Goal: Information Seeking & Learning: Learn about a topic

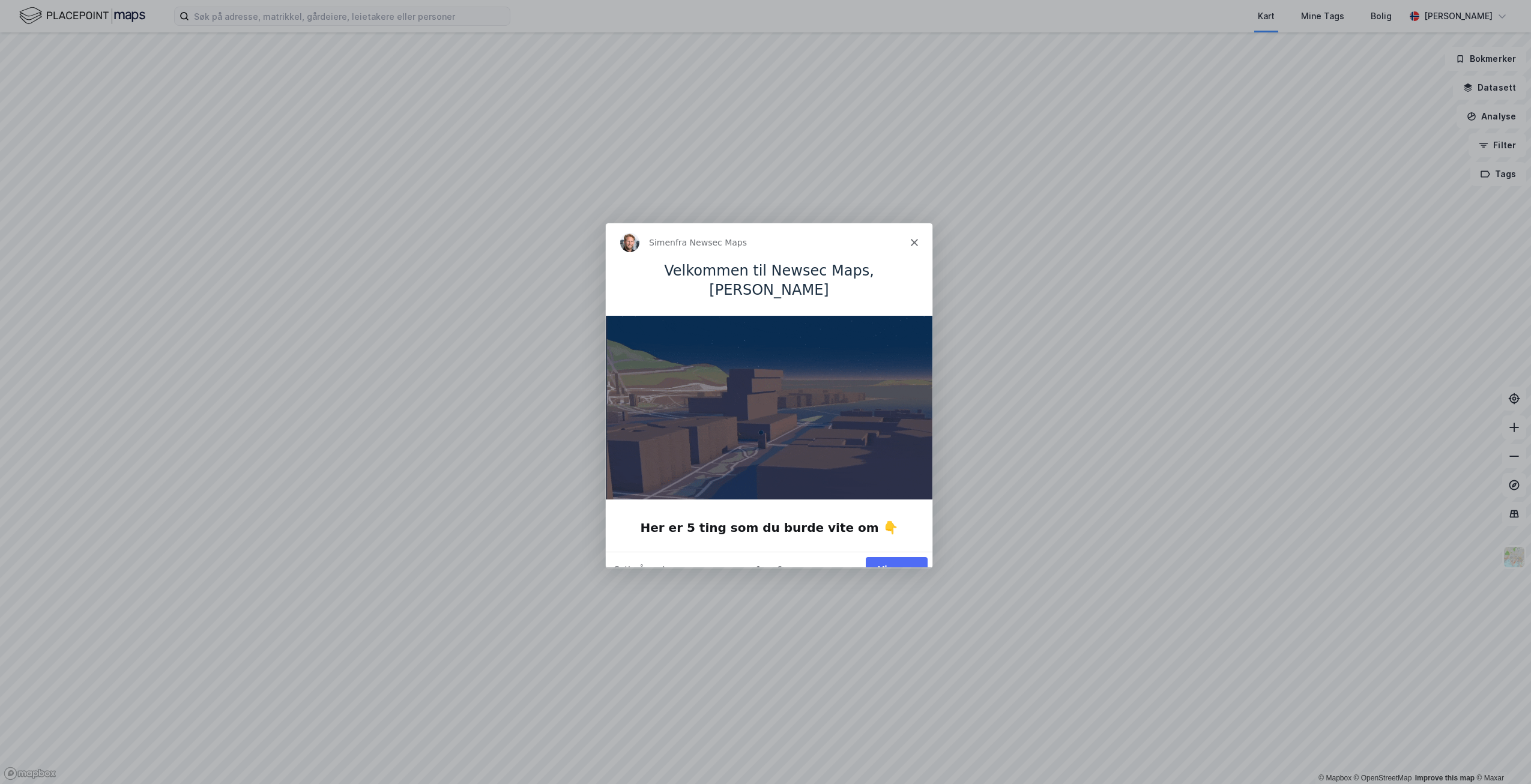
click at [896, 556] on button "Vis meg" at bounding box center [896, 568] width 62 height 24
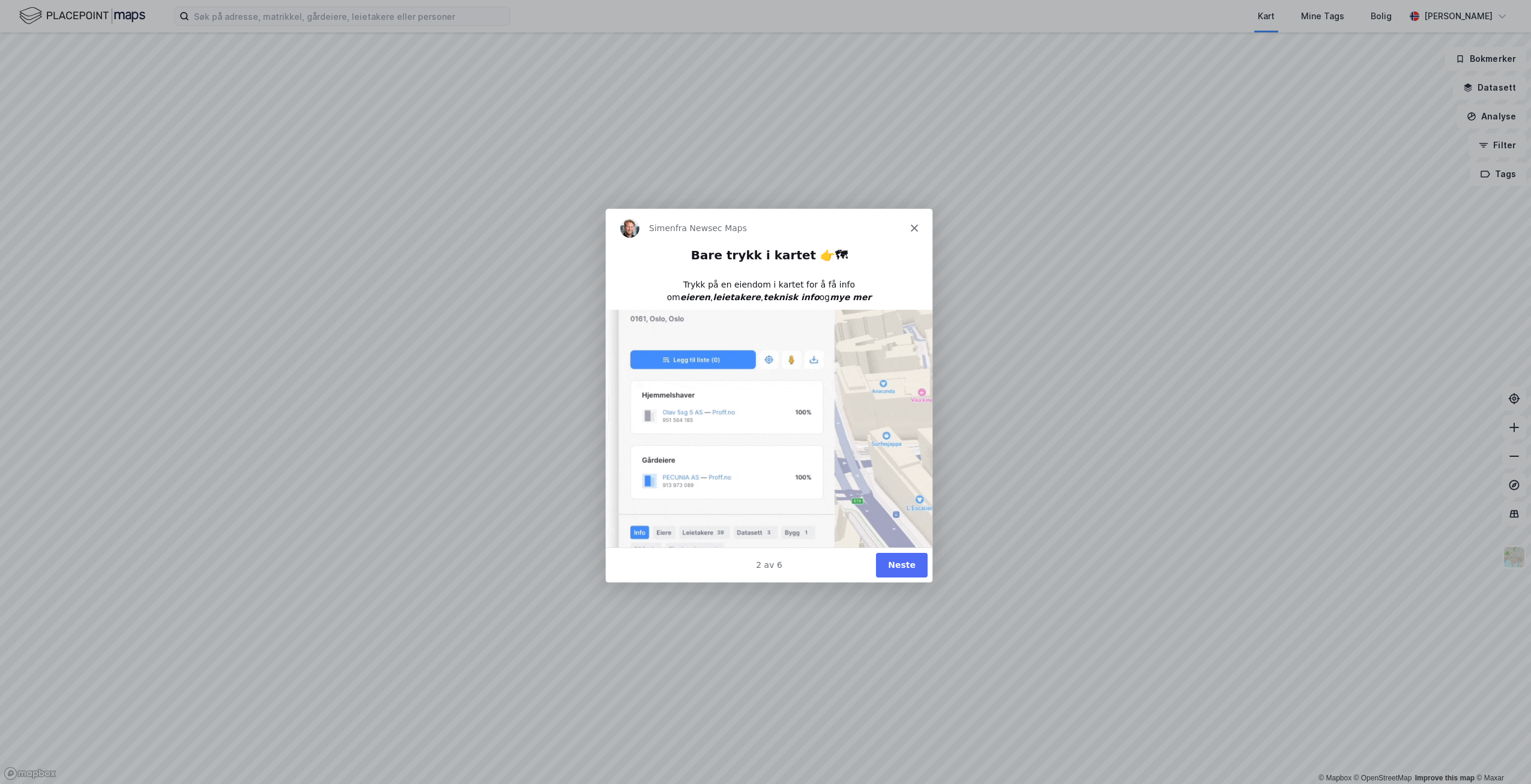
click at [897, 564] on button "Neste" at bounding box center [902, 564] width 52 height 24
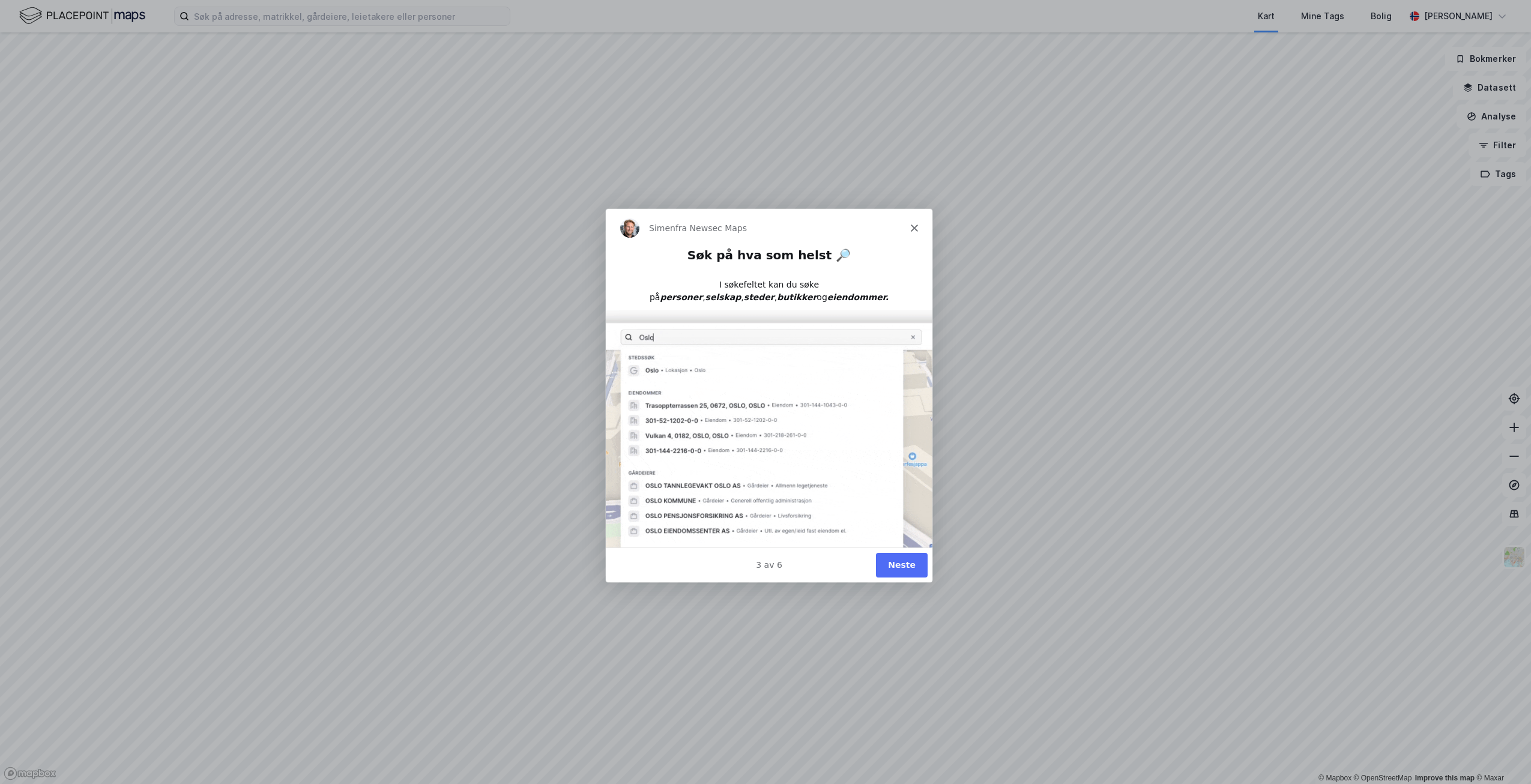
click at [897, 564] on button "Neste" at bounding box center [902, 564] width 52 height 24
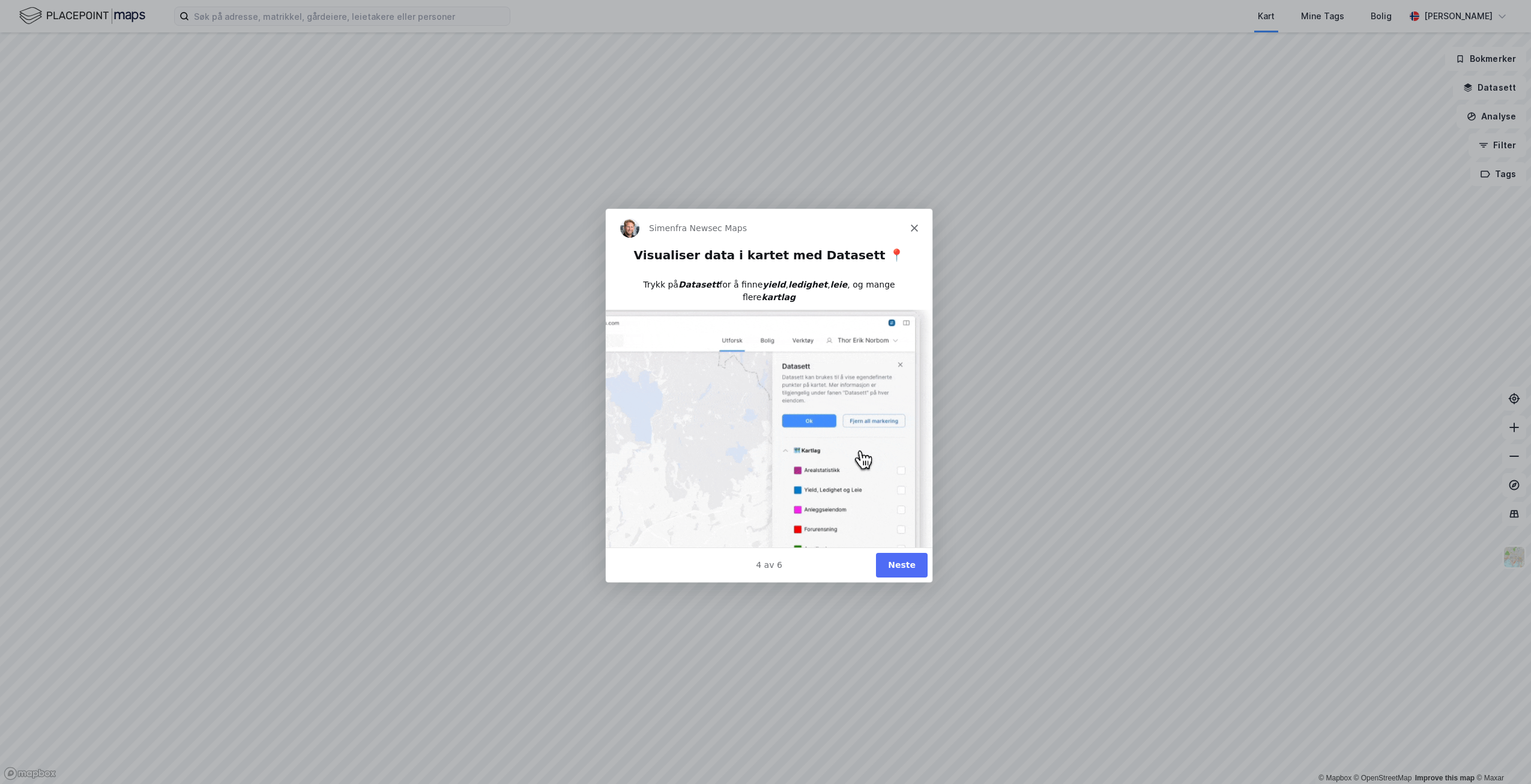
click at [900, 566] on button "Neste" at bounding box center [902, 564] width 52 height 24
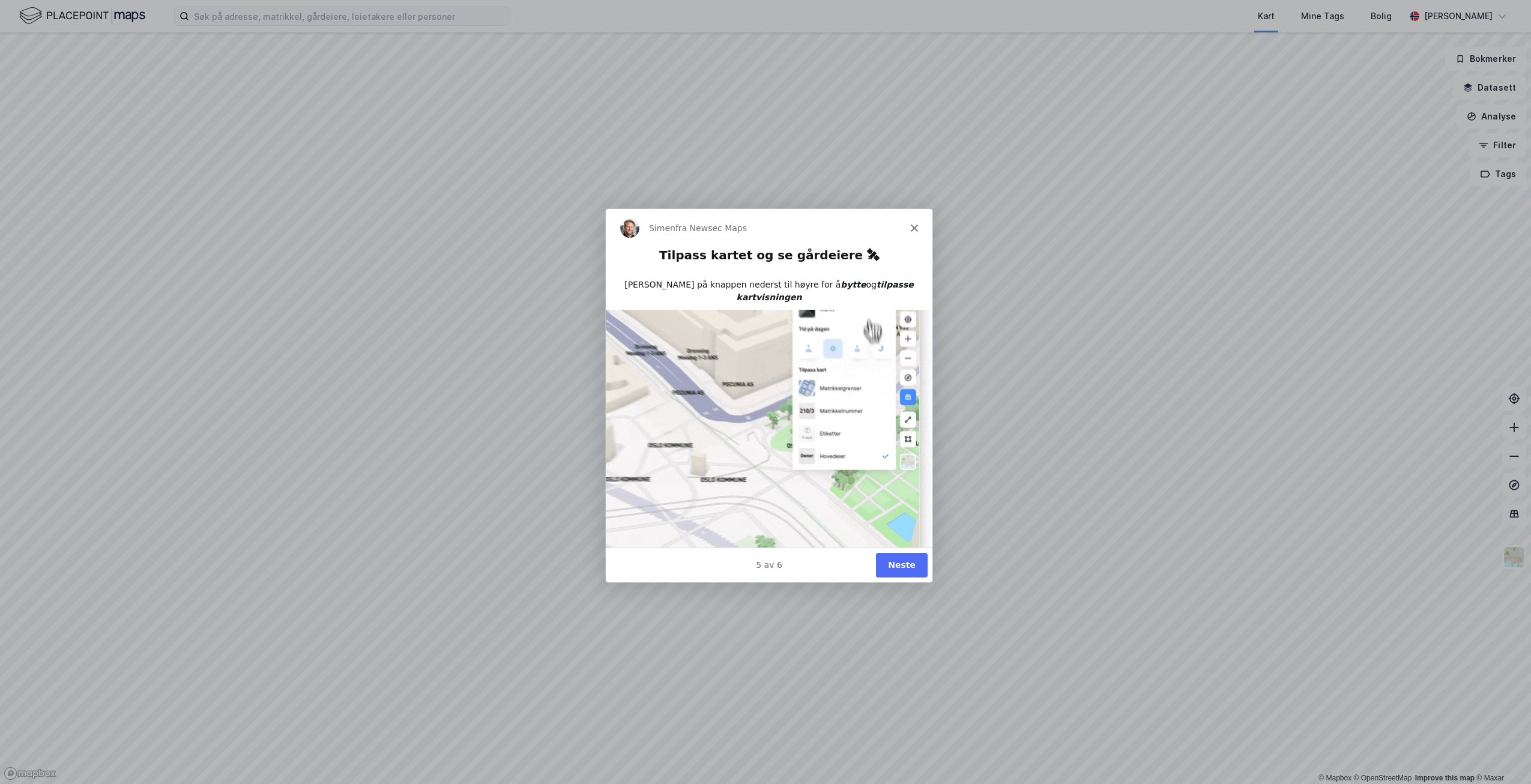
click at [900, 566] on button "Neste" at bounding box center [902, 564] width 52 height 24
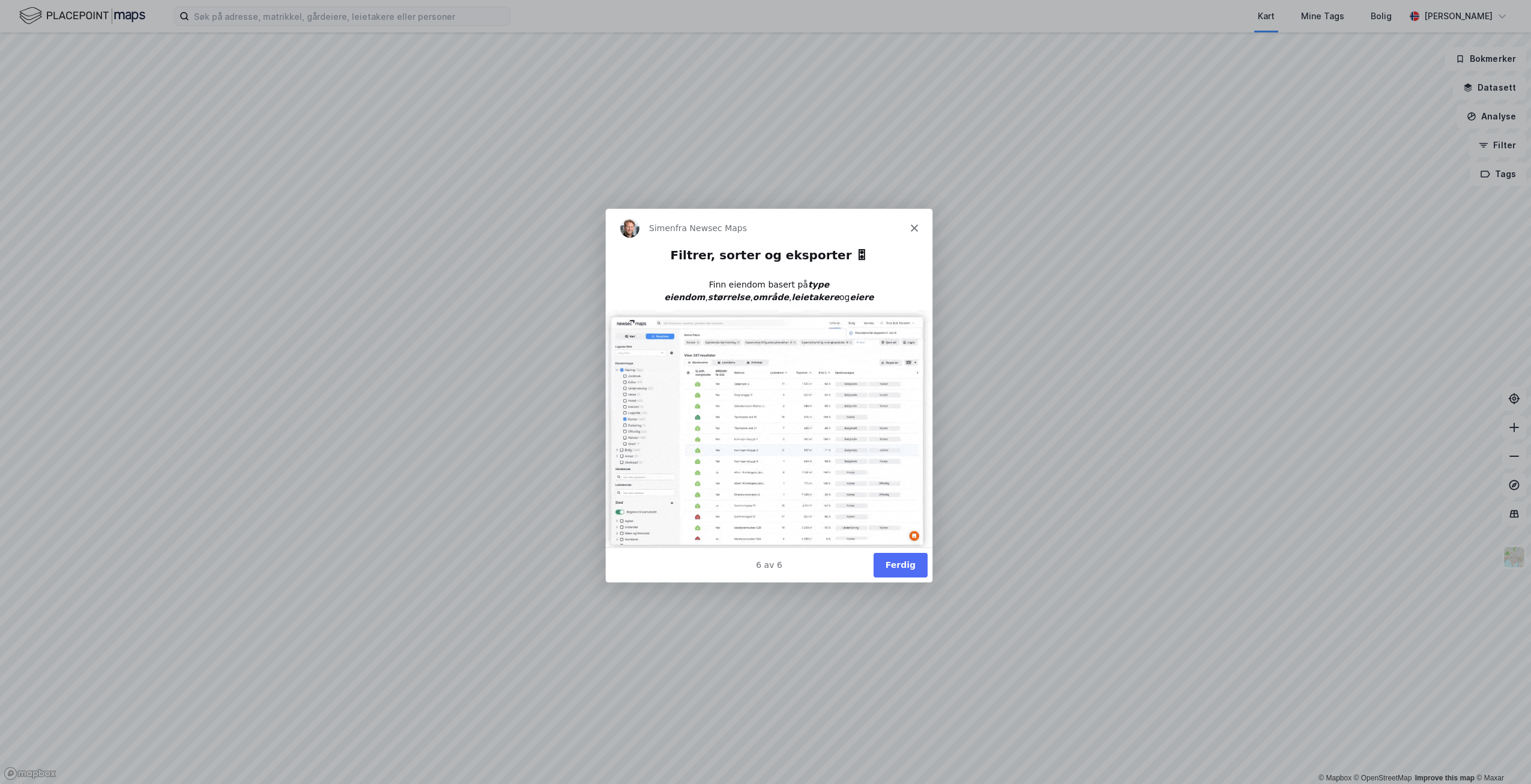
click at [913, 572] on button "Ferdig" at bounding box center [900, 564] width 54 height 24
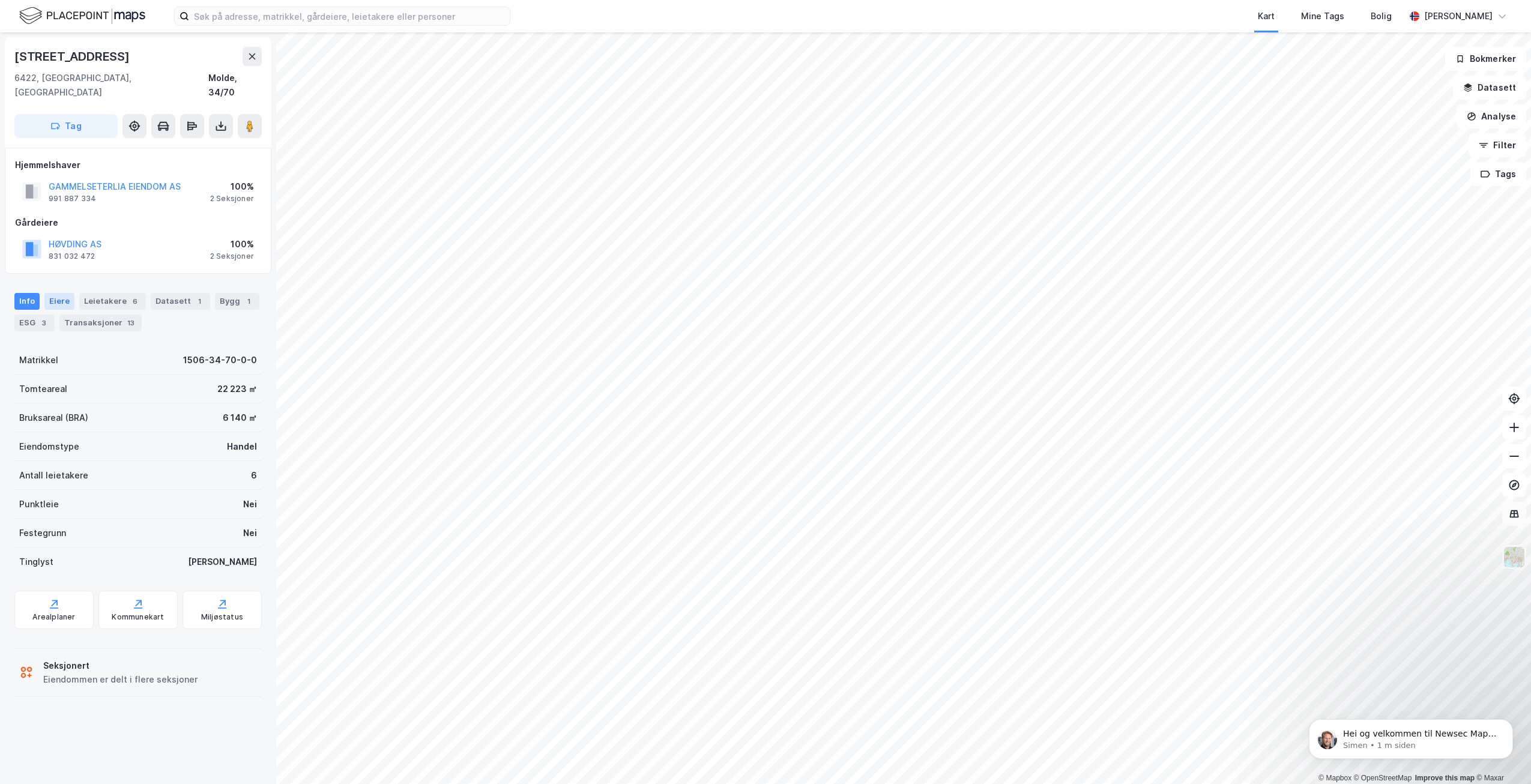
click at [53, 293] on div "Eiere" at bounding box center [59, 300] width 30 height 17
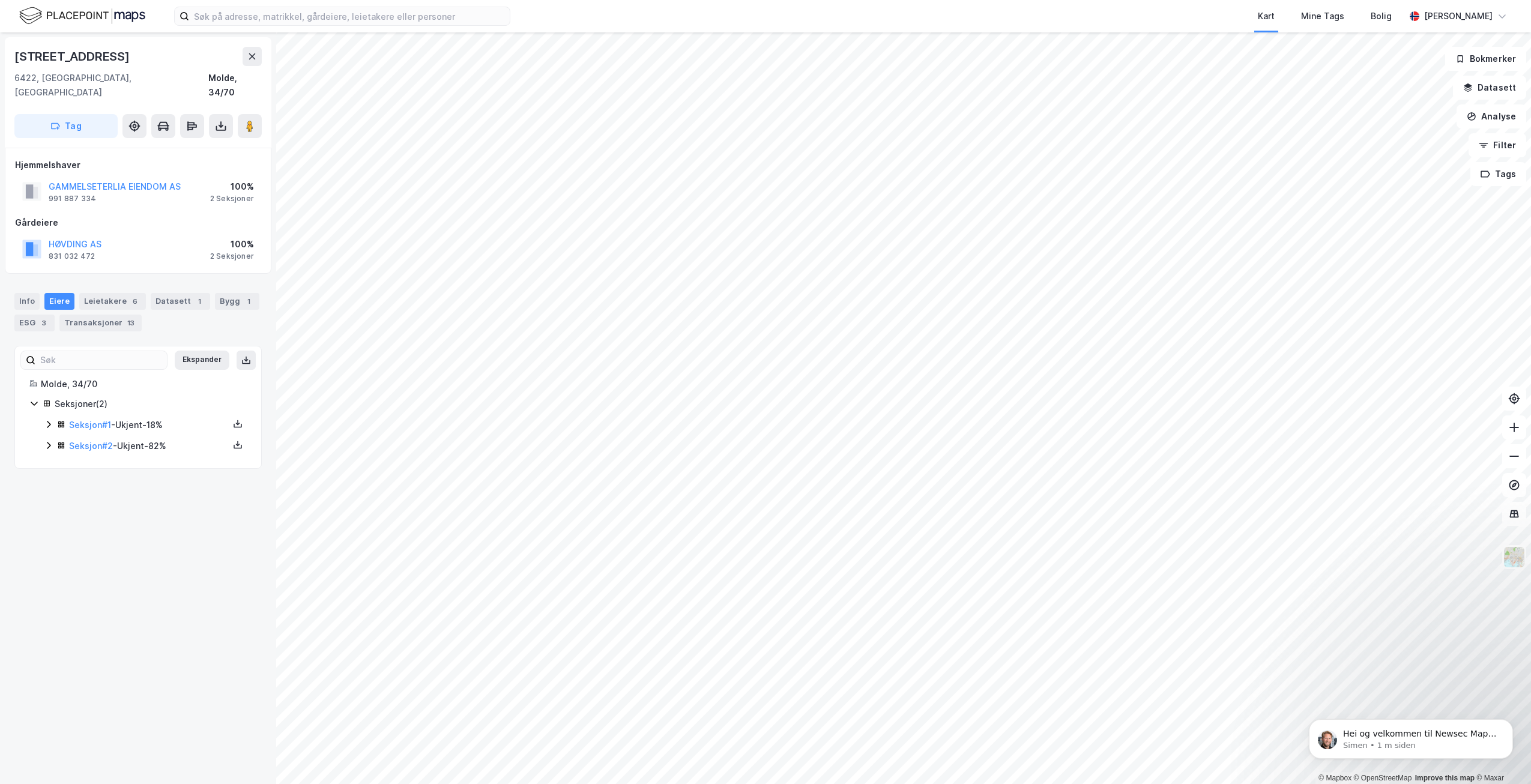
click at [50, 419] on icon at bounding box center [49, 424] width 9 height 9
click at [46, 502] on icon at bounding box center [49, 506] width 9 height 9
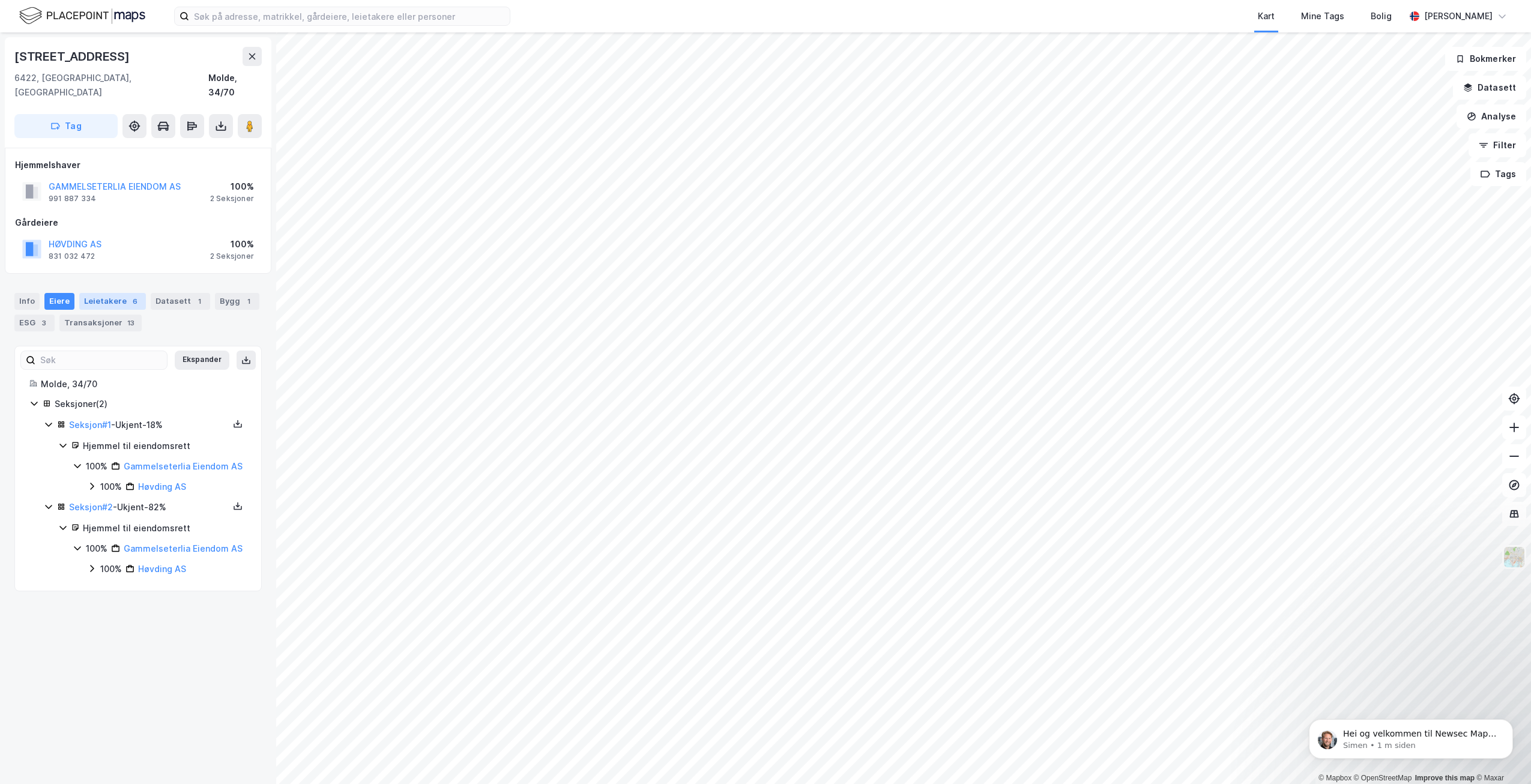
click at [94, 293] on div "Leietakere 6" at bounding box center [113, 300] width 67 height 17
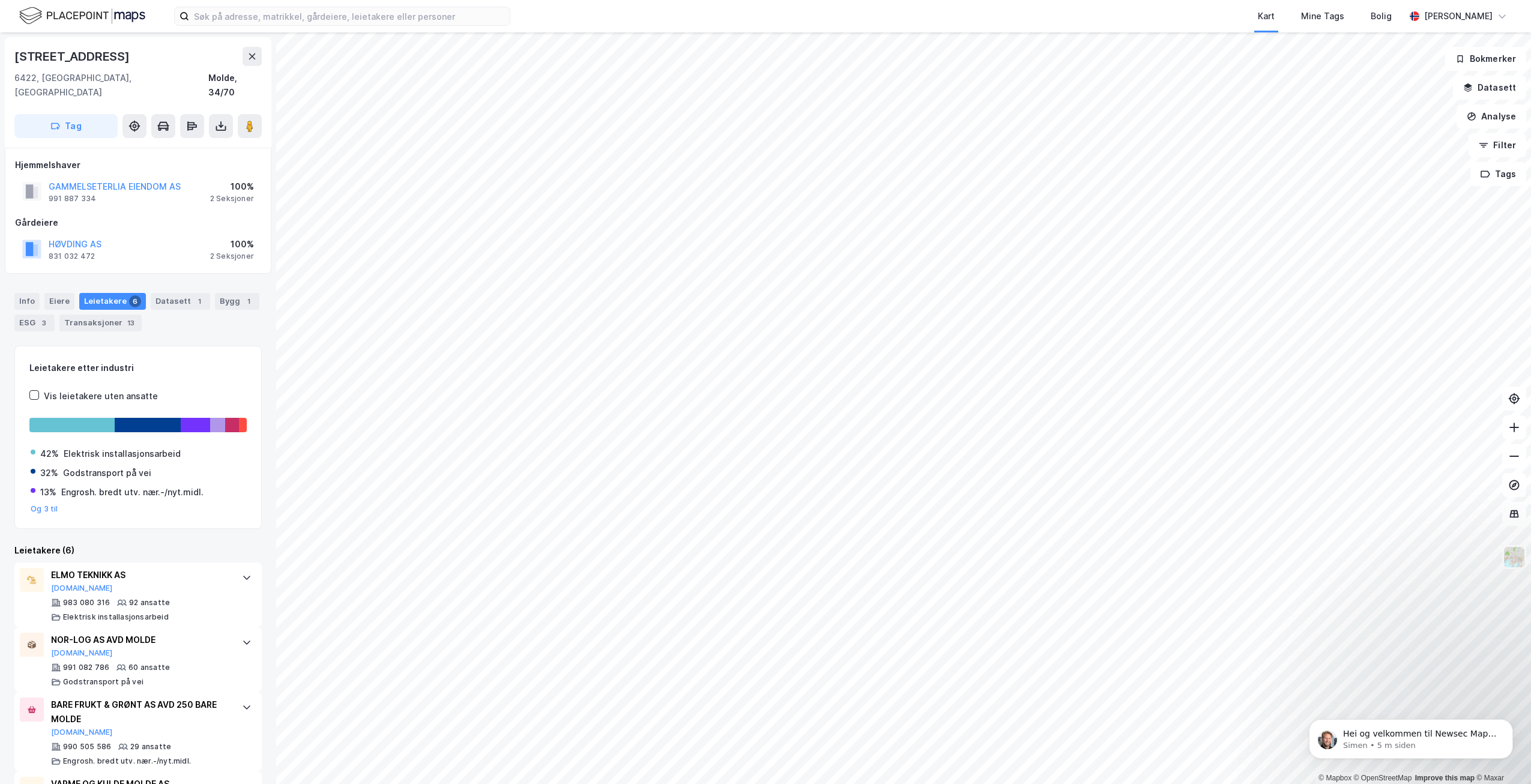
click at [177, 320] on div "Info [PERSON_NAME] 6 Datasett 1 Bygg 1 ESG 3 Transaksjoner 13" at bounding box center [138, 307] width 276 height 57
click at [171, 293] on div "Datasett 1" at bounding box center [181, 300] width 60 height 17
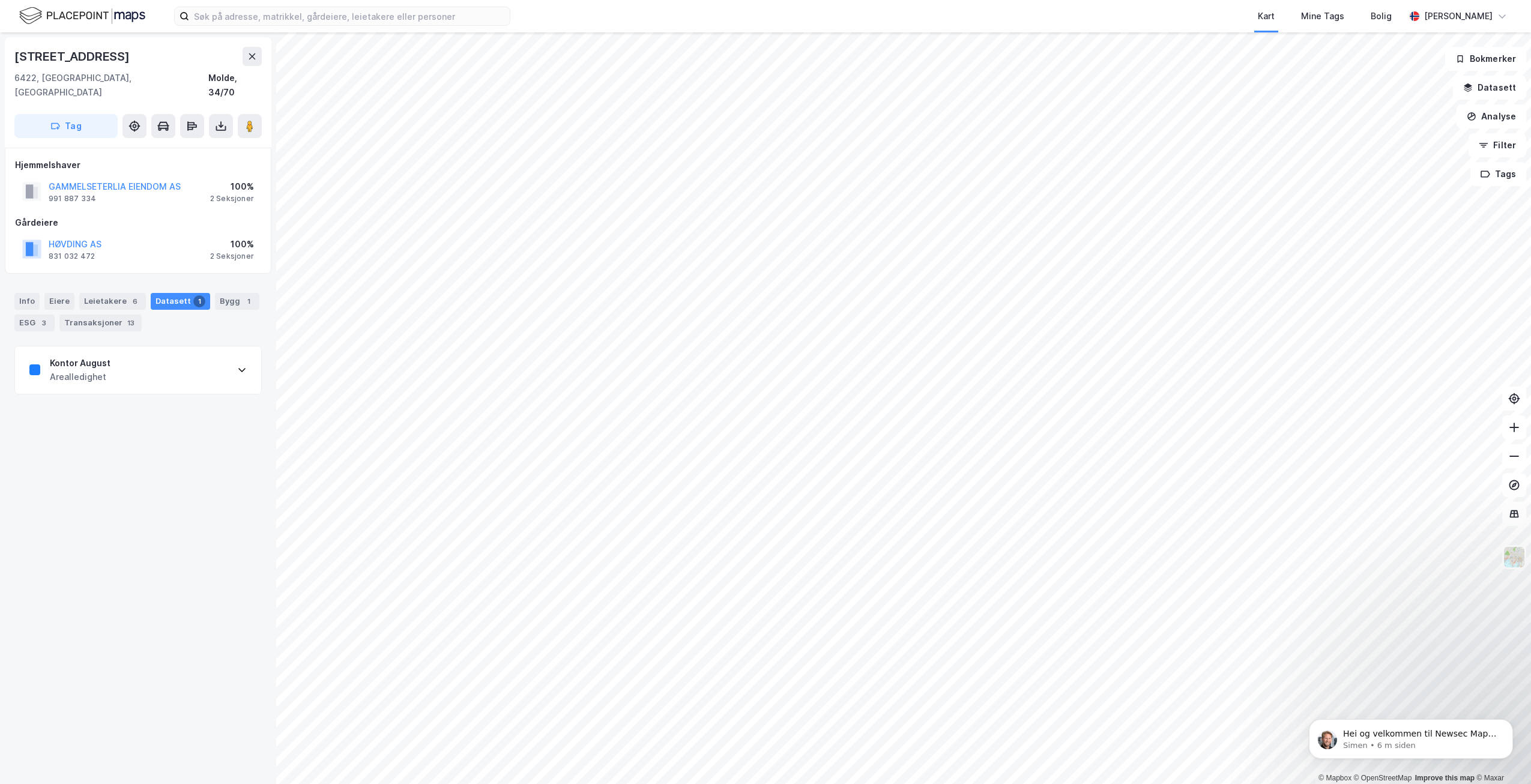
click at [237, 365] on icon at bounding box center [242, 370] width 9 height 9
click at [223, 293] on div "Bygg 1" at bounding box center [237, 300] width 44 height 17
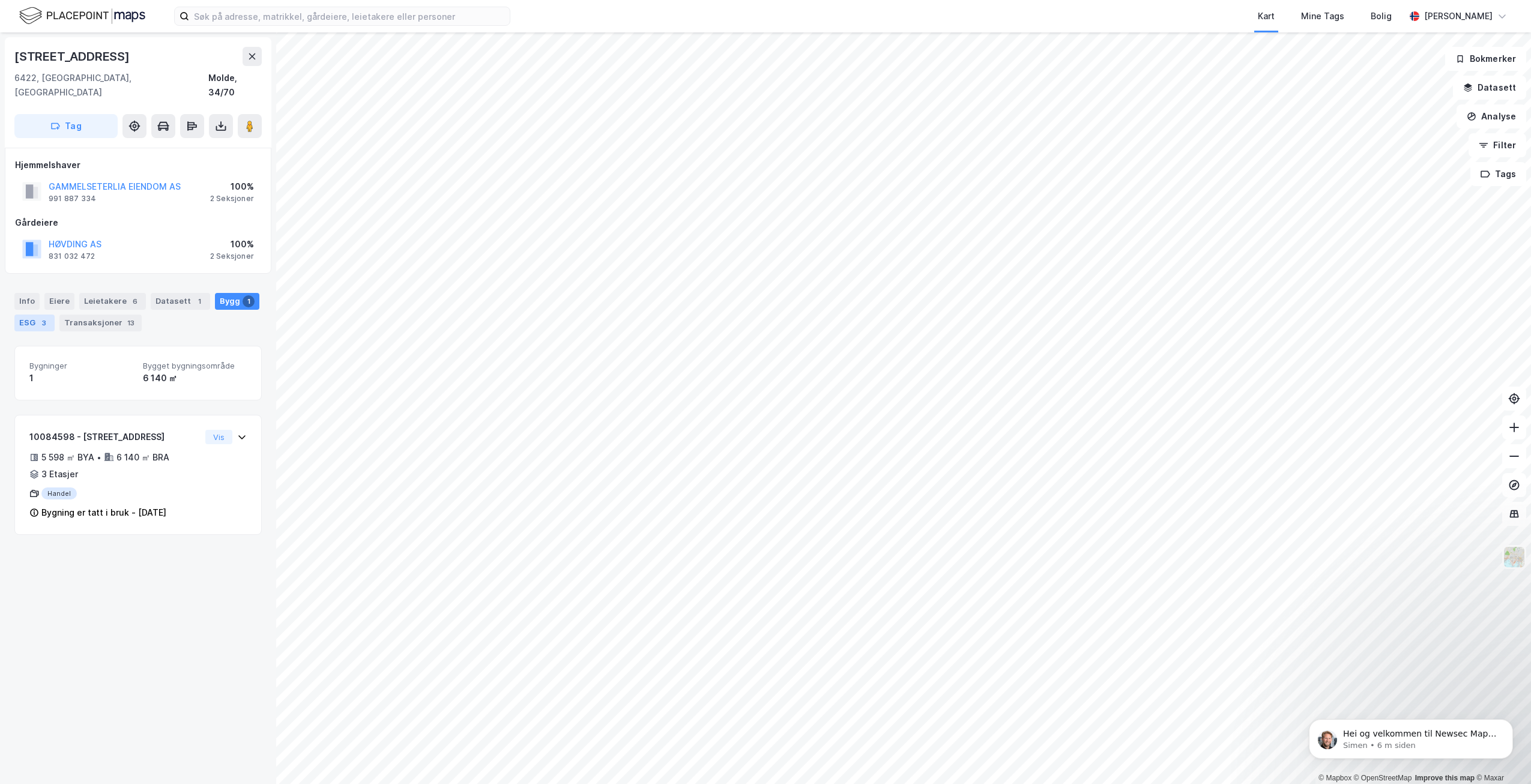
click at [36, 315] on div "ESG 3" at bounding box center [34, 322] width 40 height 17
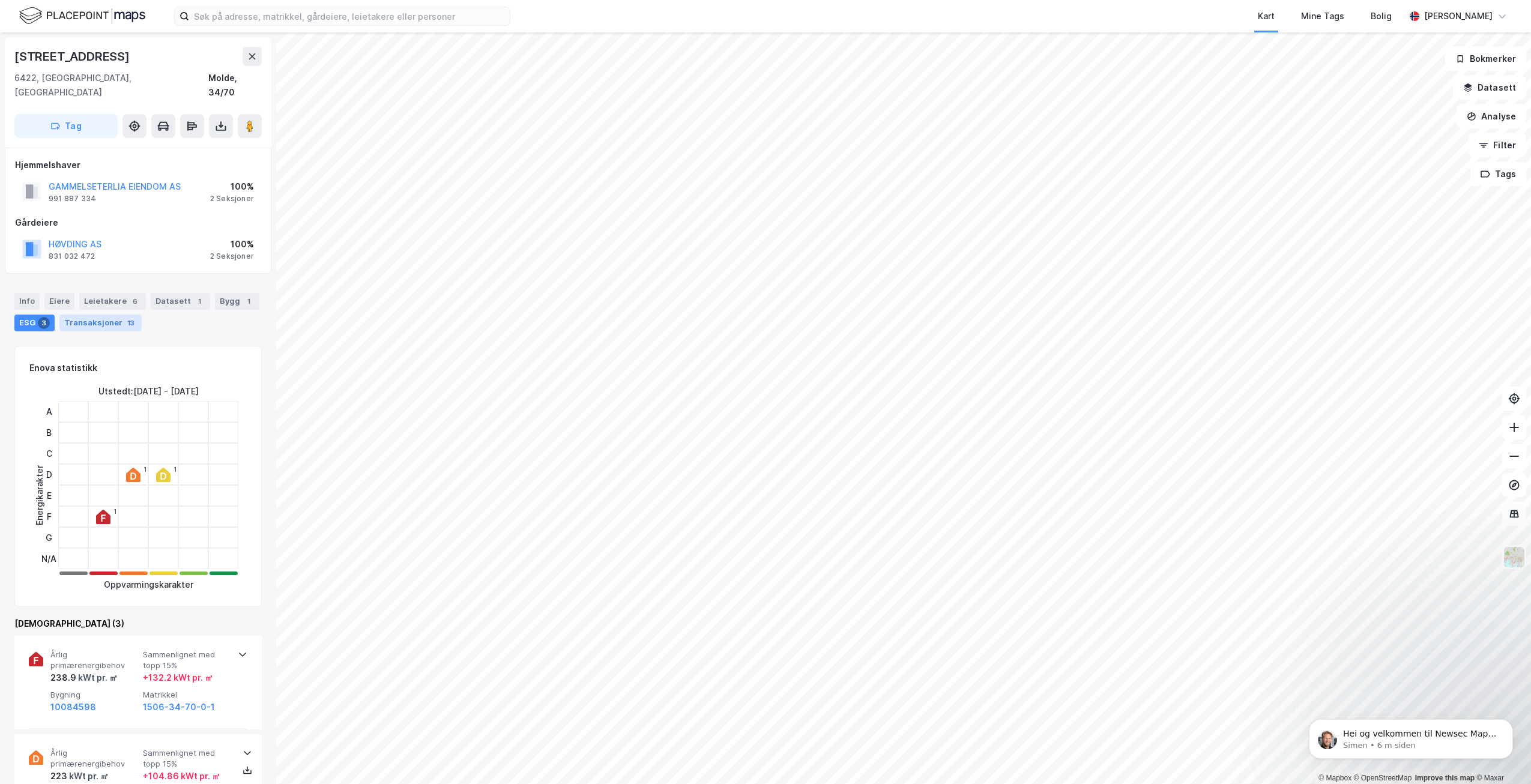
click at [102, 315] on div "Transaksjoner 13" at bounding box center [101, 322] width 83 height 17
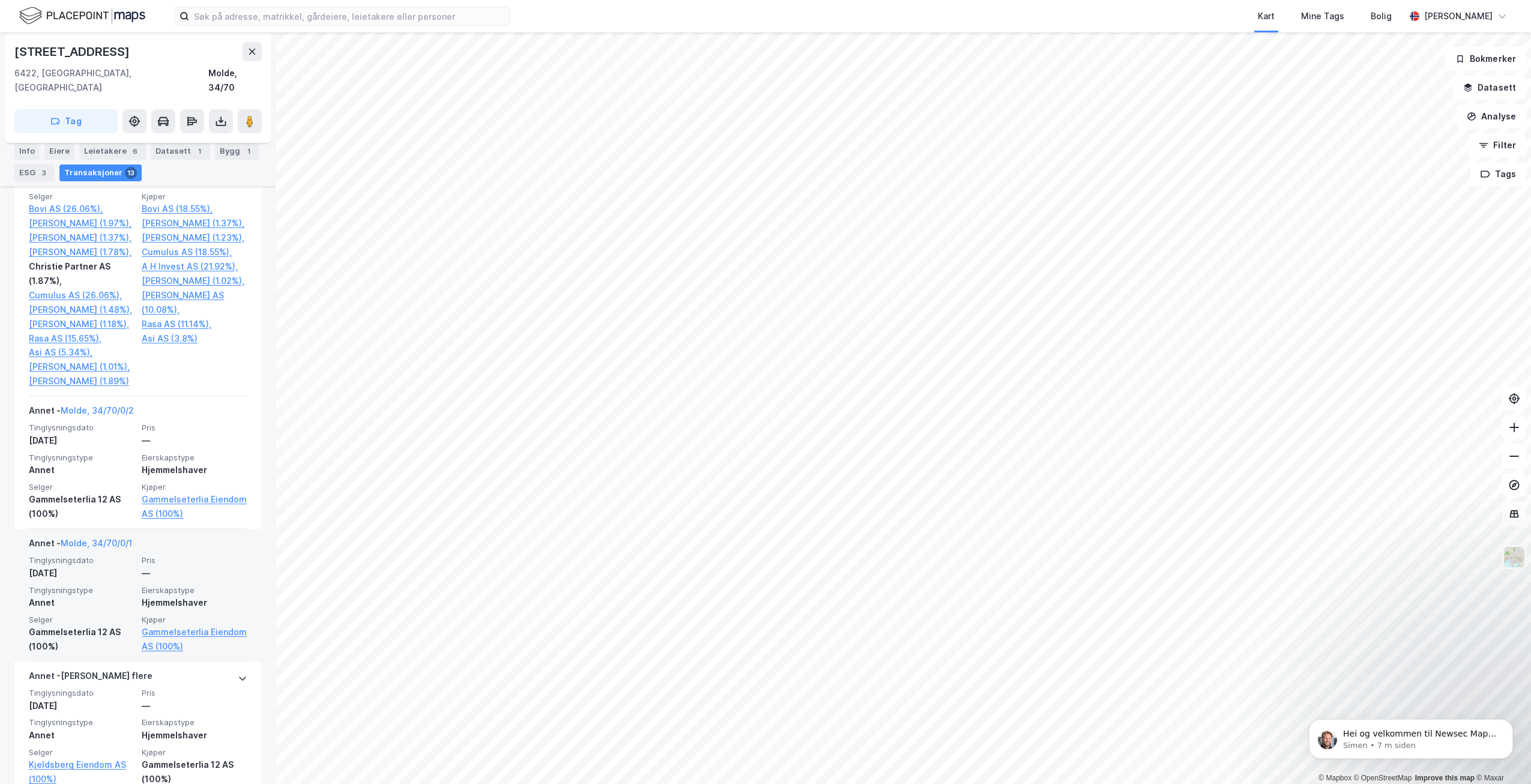
scroll to position [1200, 0]
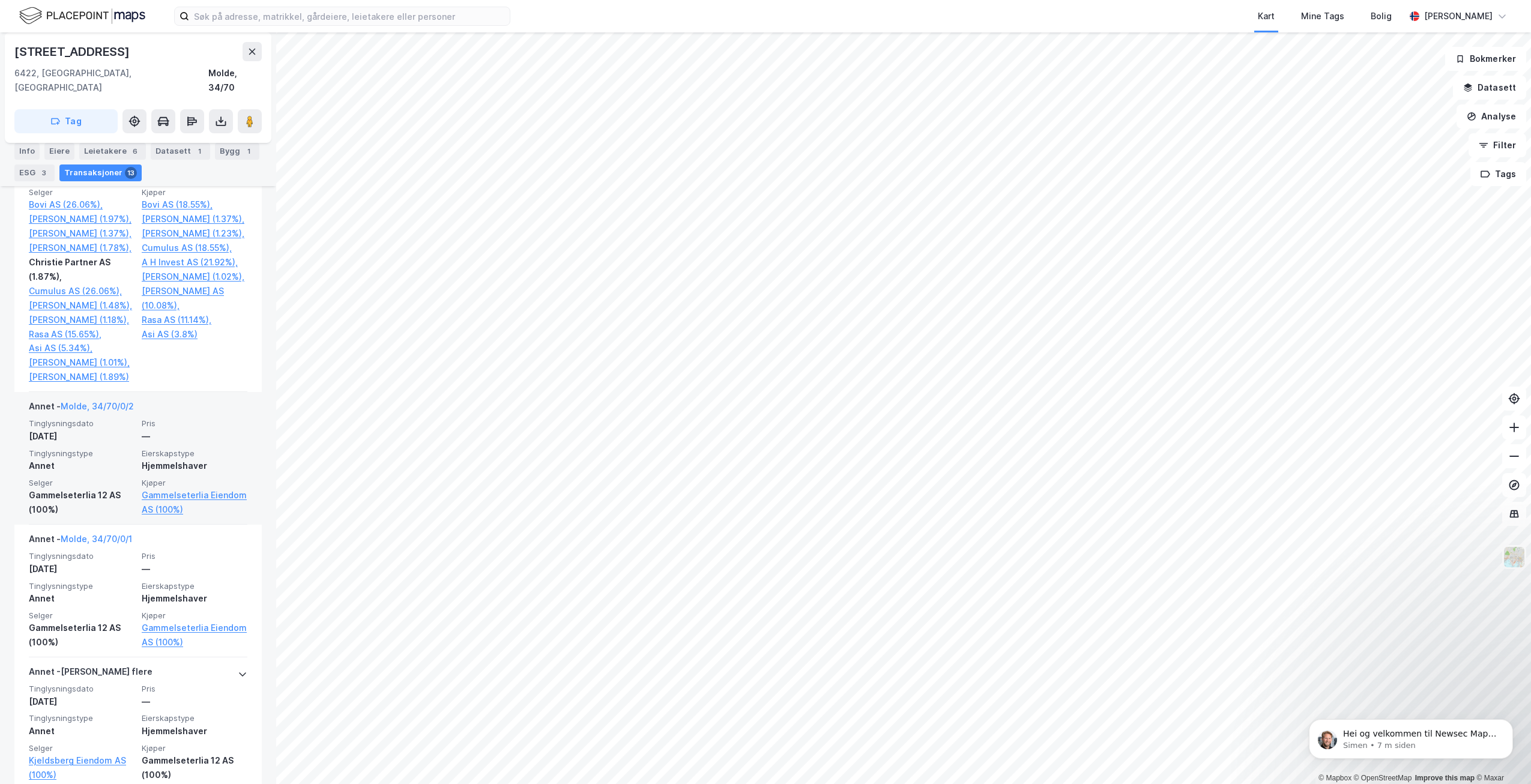
drag, startPoint x: 231, startPoint y: 653, endPoint x: 201, endPoint y: 452, distance: 203.2
click at [200, 429] on span "Pris" at bounding box center [194, 423] width 105 height 10
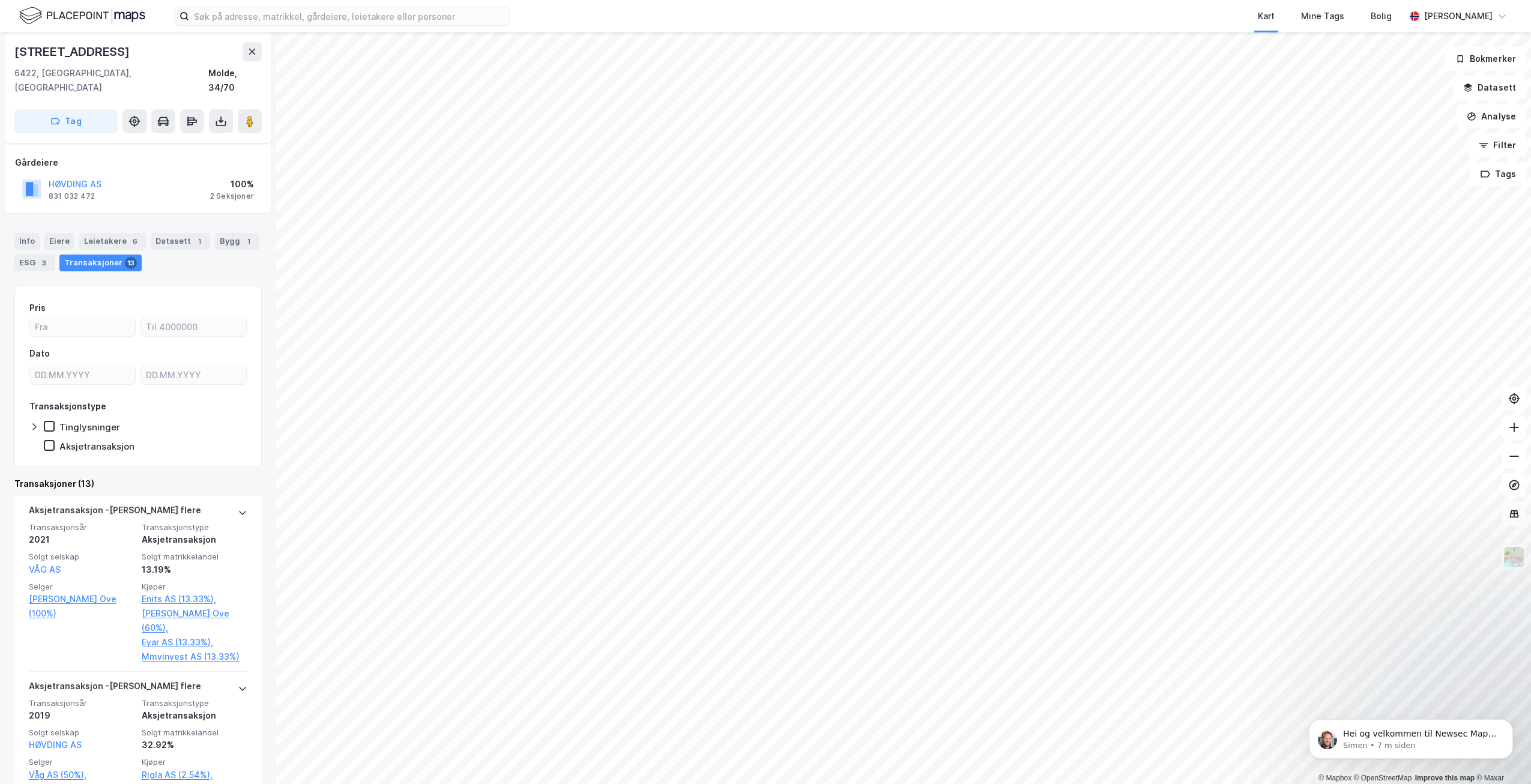
scroll to position [0, 0]
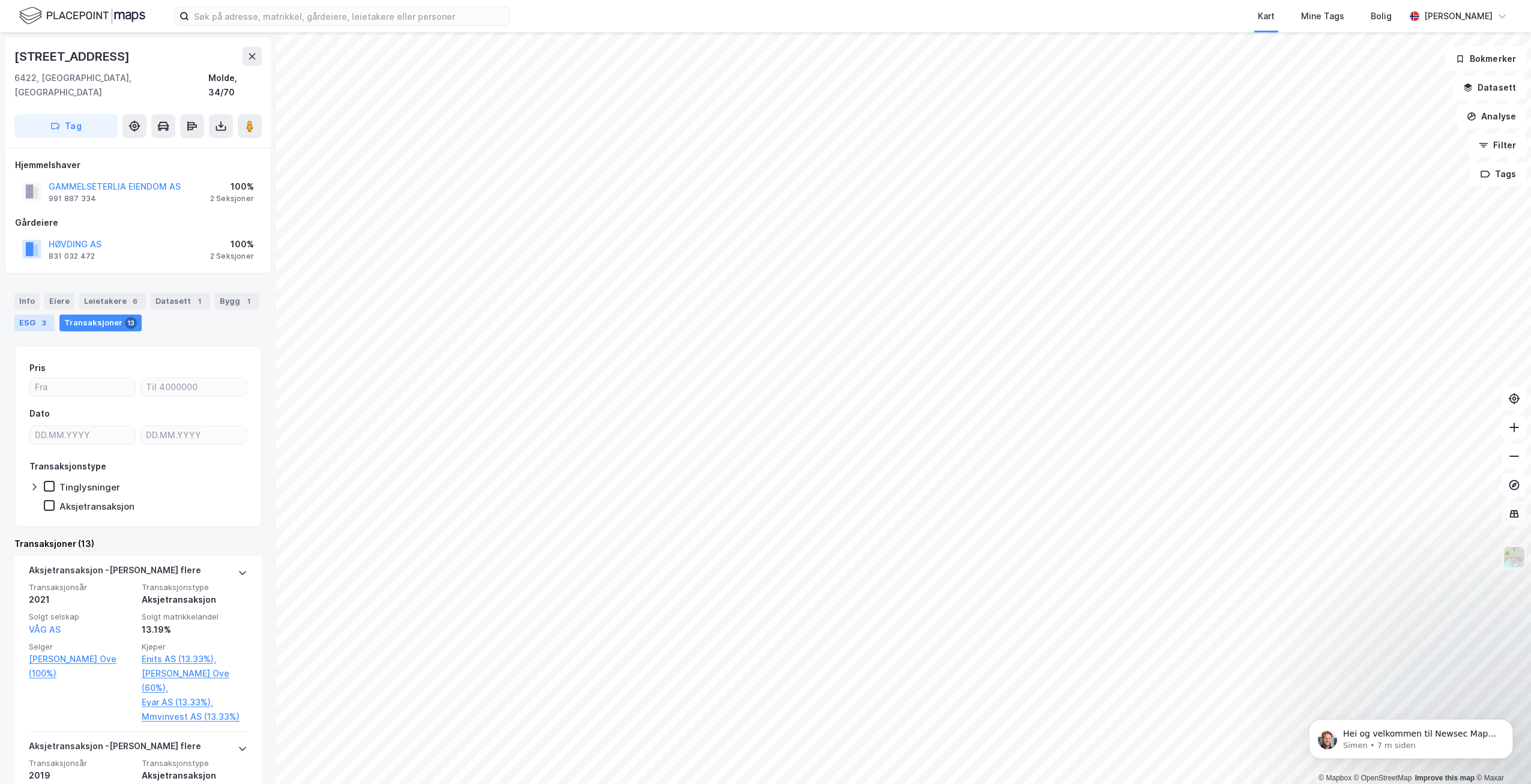
click at [40, 317] on div "3" at bounding box center [43, 322] width 12 height 12
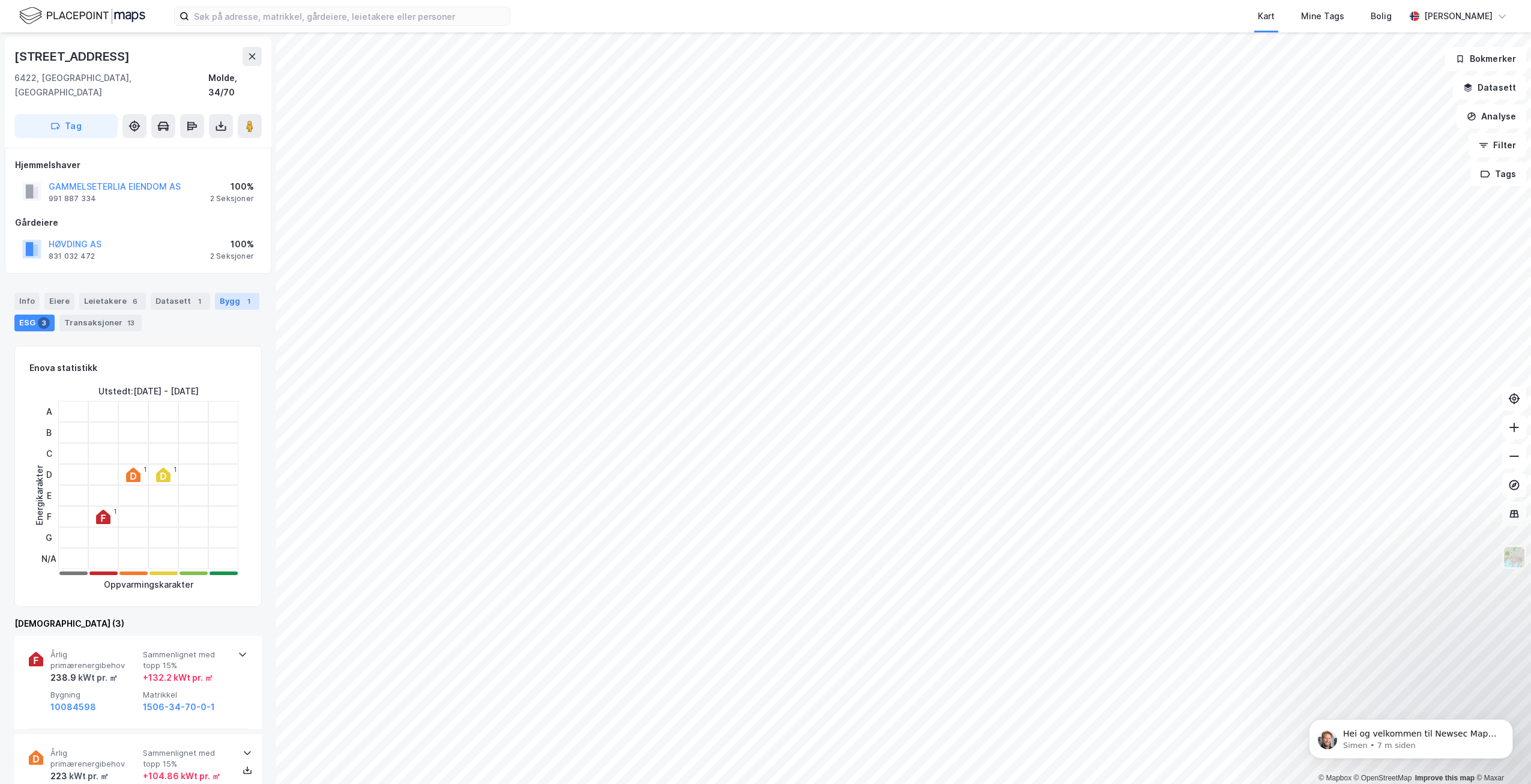
click at [236, 293] on div "Bygg 1" at bounding box center [237, 300] width 44 height 17
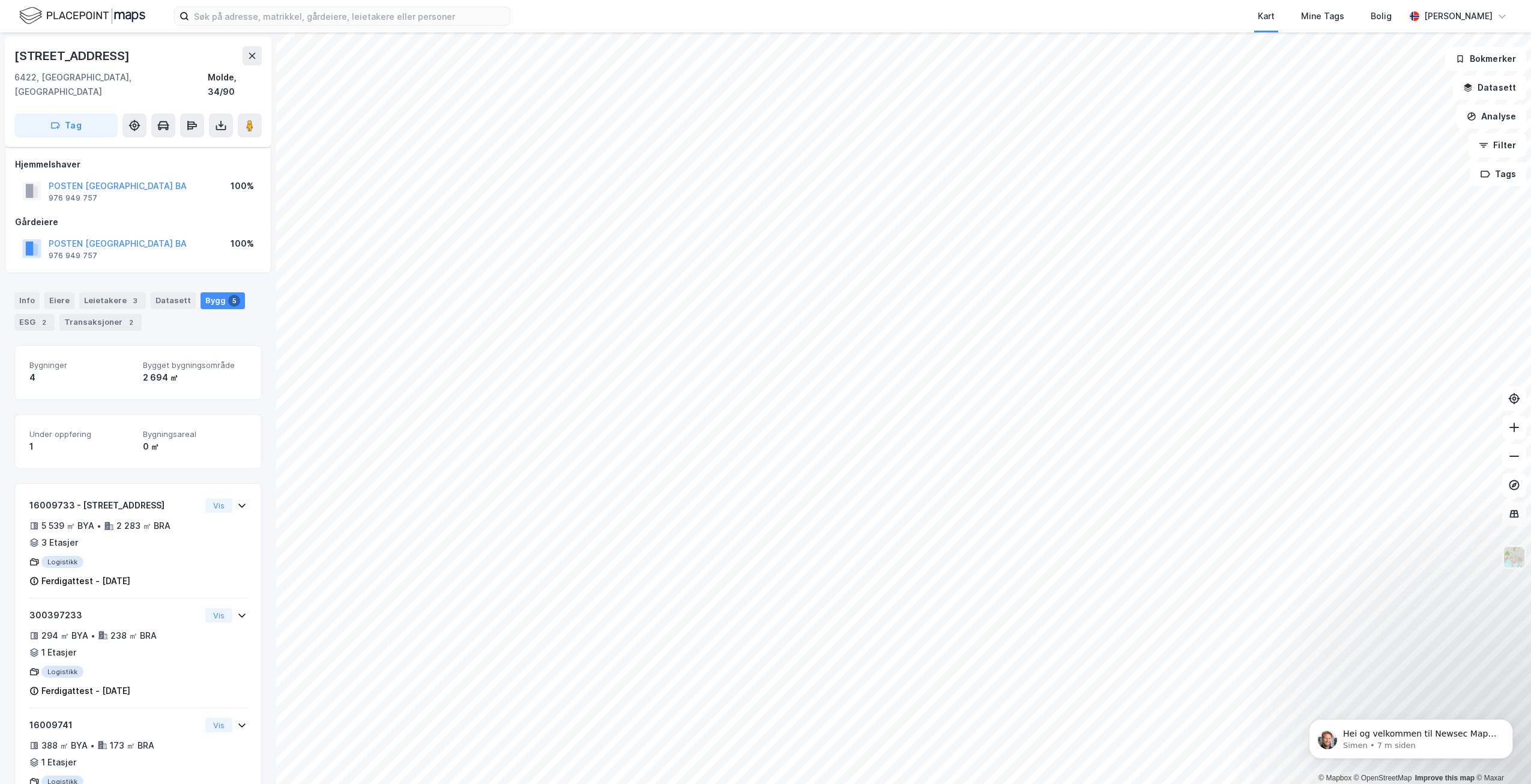
scroll to position [122, 0]
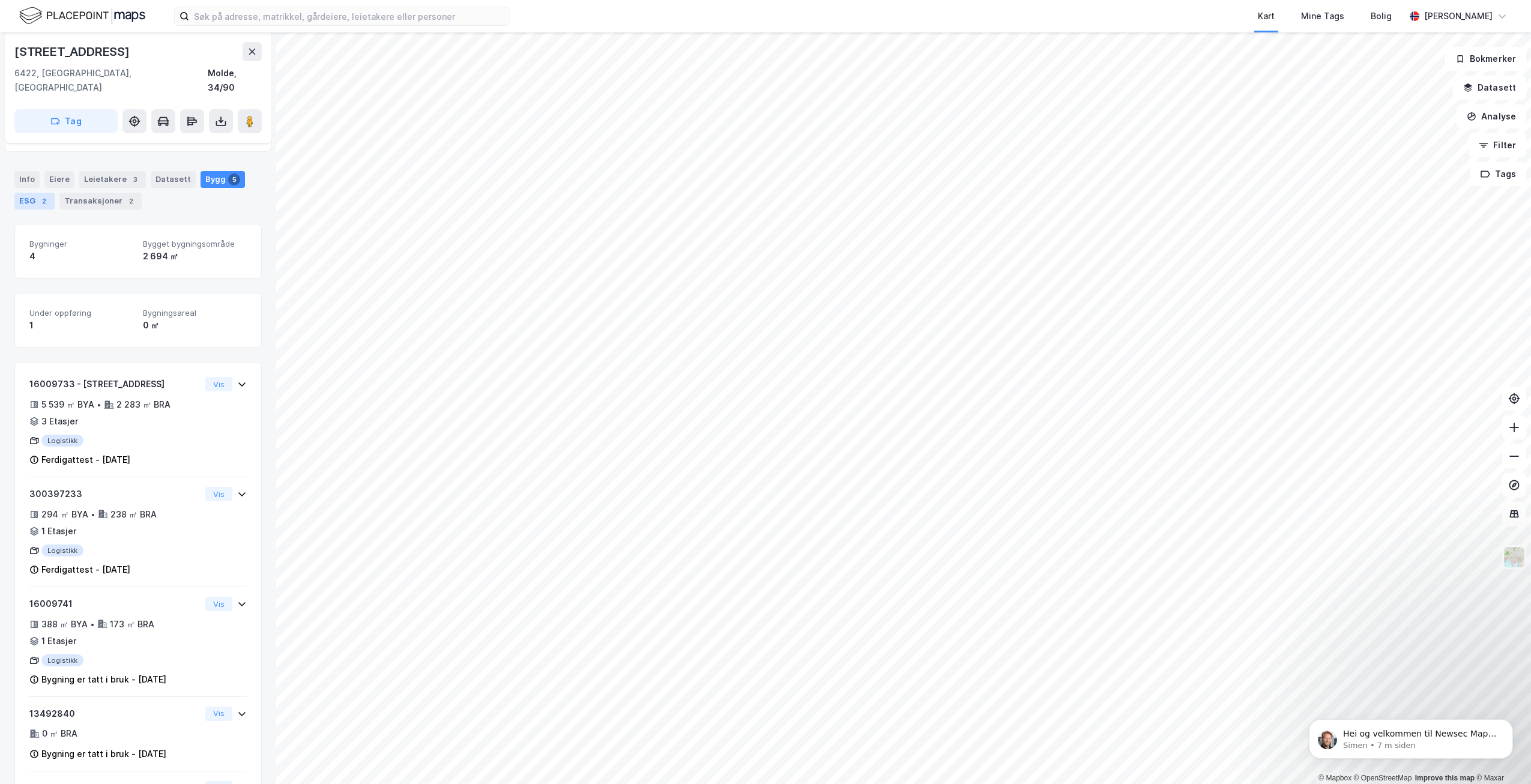
click at [39, 195] on div "2" at bounding box center [43, 201] width 12 height 12
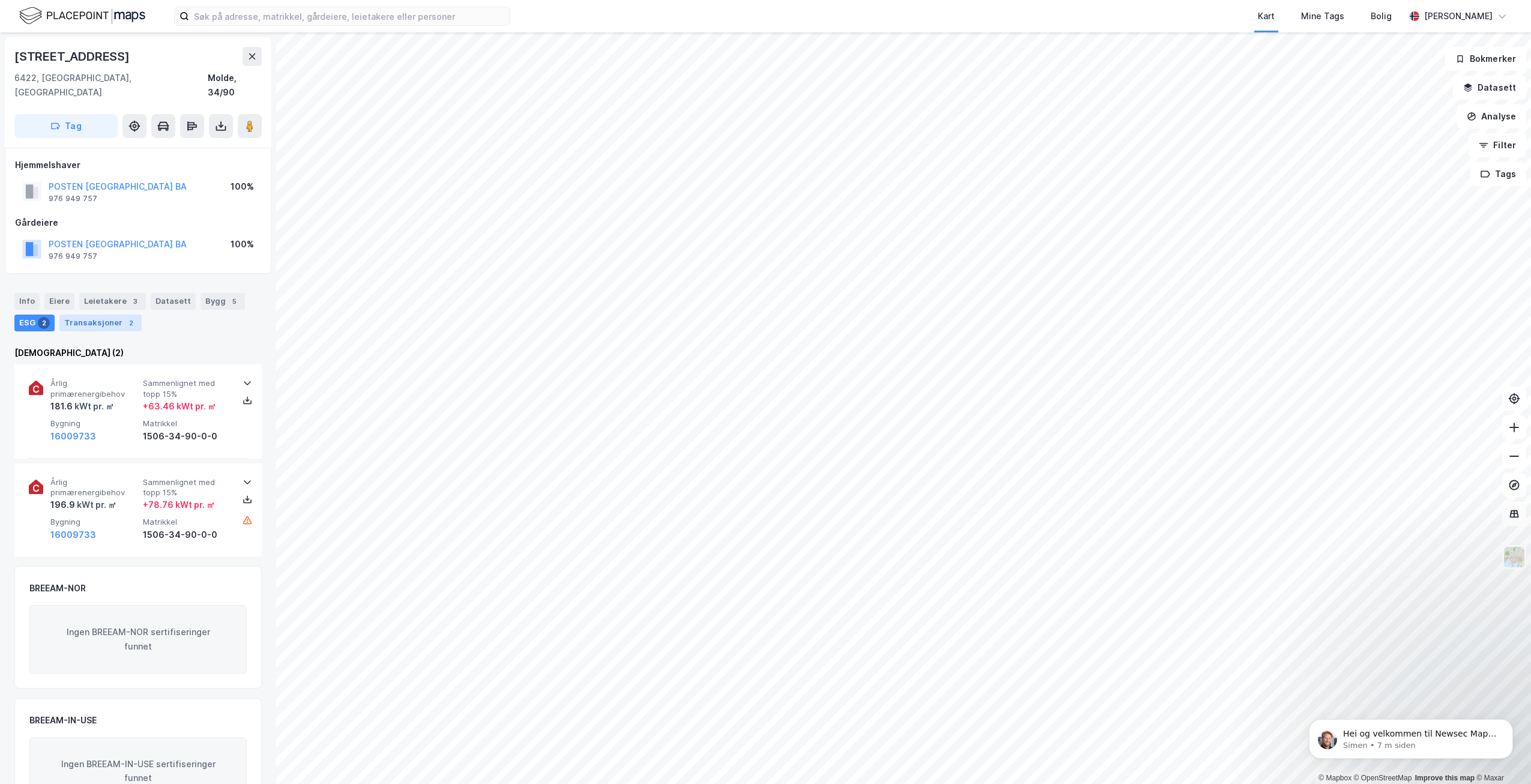
click at [102, 315] on div "Transaksjoner 2" at bounding box center [101, 322] width 83 height 17
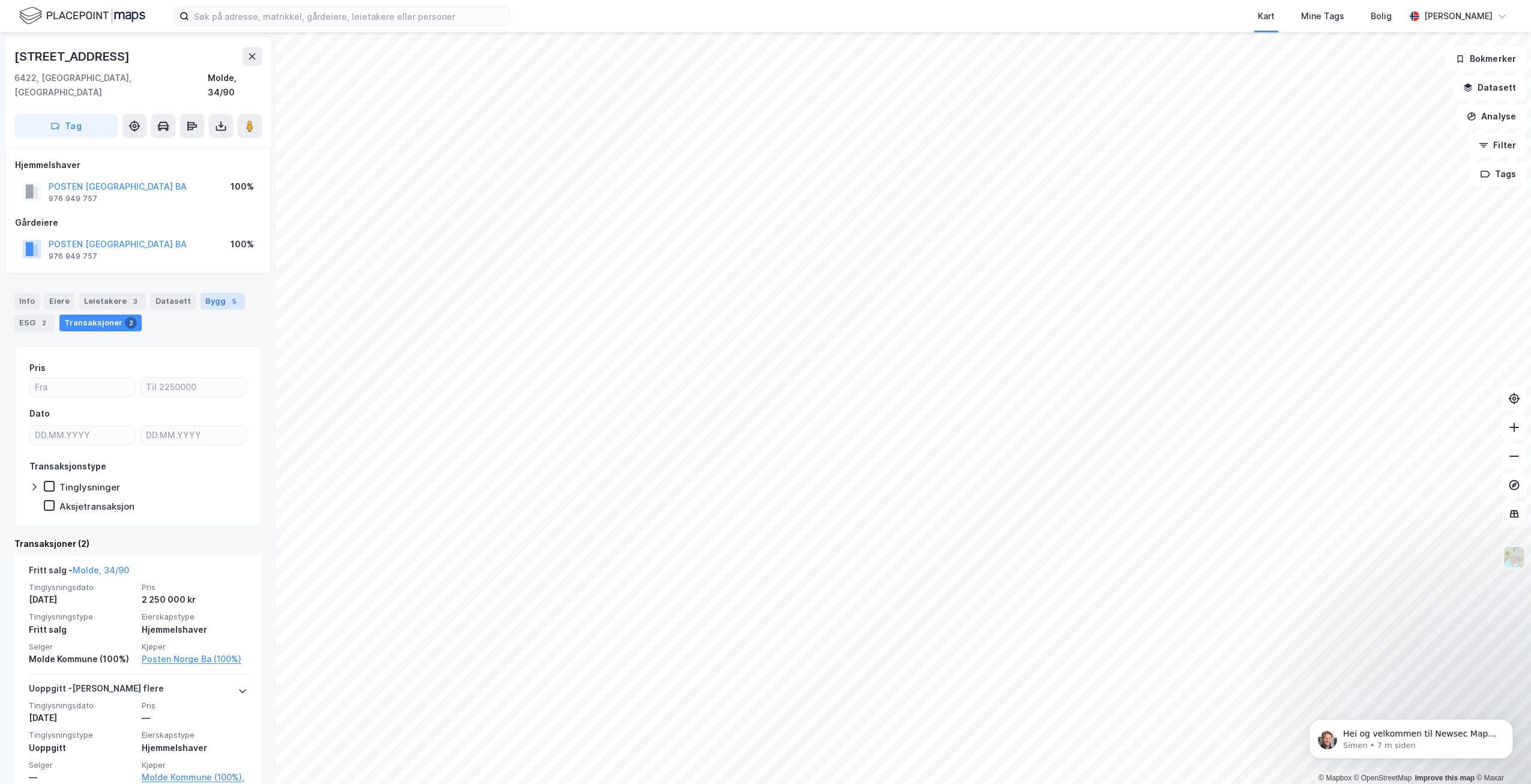
click at [216, 293] on div "Bygg 5" at bounding box center [223, 300] width 44 height 17
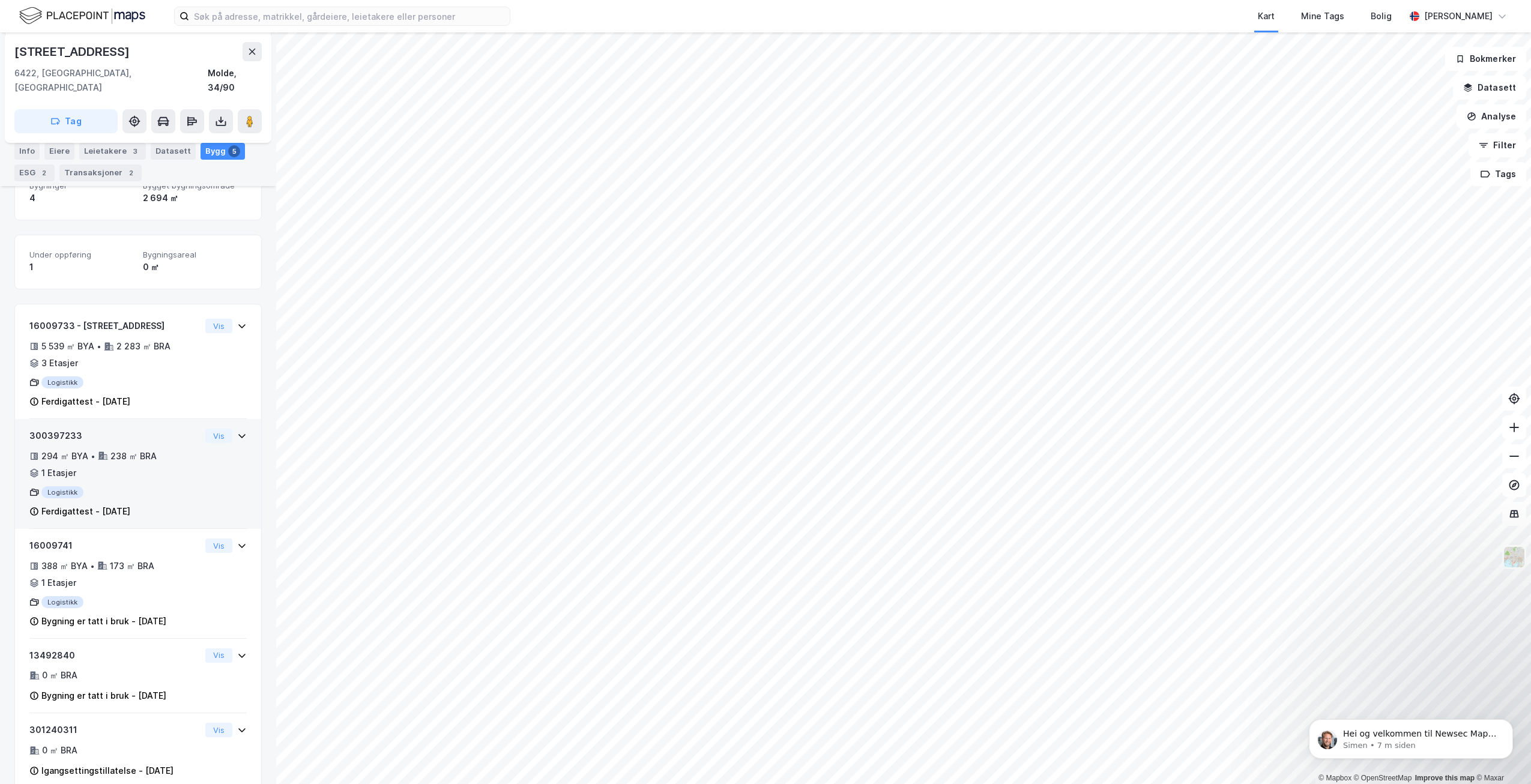
scroll to position [204, 0]
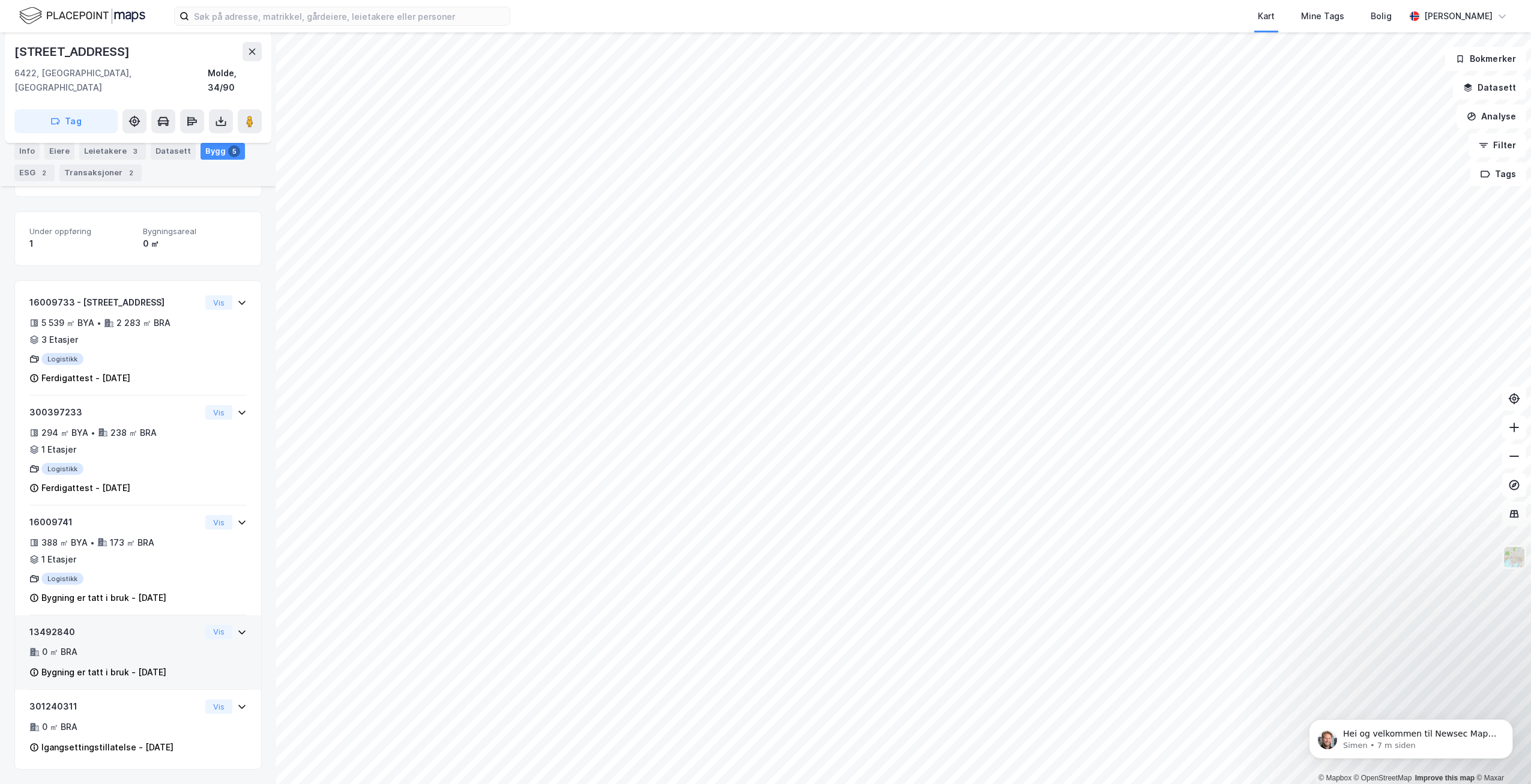
click at [120, 645] on div "0 ㎡ BRA" at bounding box center [114, 652] width 171 height 14
click at [116, 645] on div "0 ㎡ BRA" at bounding box center [114, 652] width 171 height 14
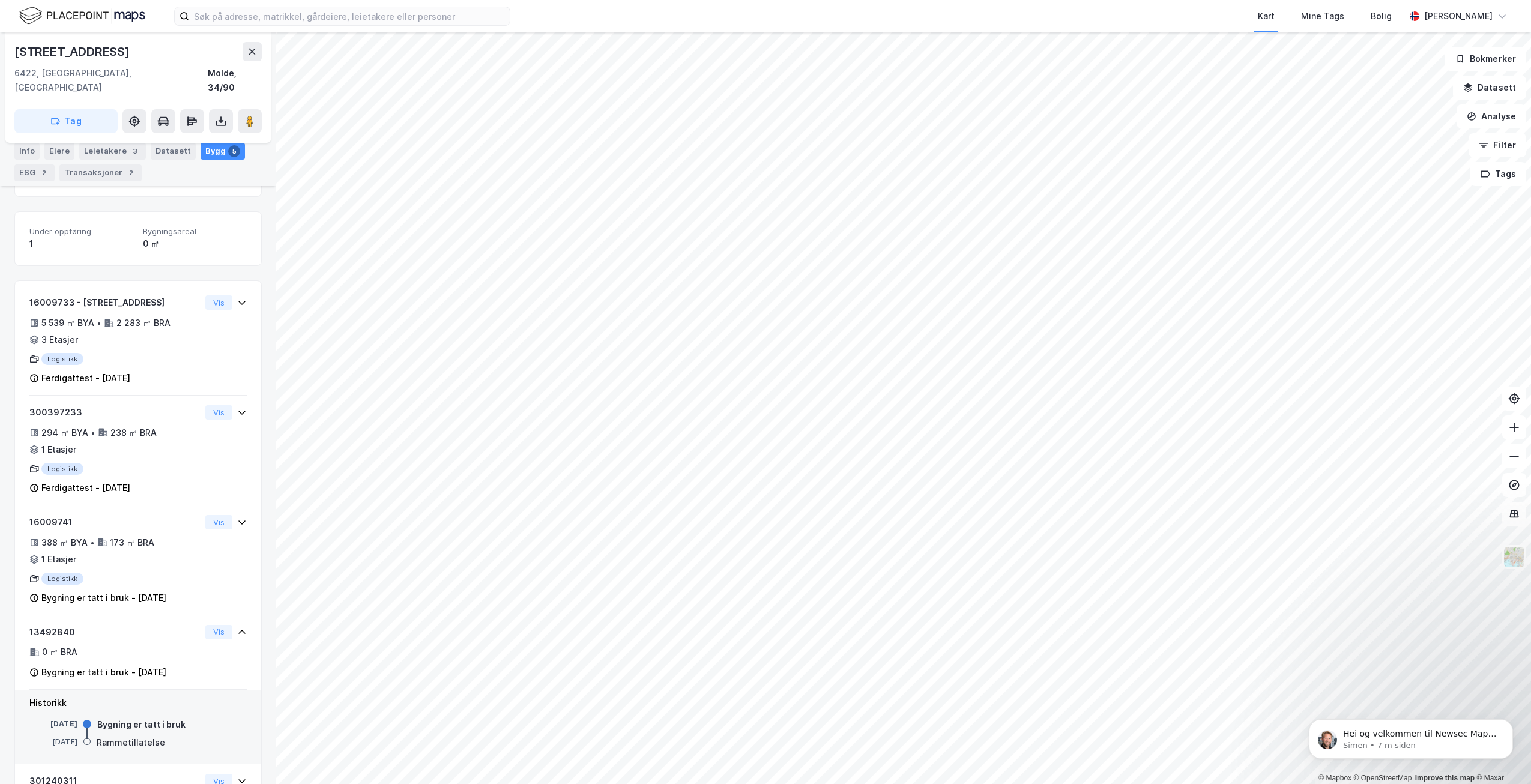
click at [153, 720] on div "[DATE] Bygning er tatt i bruk [DATE] Rammetillatelse" at bounding box center [138, 734] width 217 height 31
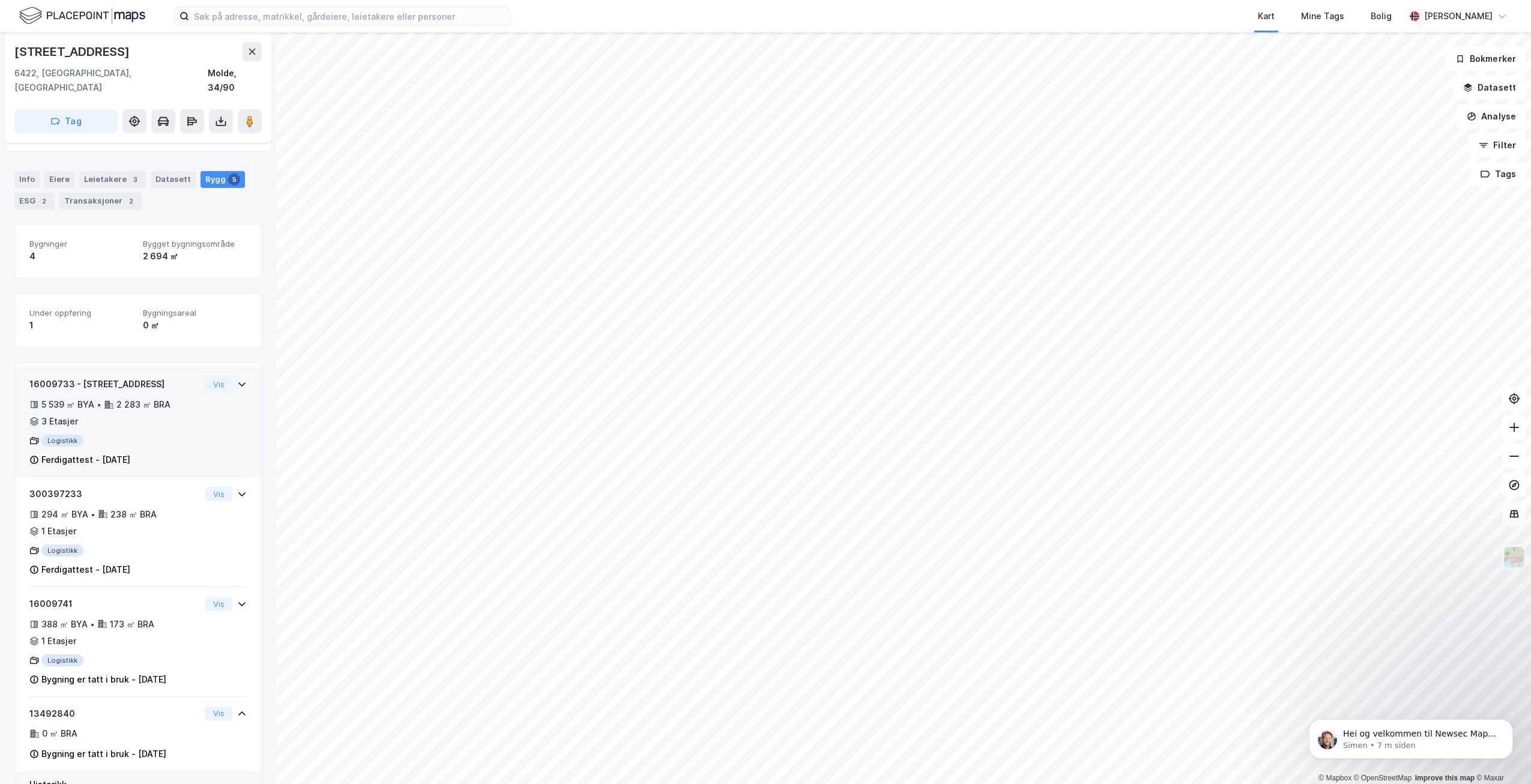
scroll to position [0, 0]
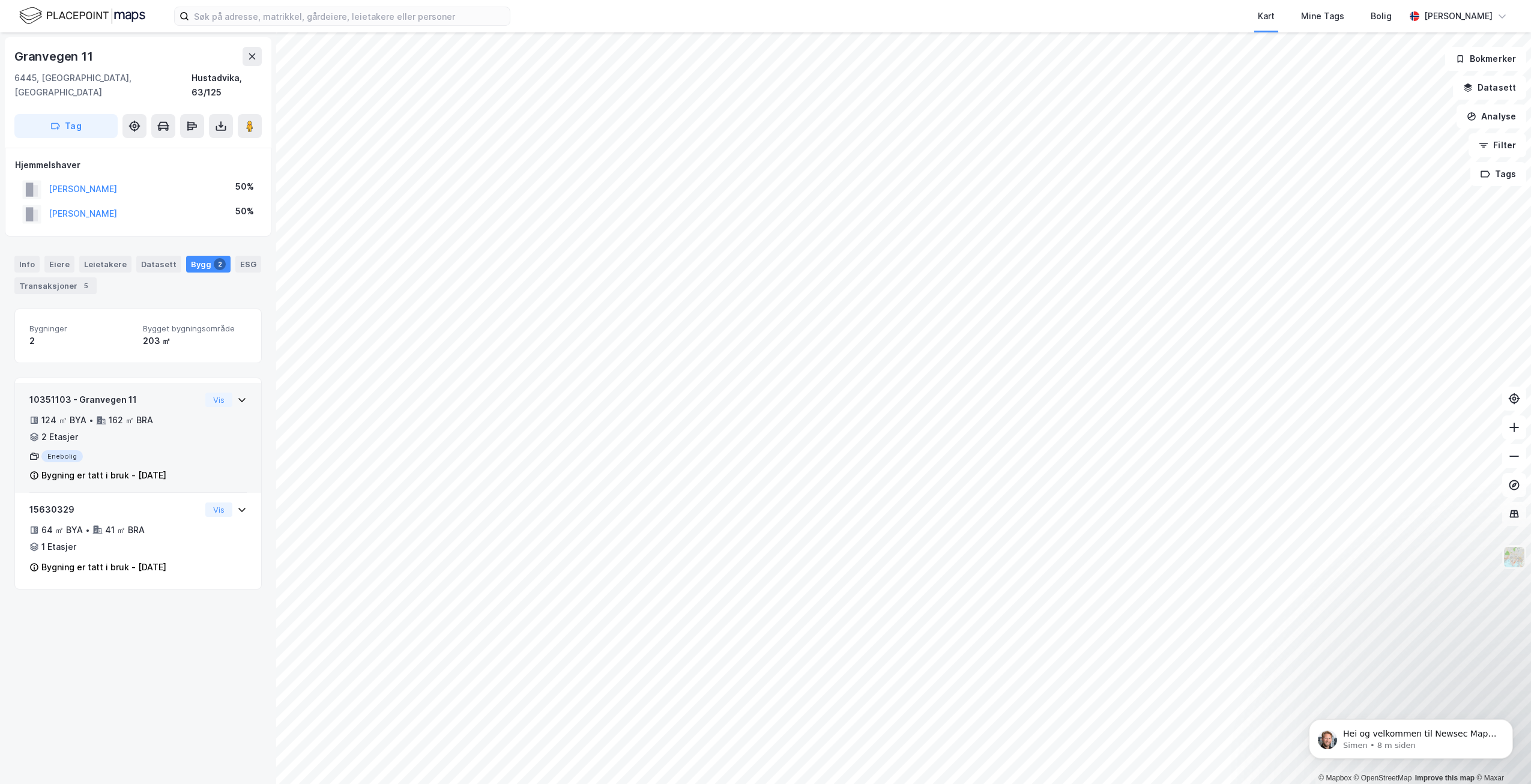
click at [237, 395] on icon at bounding box center [242, 399] width 9 height 9
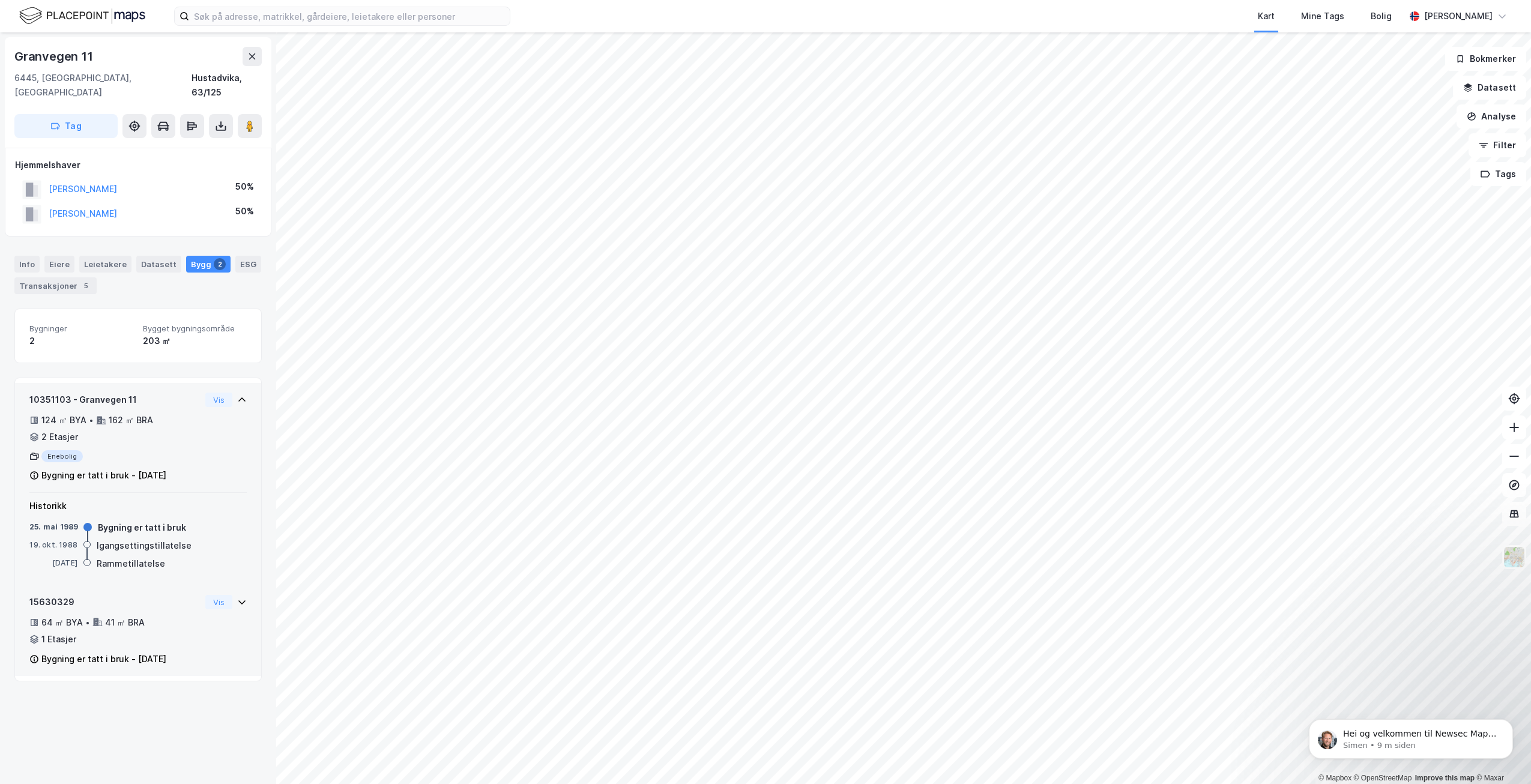
click at [237, 597] on icon at bounding box center [242, 602] width 9 height 9
click at [101, 256] on div "Leietakere" at bounding box center [105, 263] width 52 height 17
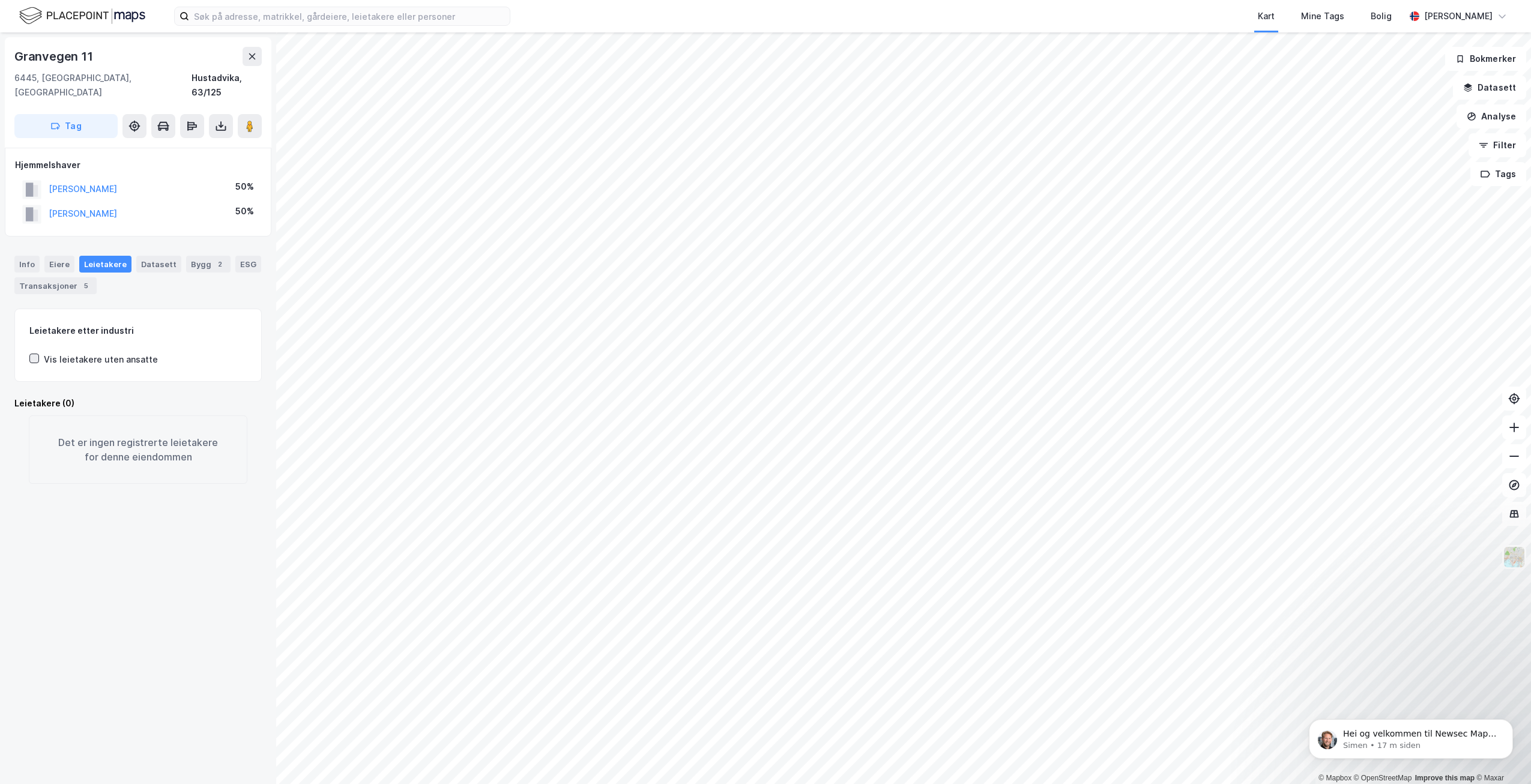
click at [34, 354] on icon at bounding box center [34, 358] width 9 height 9
click at [61, 278] on div "Transaksjoner 5" at bounding box center [55, 285] width 83 height 17
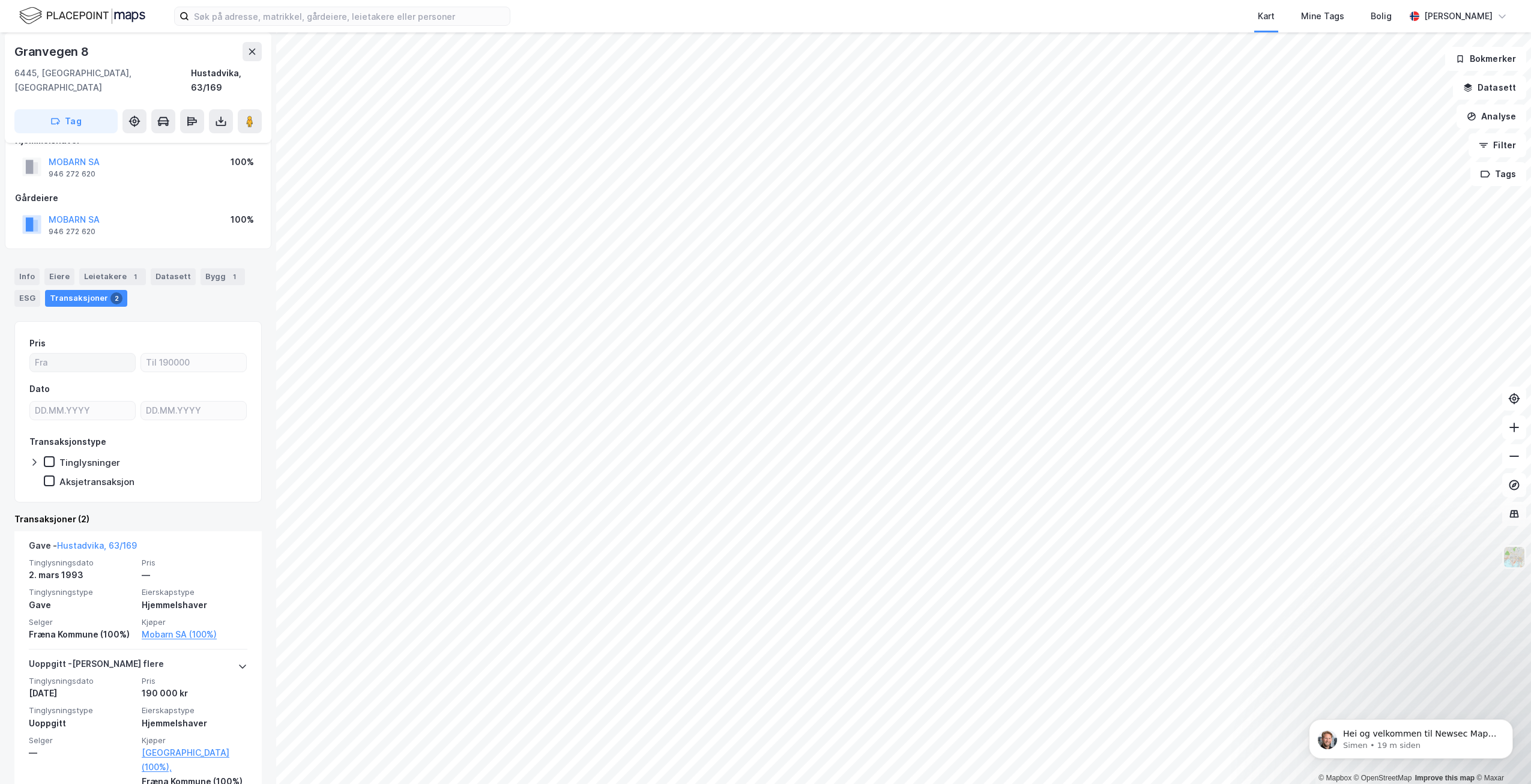
scroll to position [37, 0]
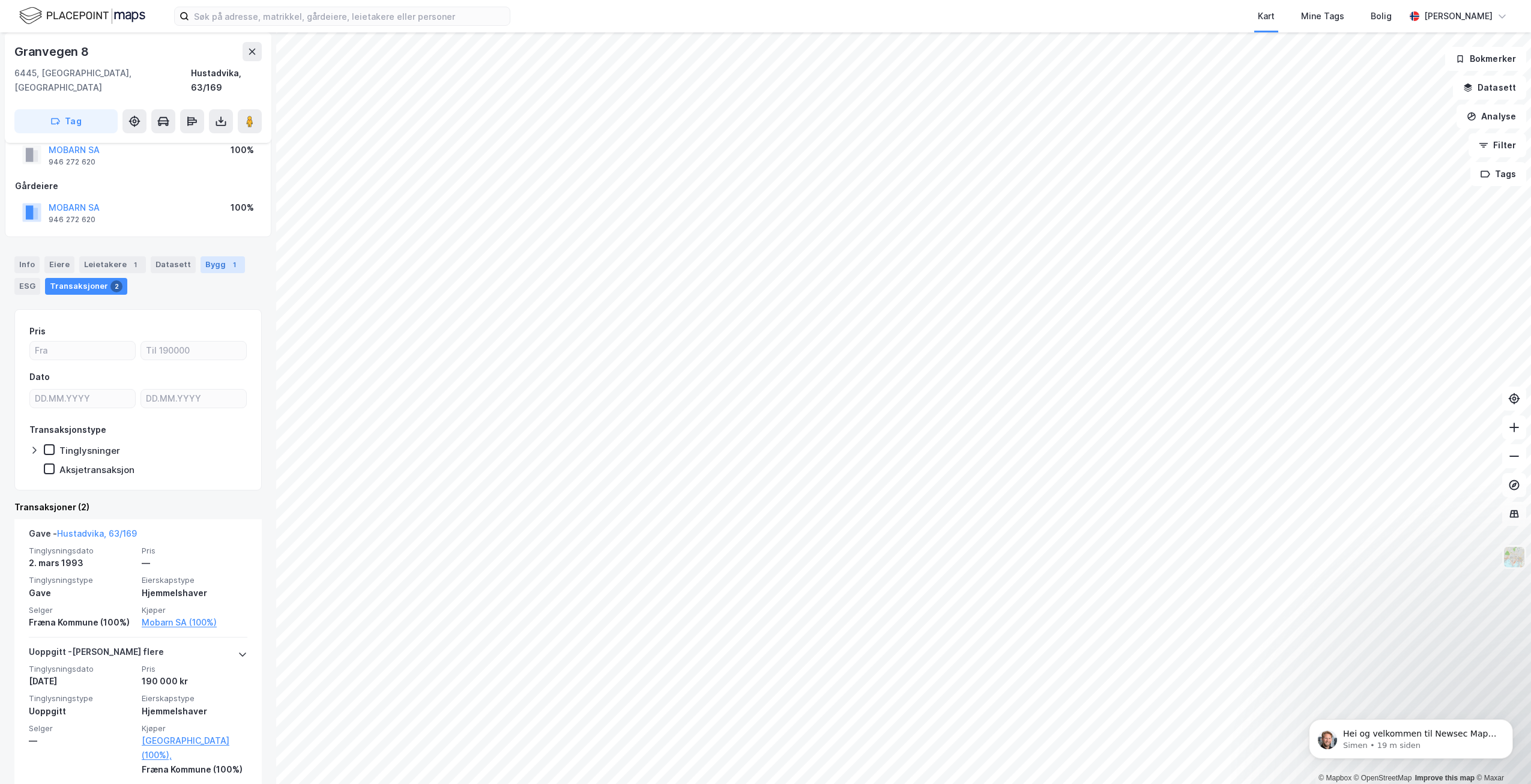
click at [201, 256] on div "Bygg 1" at bounding box center [223, 264] width 44 height 17
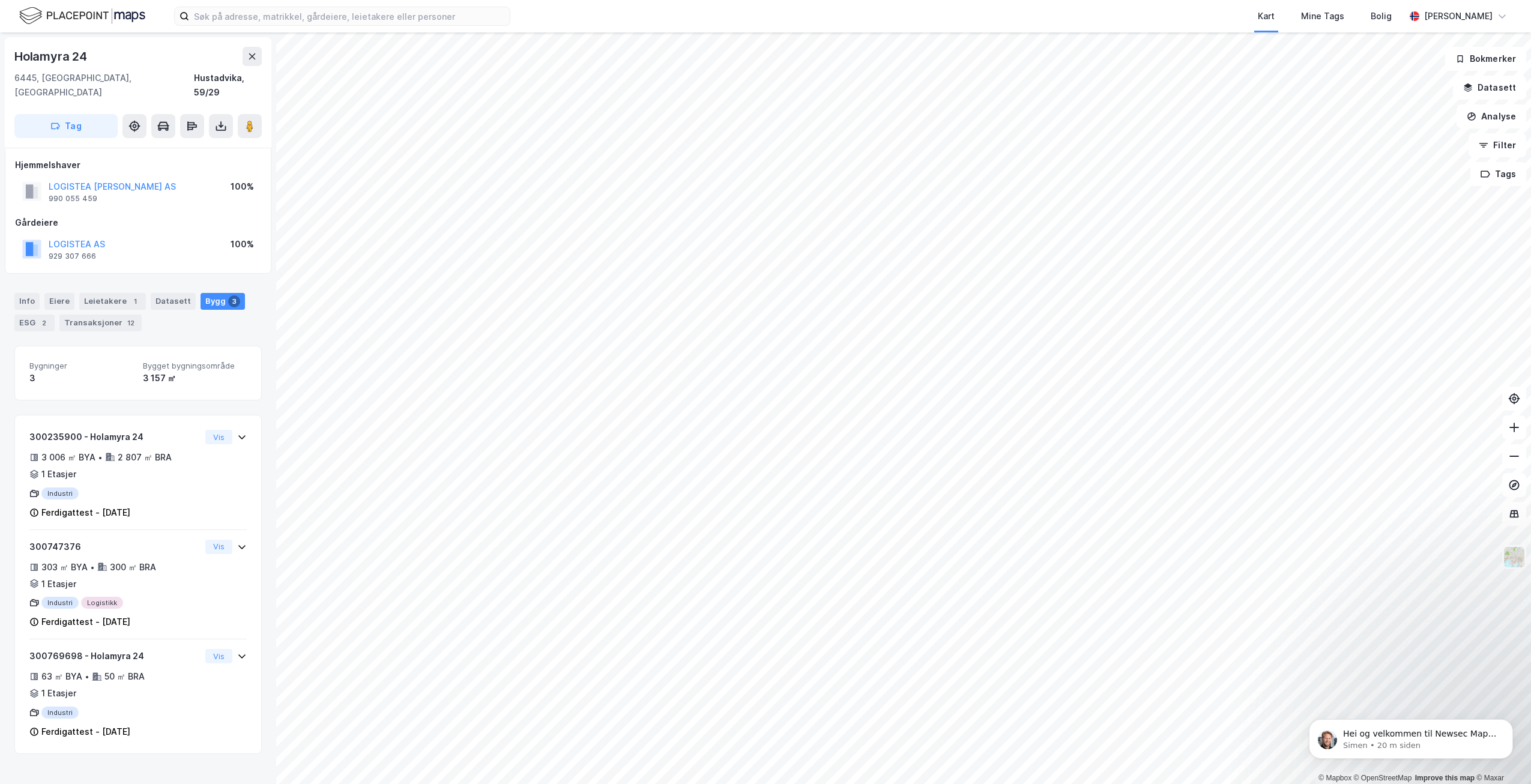
click at [1098, 783] on html "Kart Mine Tags Bolig [PERSON_NAME] © Mapbox © OpenStreetMap Improve this map © …" at bounding box center [766, 392] width 1531 height 784
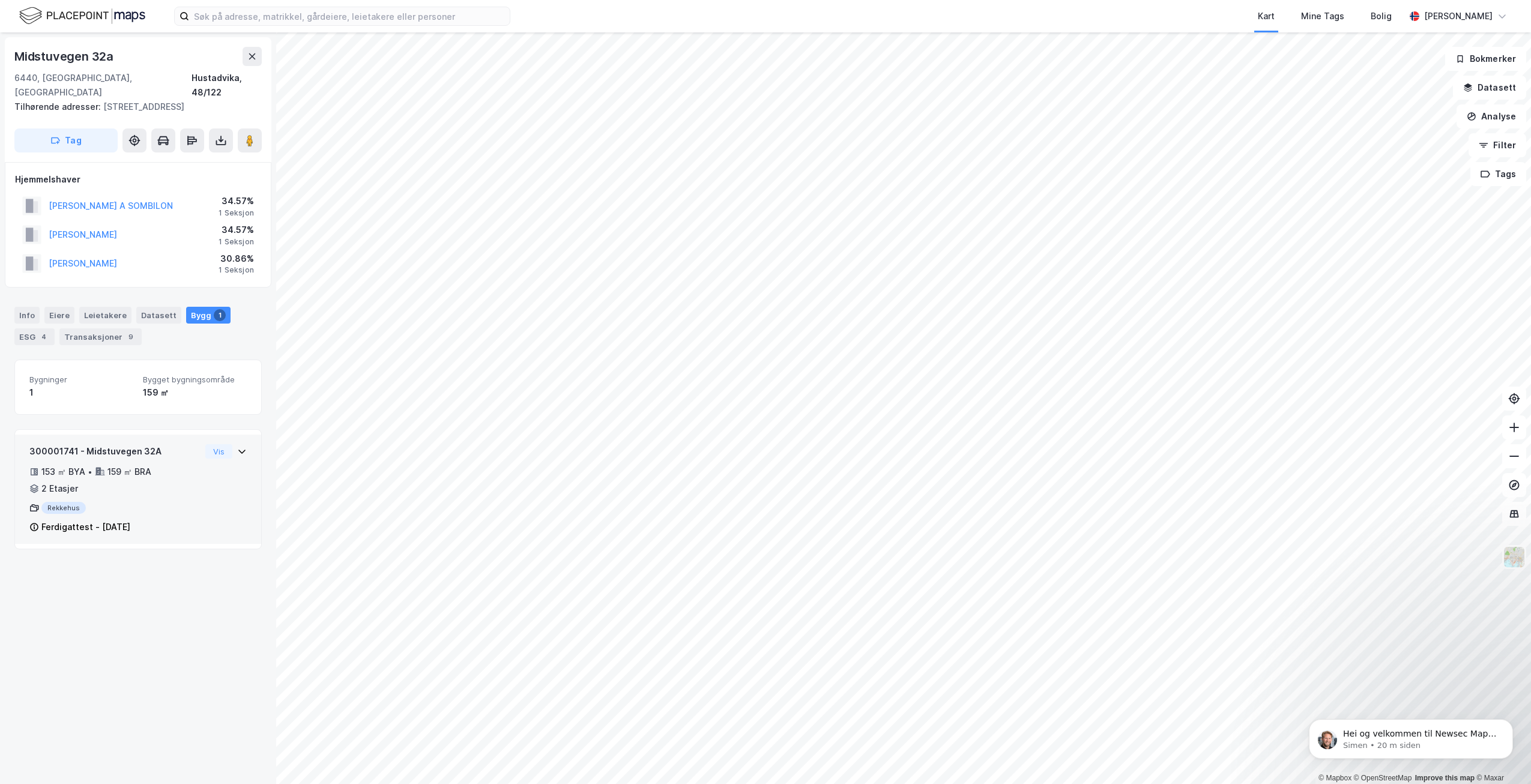
click at [238, 439] on div "300001741 - Midstuvegen 32A 153 ㎡ BYA • 159 ㎡ BRA • 2 Etasjer Rekkehus Ferdigat…" at bounding box center [138, 488] width 246 height 109
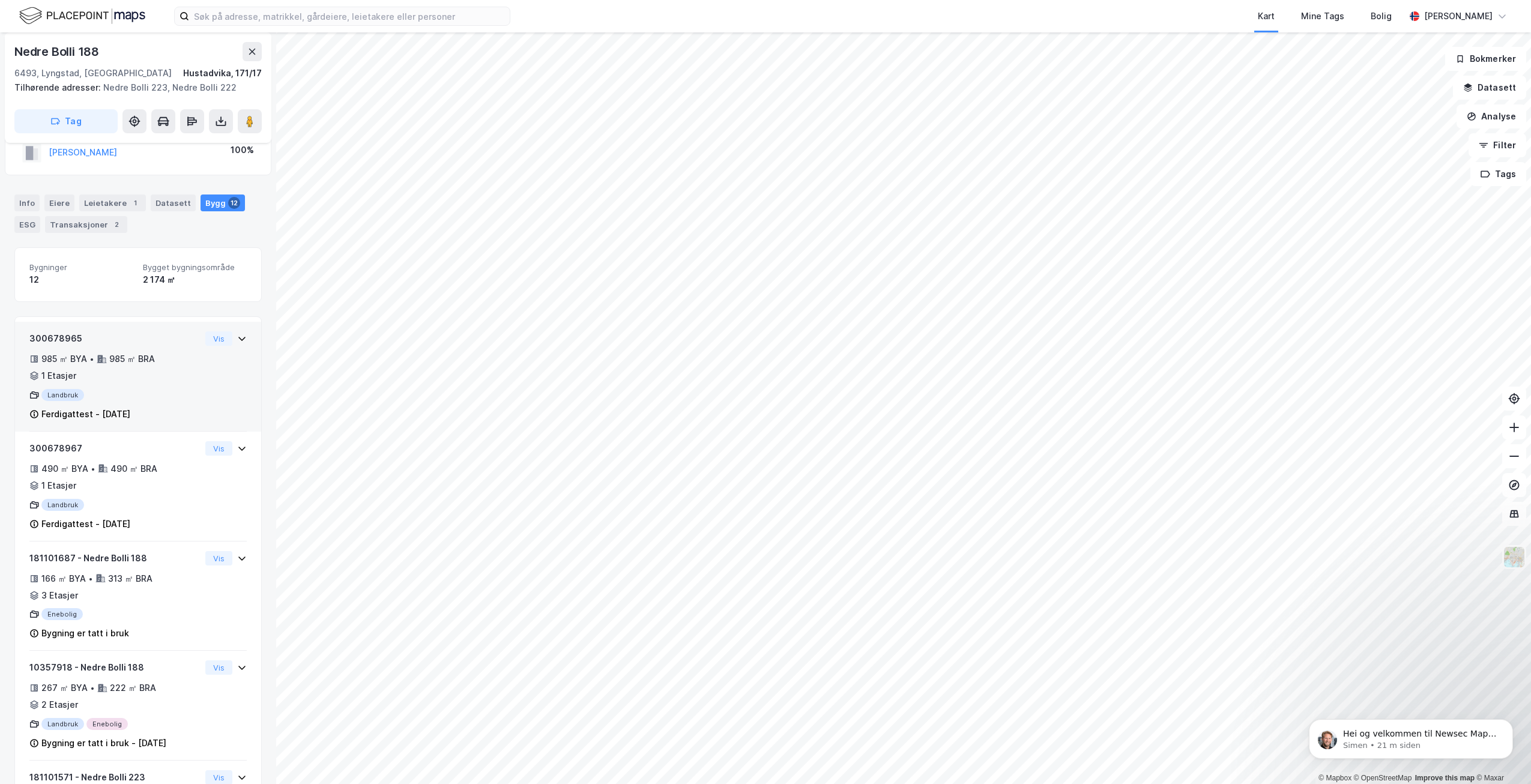
scroll to position [6, 0]
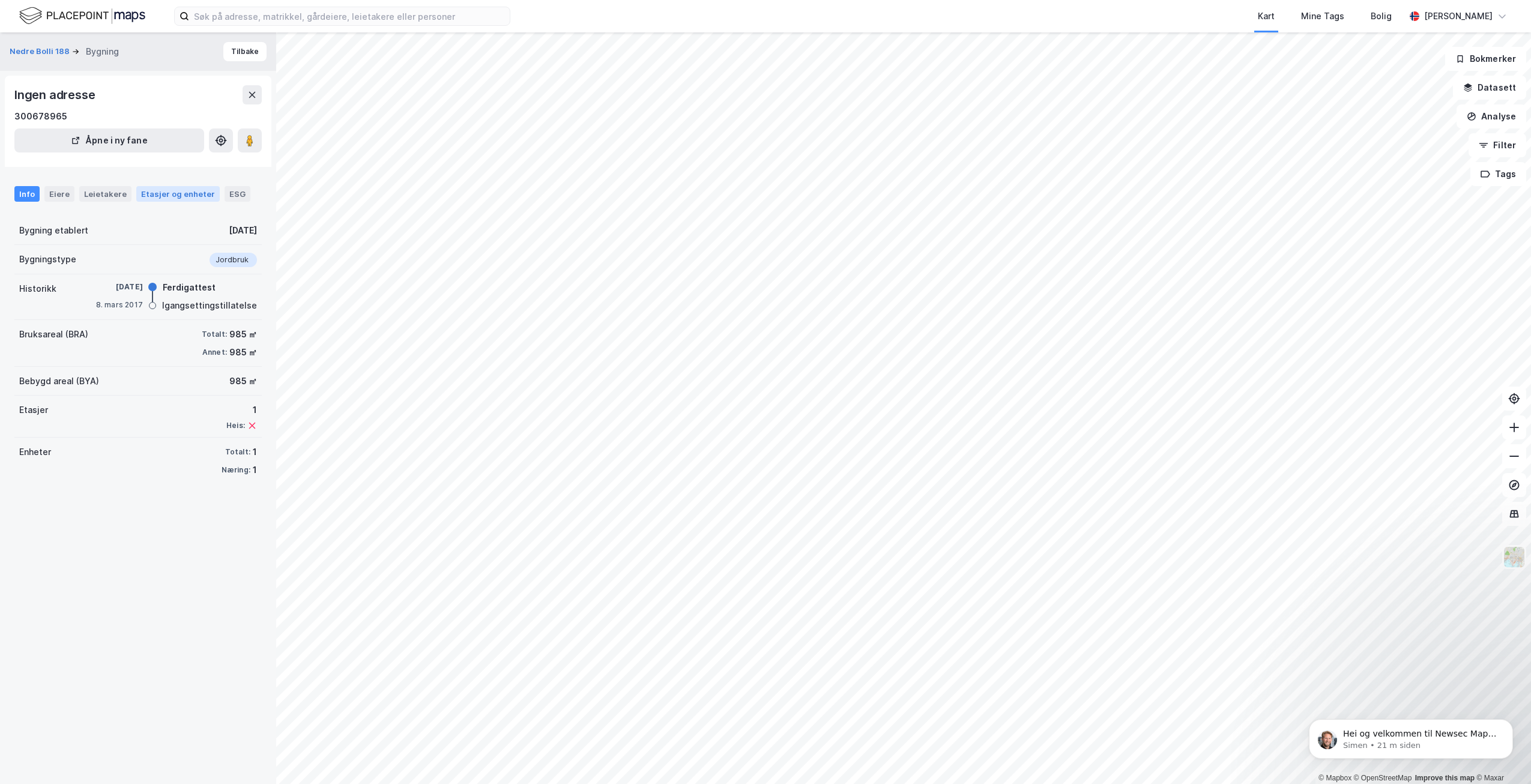
click at [171, 199] on div "Etasjer og enheter" at bounding box center [178, 194] width 74 height 11
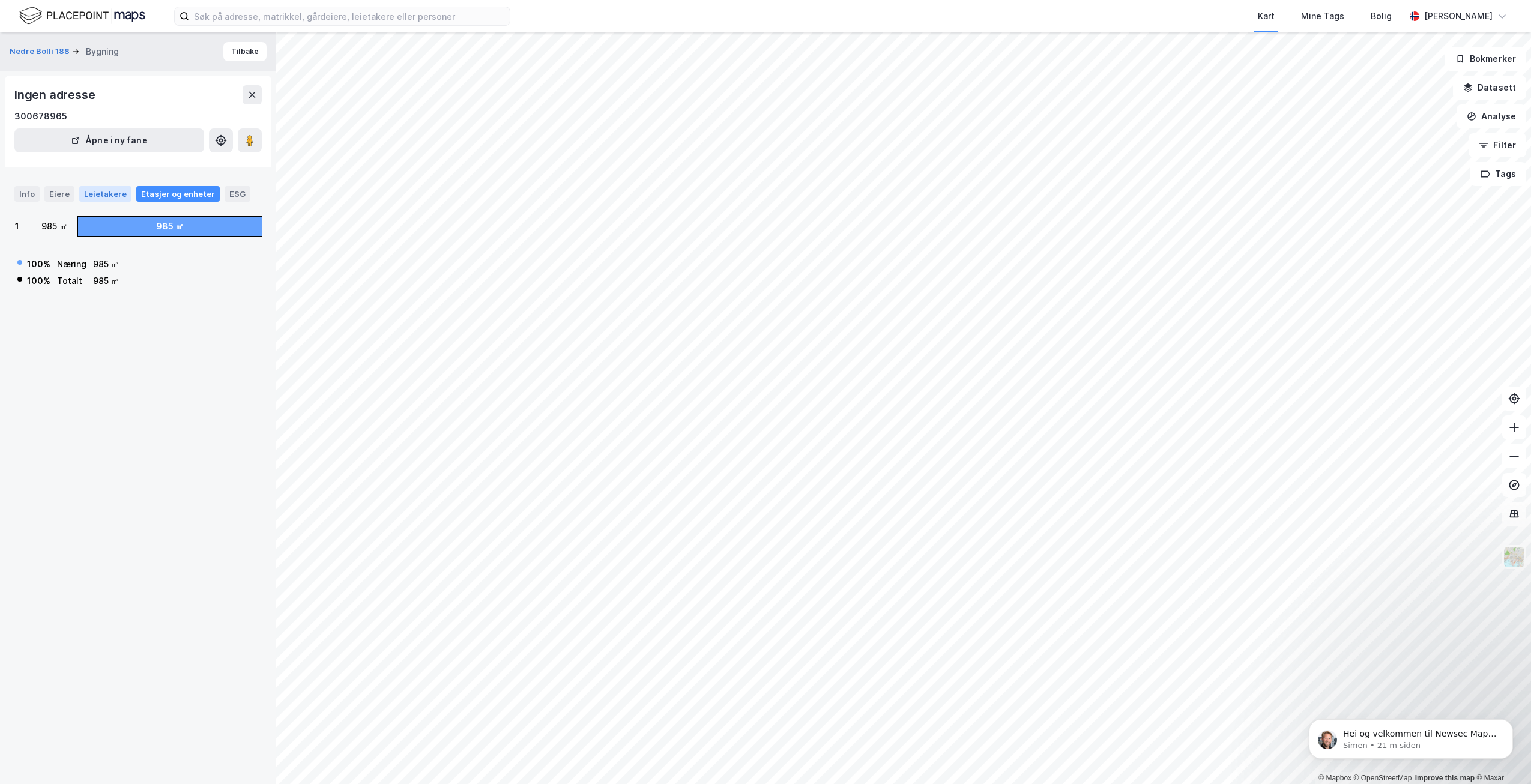
click at [92, 199] on div "Leietakere" at bounding box center [105, 194] width 52 height 16
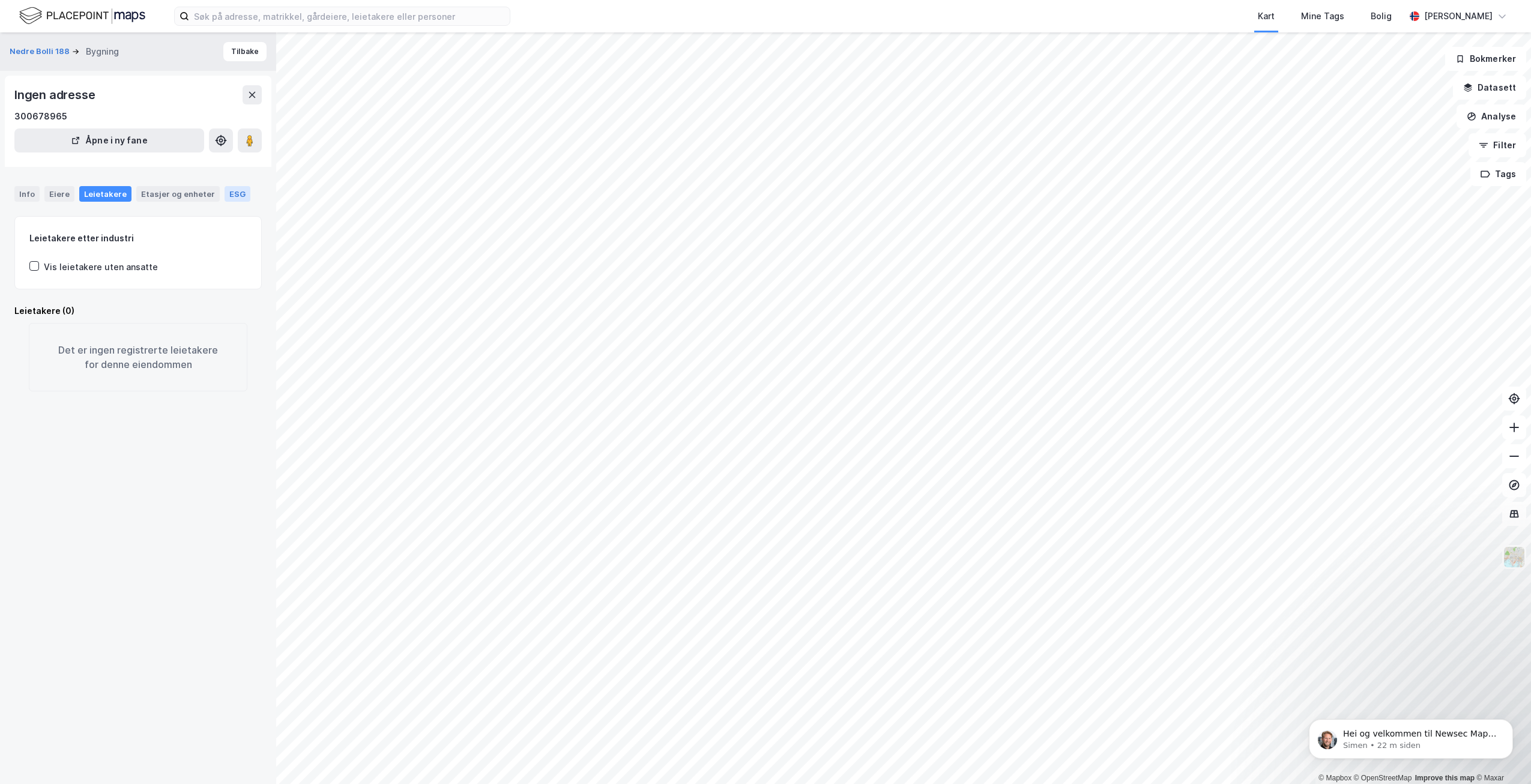
click at [224, 197] on div "ESG" at bounding box center [237, 194] width 26 height 16
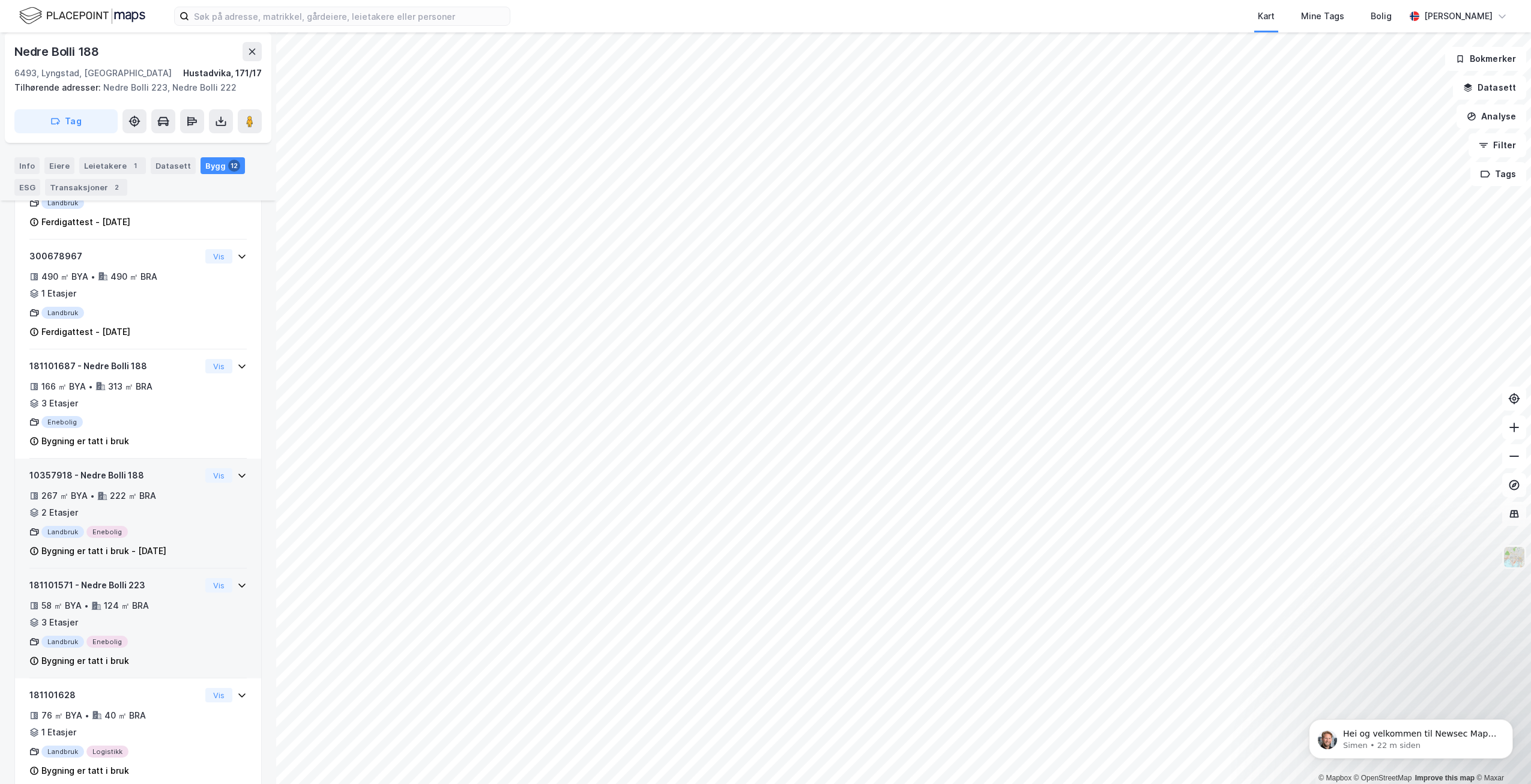
scroll to position [245, 0]
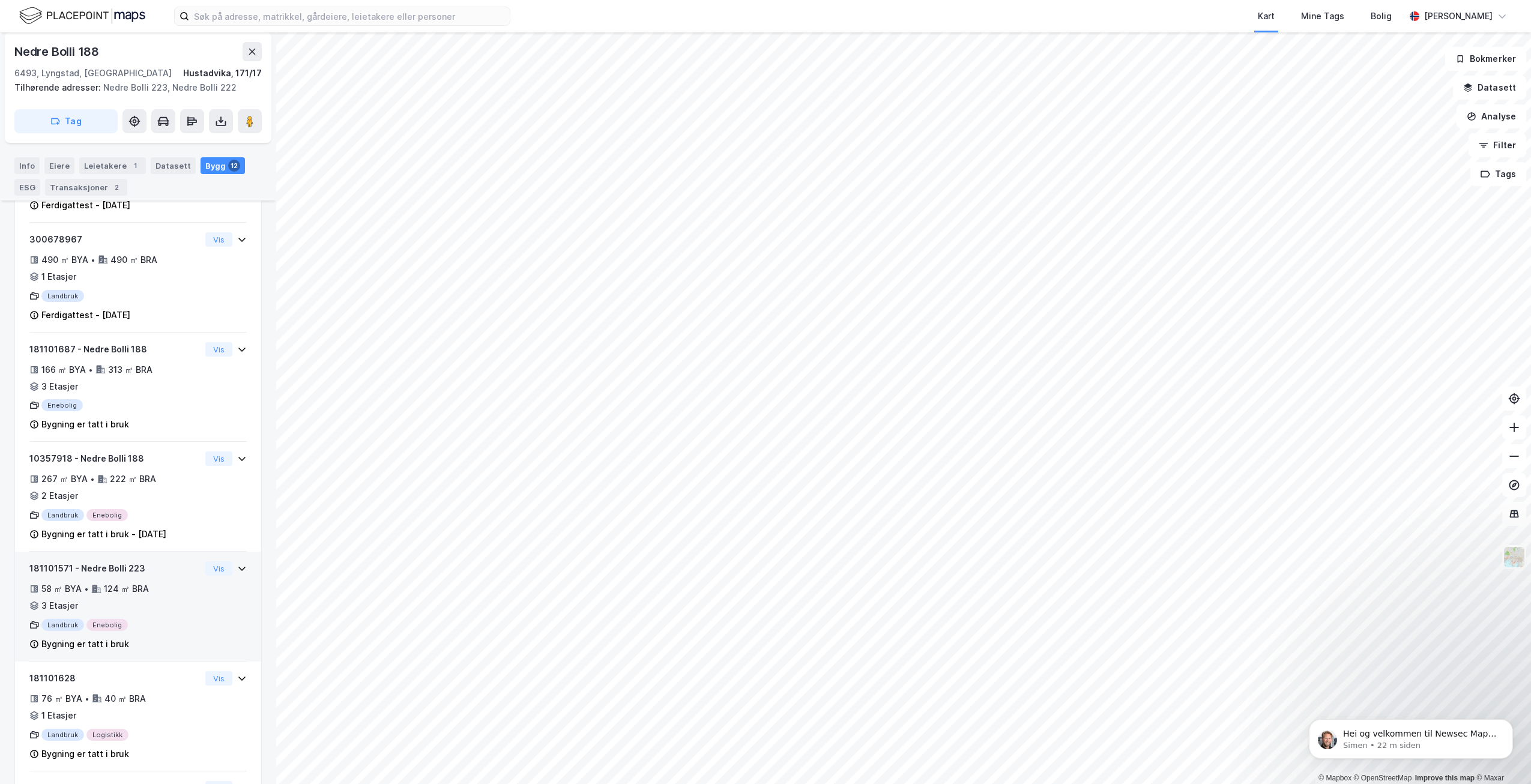
click at [237, 565] on icon at bounding box center [242, 569] width 9 height 9
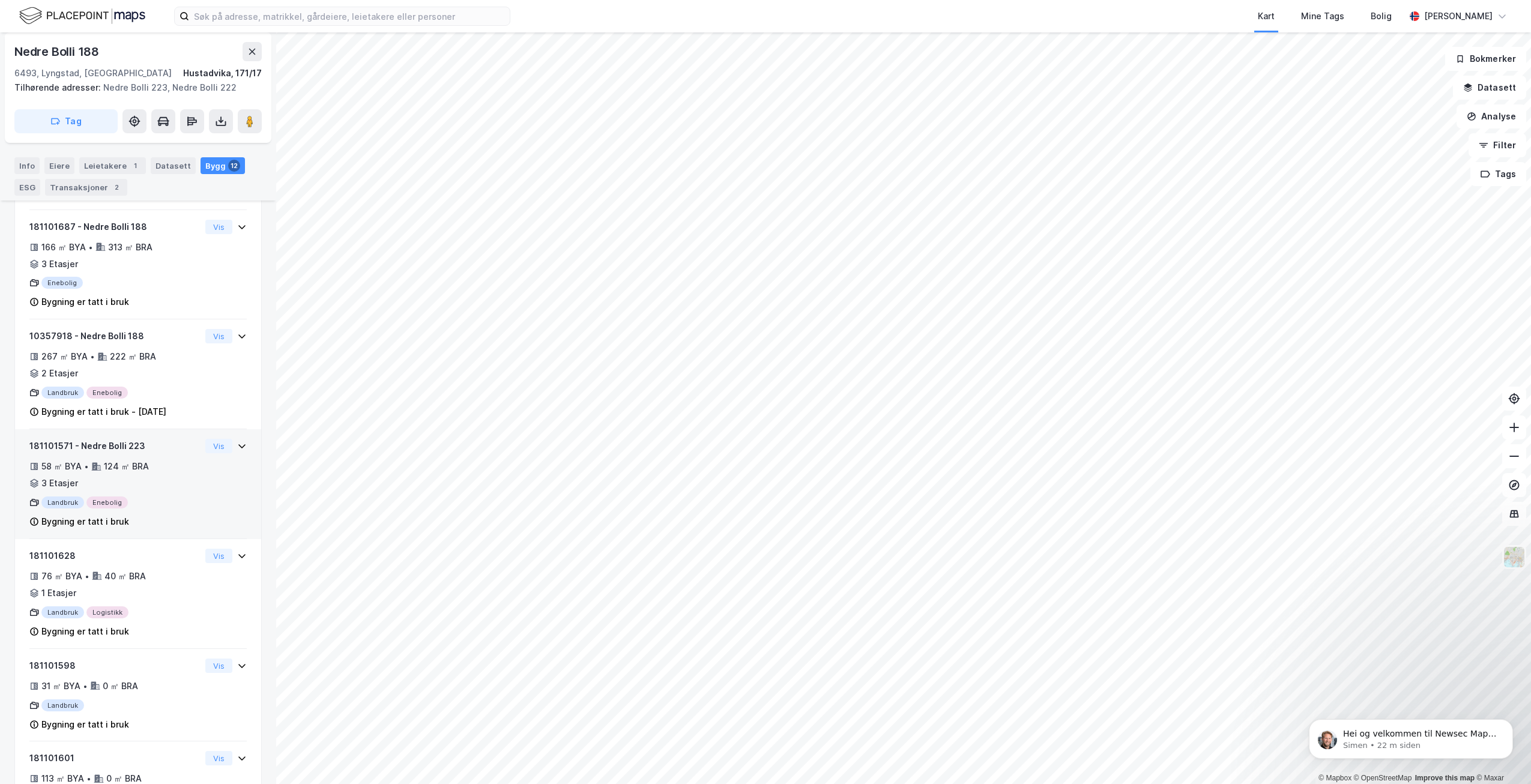
scroll to position [425, 0]
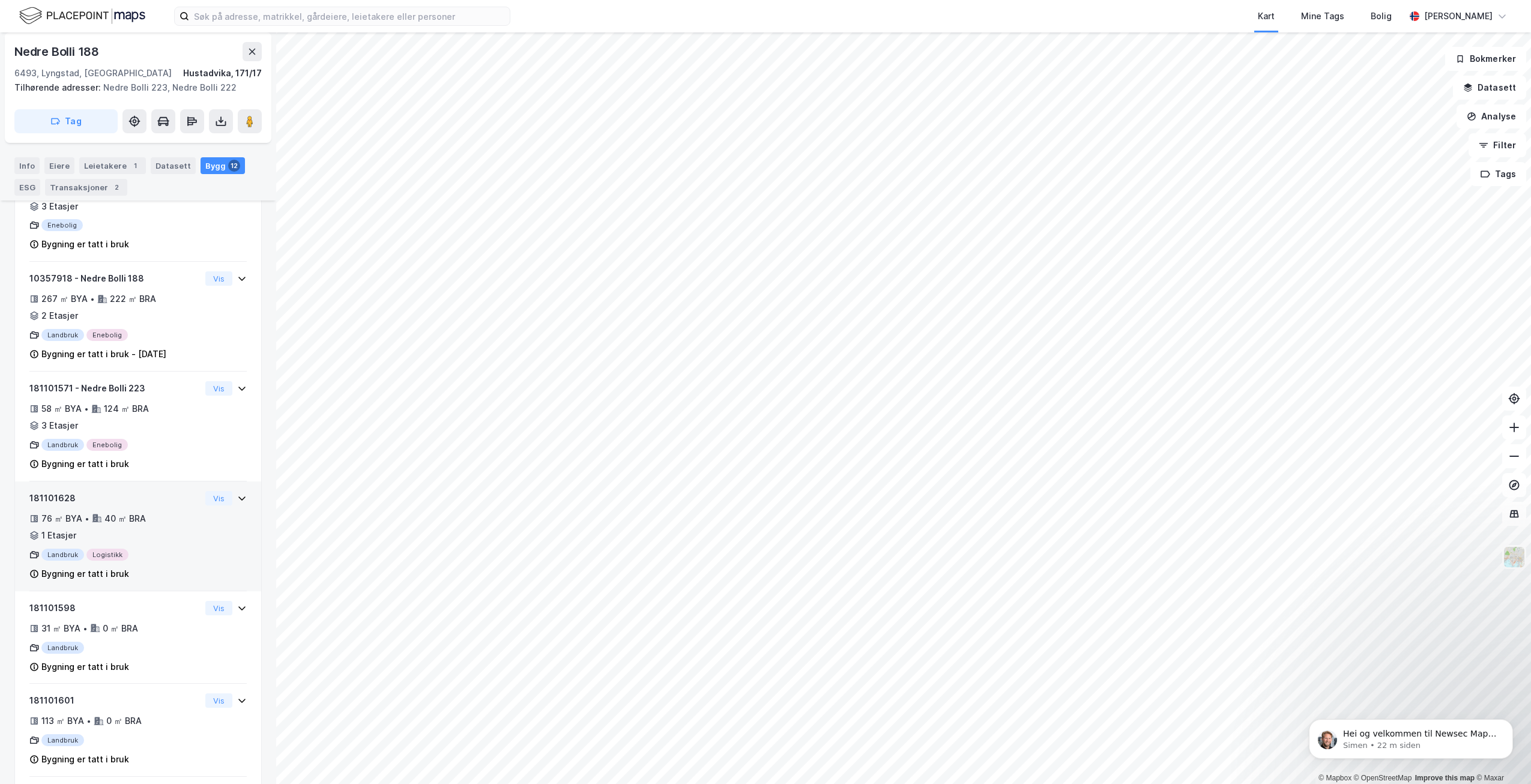
click at [239, 495] on div "181101628 76 ㎡ BYA • 40 ㎡ BRA • 1 Etasjer Landbruk Logistikk Bygning er tatt i …" at bounding box center [138, 536] width 246 height 110
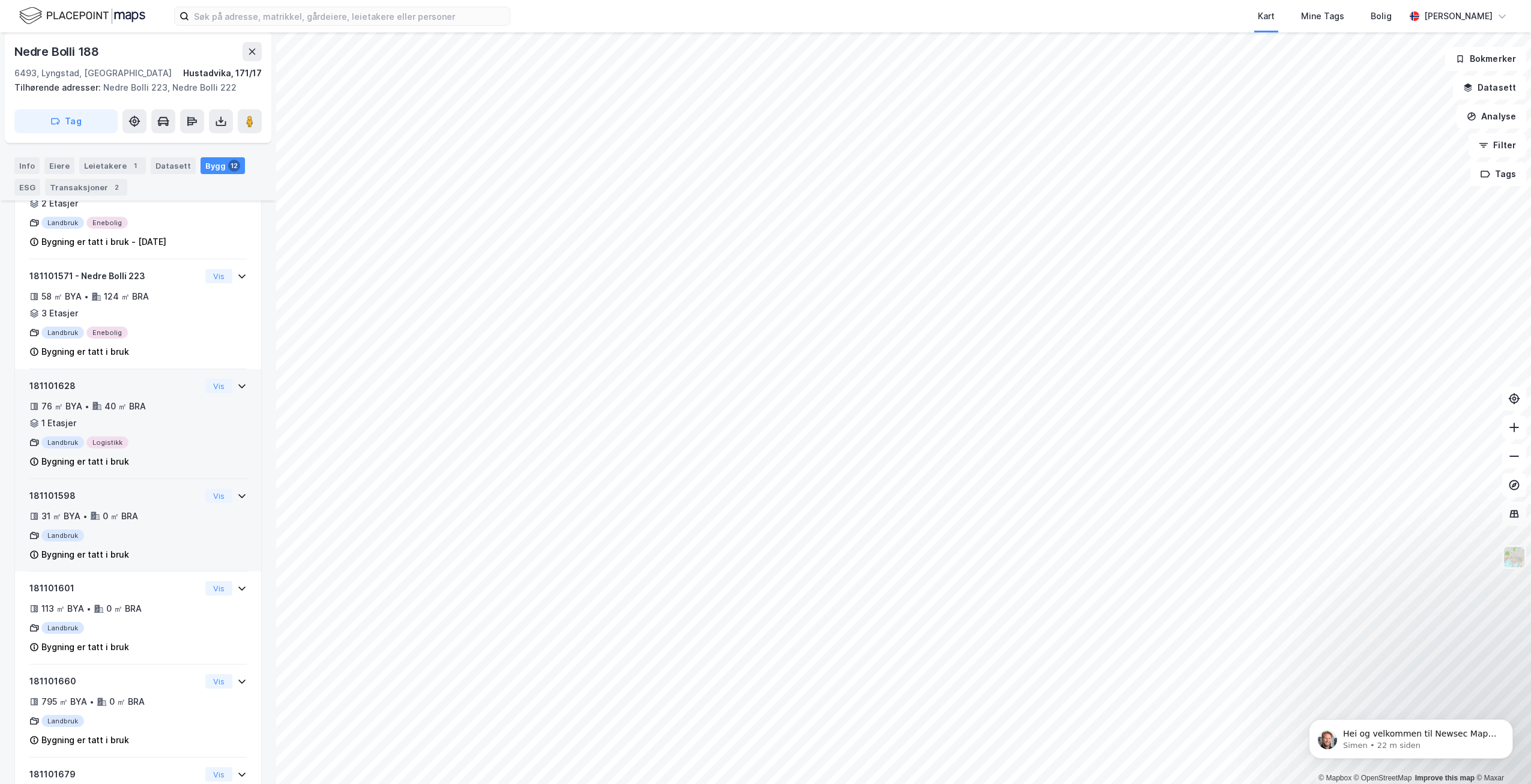
scroll to position [546, 0]
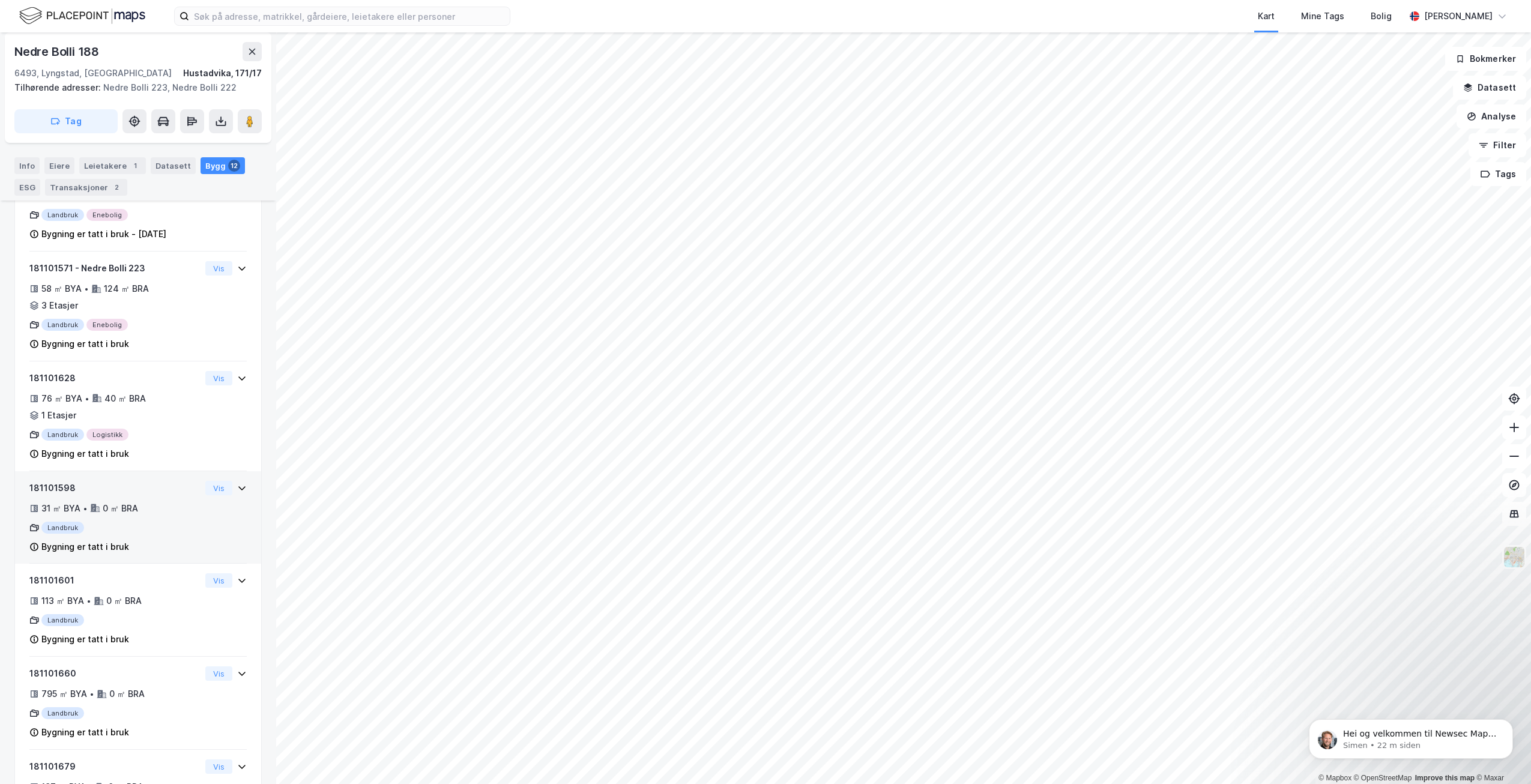
click at [237, 489] on icon at bounding box center [242, 488] width 9 height 9
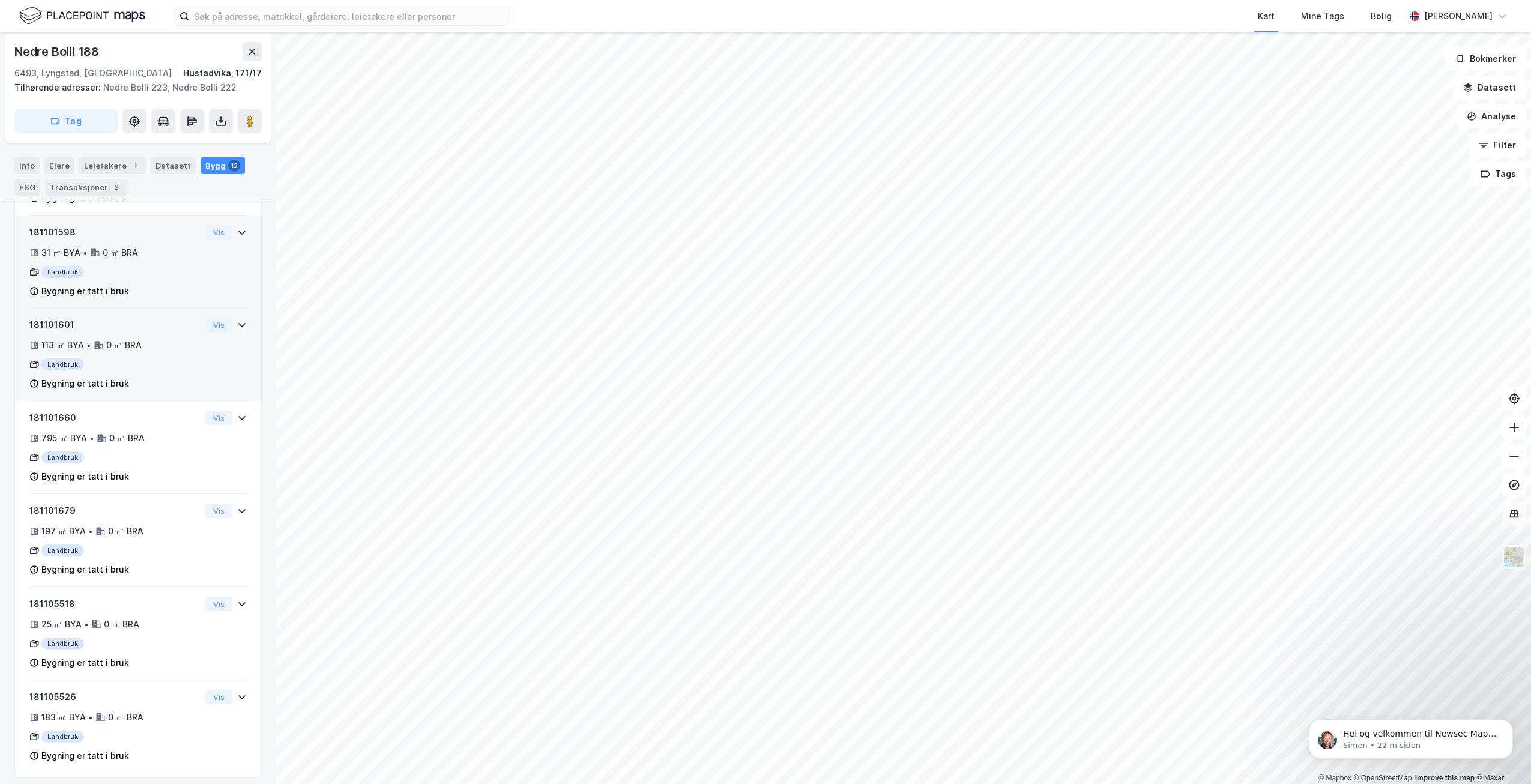
scroll to position [809, 0]
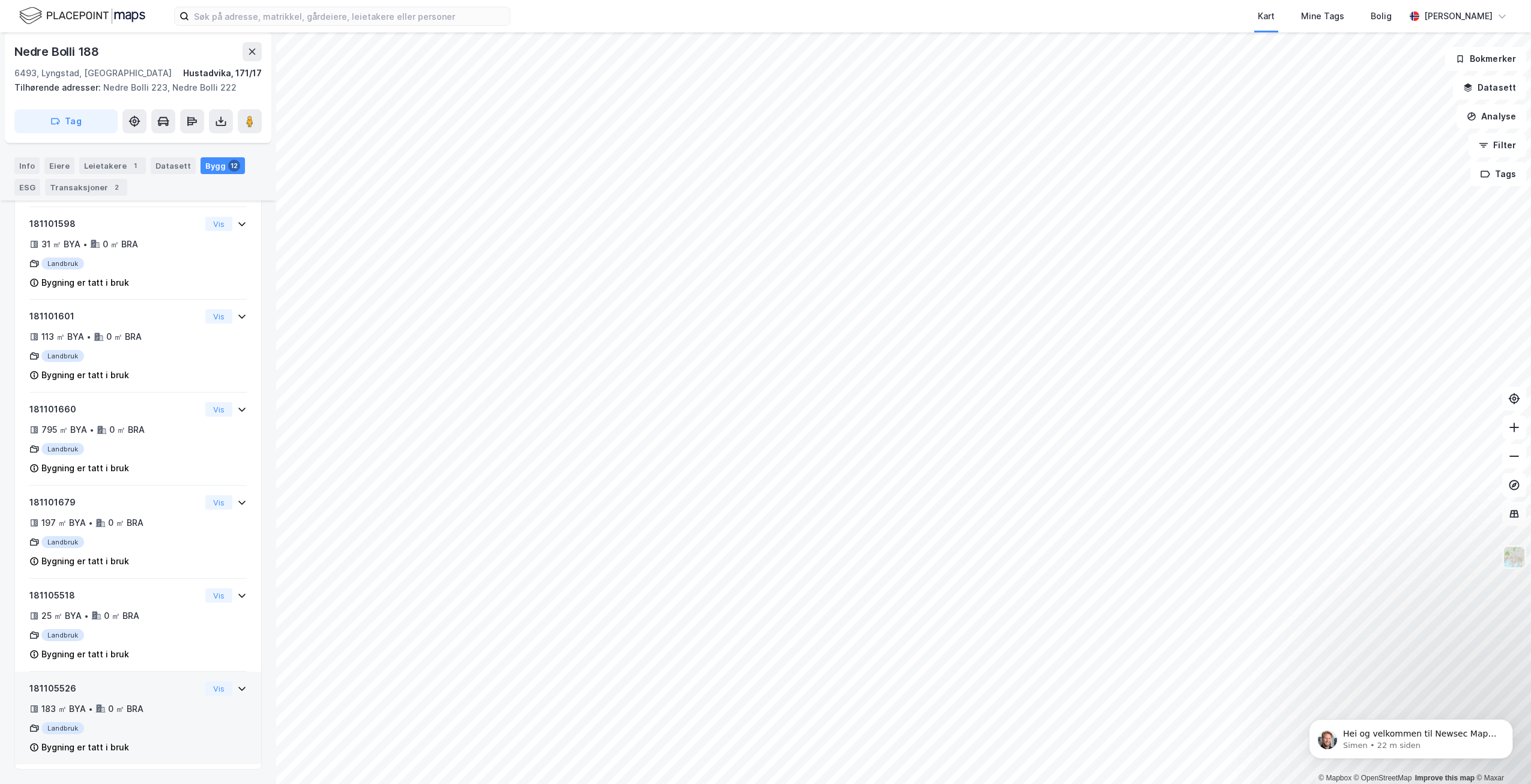
click at [237, 683] on icon at bounding box center [242, 688] width 9 height 9
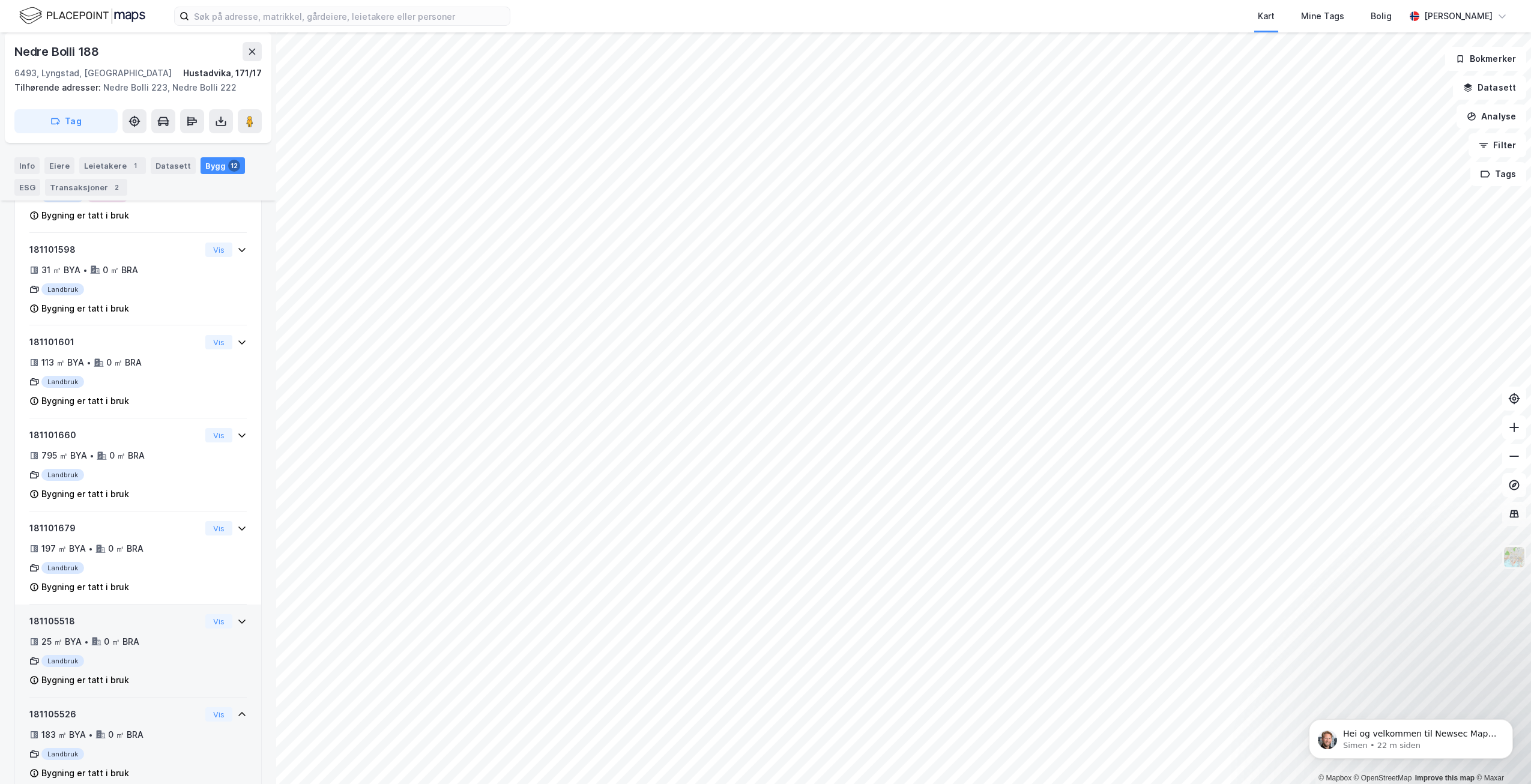
scroll to position [844, 0]
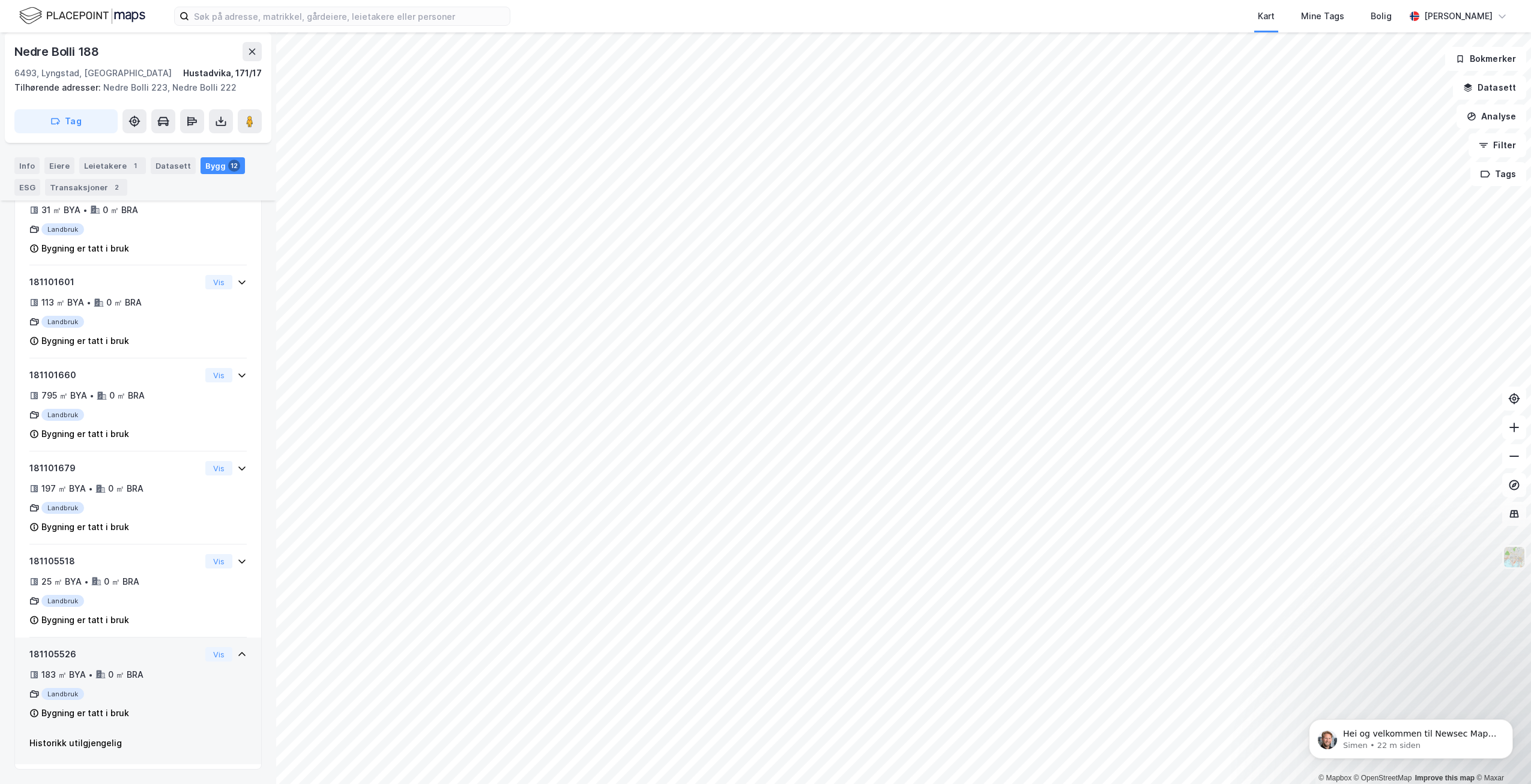
click at [237, 656] on icon at bounding box center [242, 654] width 9 height 9
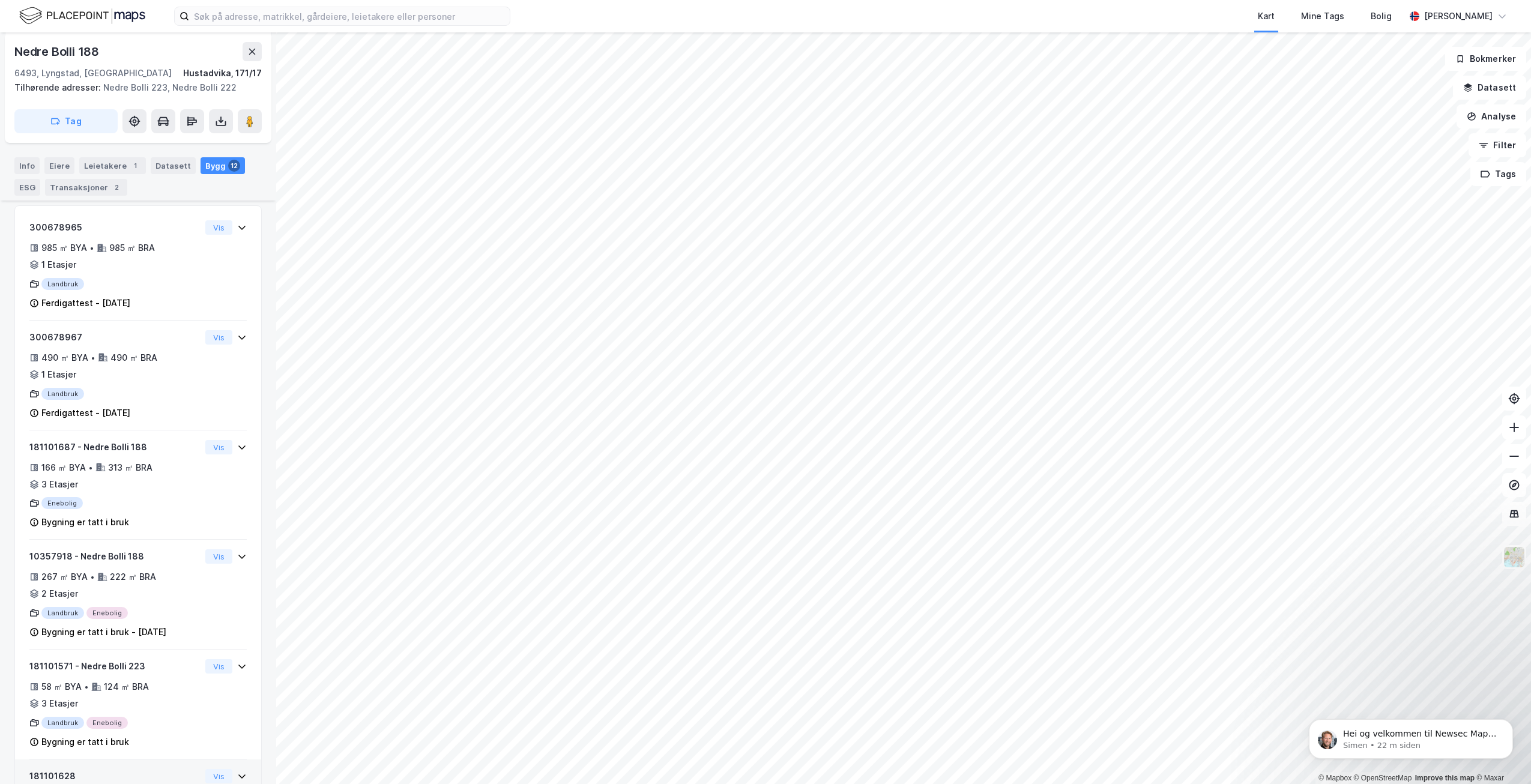
scroll to position [0, 0]
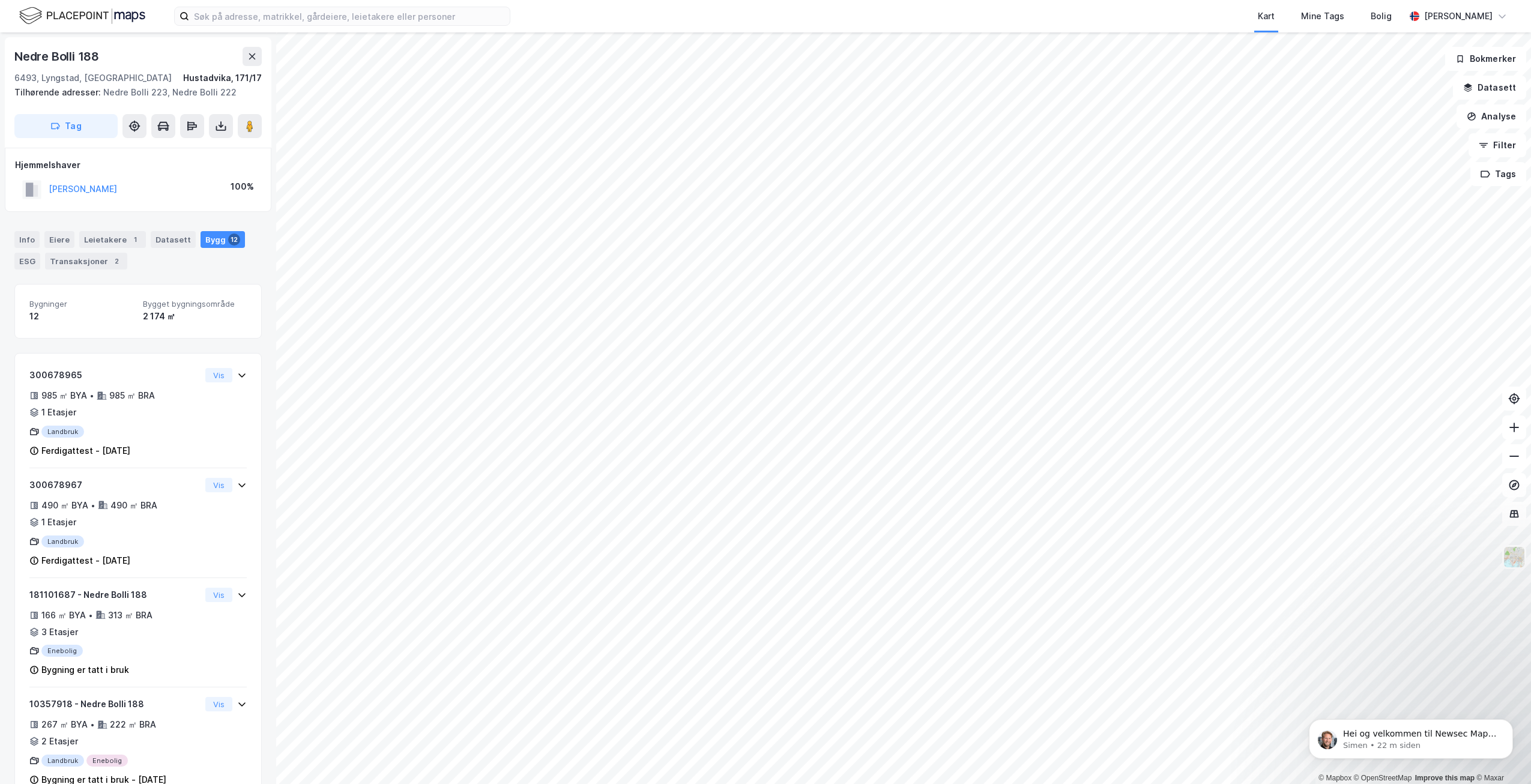
click at [938, 591] on div "© Mapbox © OpenStreetMap Improve this map © Maxar Nedre Bolli 188 6493, [GEOGRA…" at bounding box center [766, 407] width 1531 height 751
click at [253, 126] on image at bounding box center [249, 126] width 7 height 12
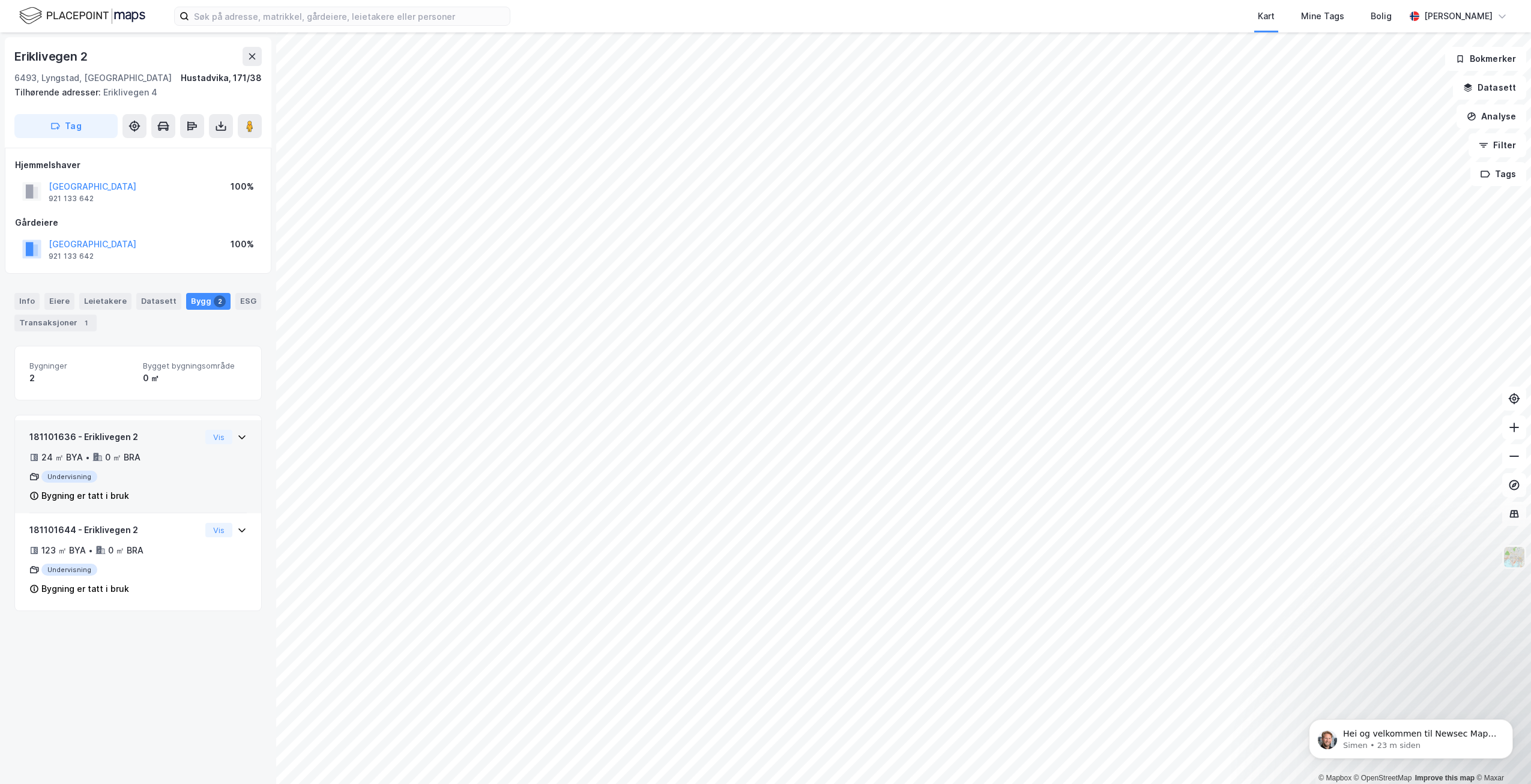
click at [234, 444] on div "Vis" at bounding box center [226, 436] width 42 height 14
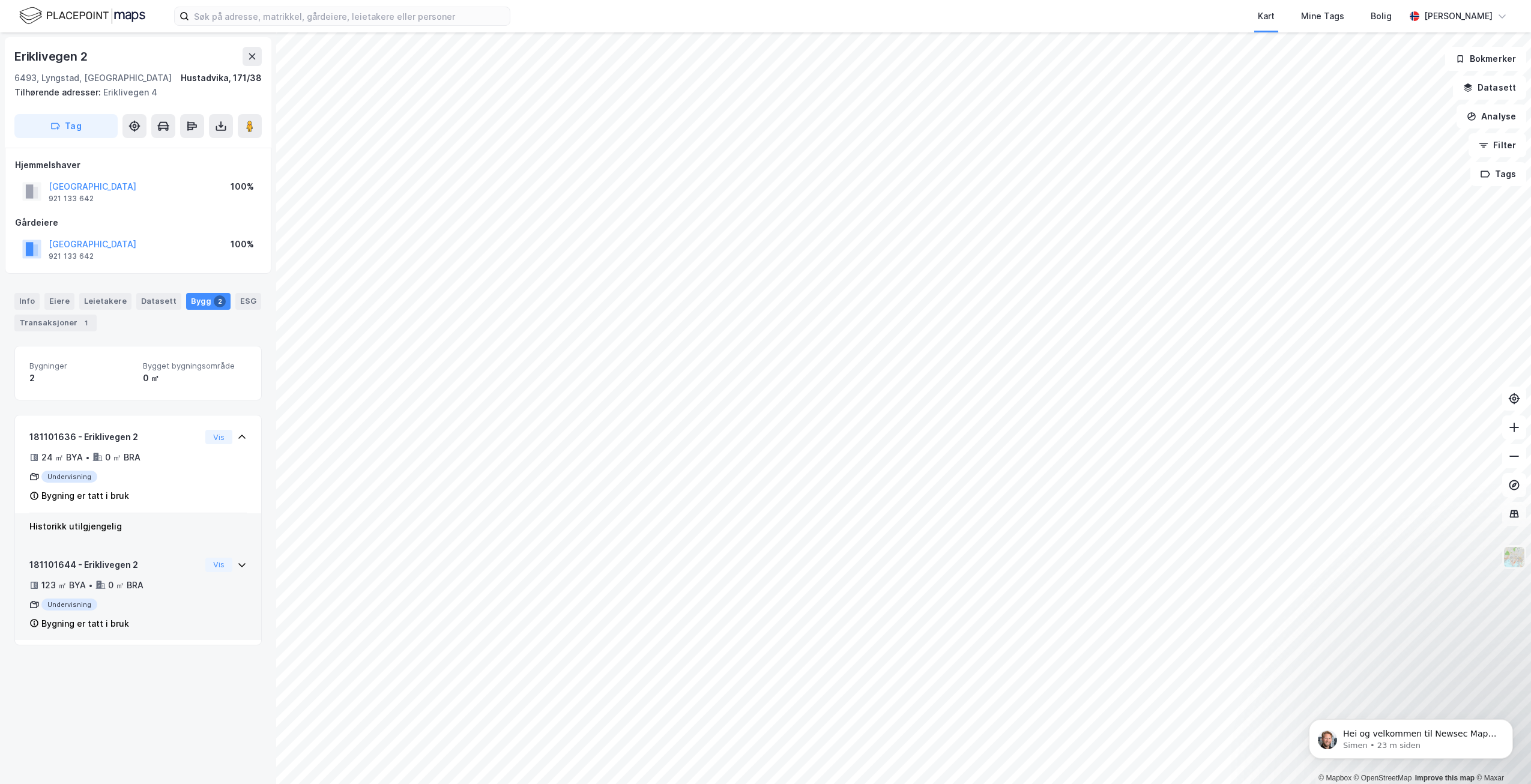
click at [238, 564] on icon at bounding box center [242, 565] width 7 height 4
click at [237, 564] on icon at bounding box center [242, 565] width 9 height 9
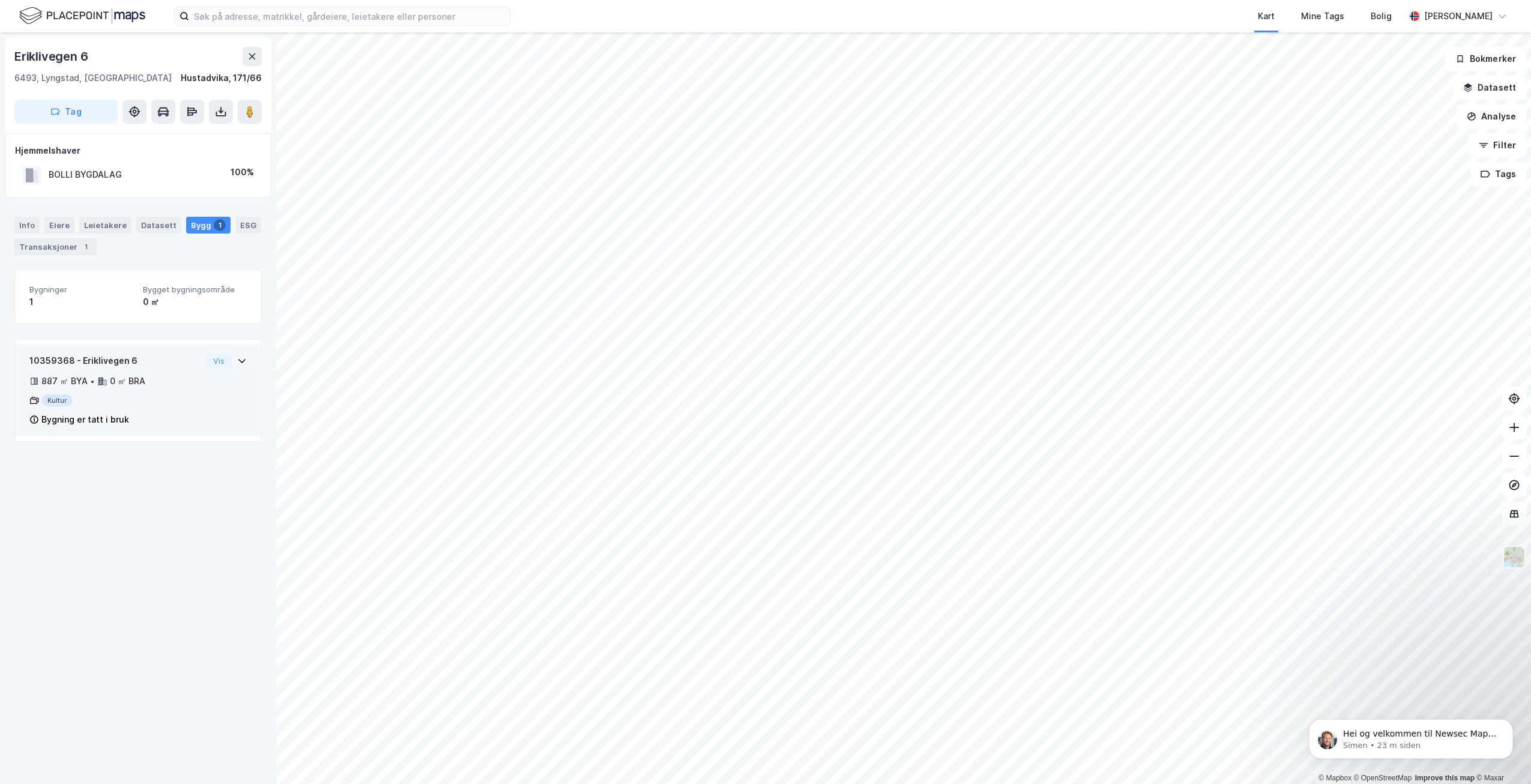
click at [237, 361] on icon at bounding box center [242, 361] width 9 height 9
click at [238, 361] on icon at bounding box center [242, 360] width 7 height 4
click at [144, 222] on div "Datasett" at bounding box center [158, 224] width 45 height 17
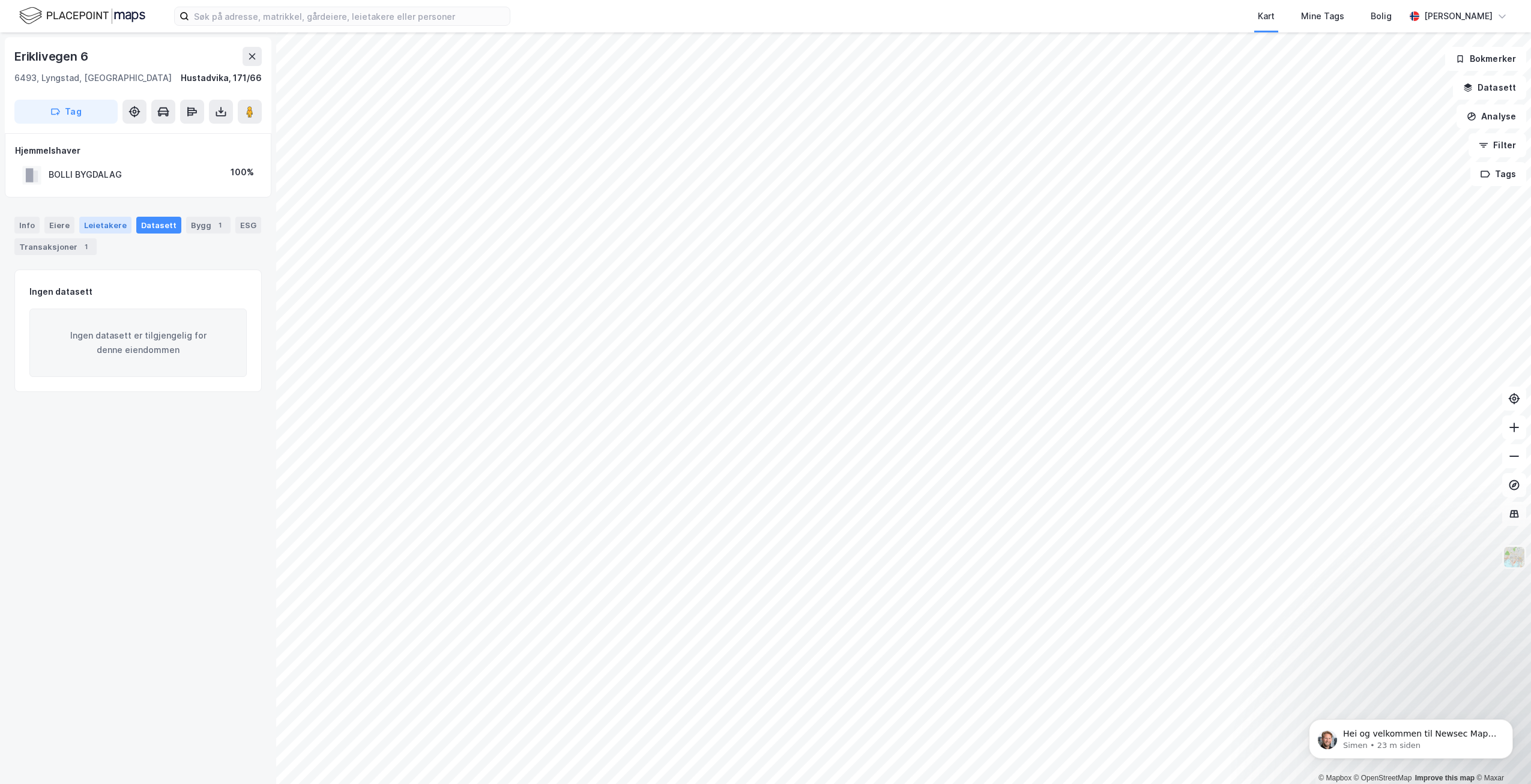
click at [111, 229] on div "Leietakere" at bounding box center [105, 224] width 52 height 17
click at [61, 226] on div "Eiere" at bounding box center [59, 224] width 30 height 17
click at [26, 226] on div "Info" at bounding box center [27, 224] width 25 height 17
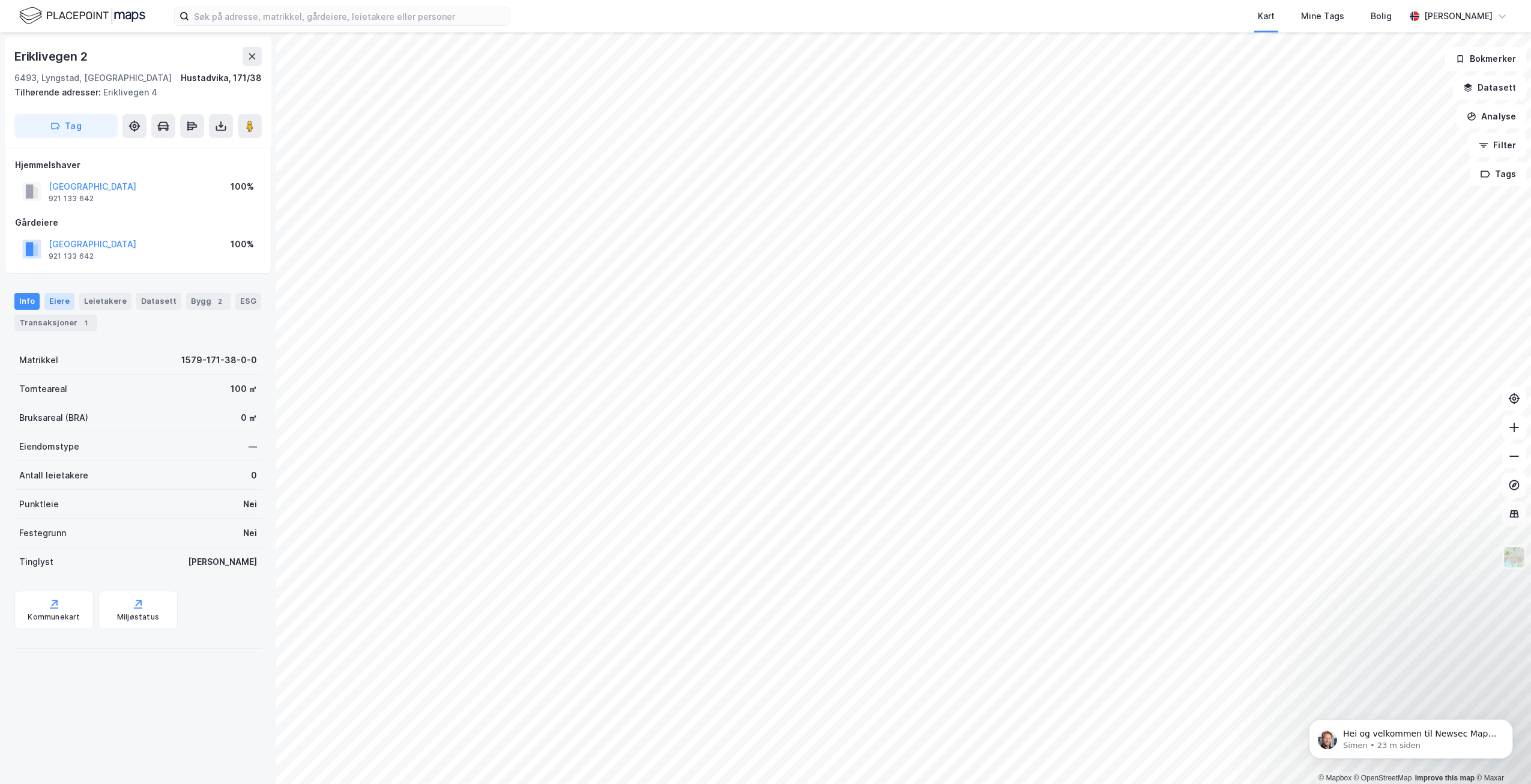
click at [54, 300] on div "Eiere" at bounding box center [59, 300] width 30 height 17
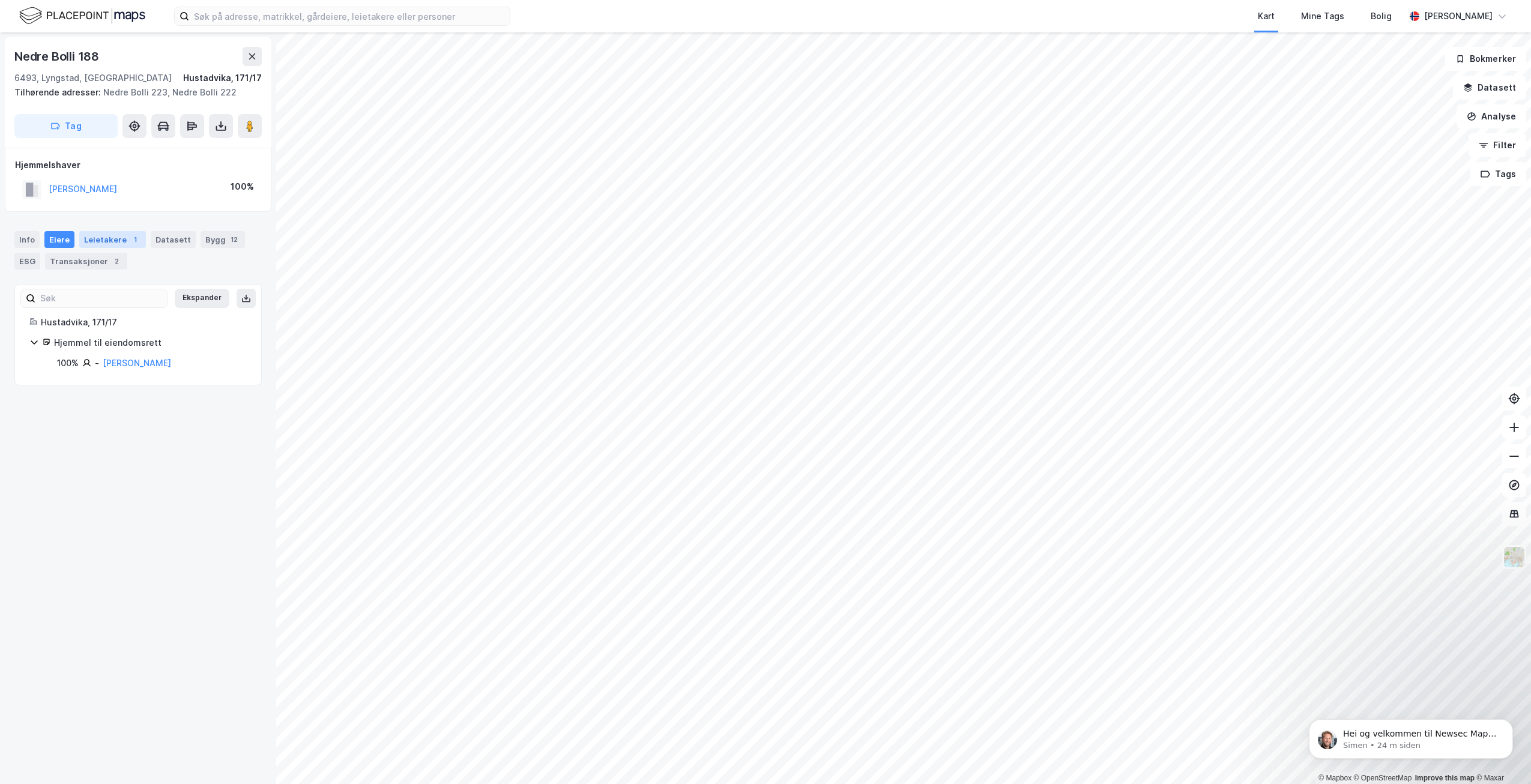
click at [113, 237] on div "Leietakere 1" at bounding box center [113, 239] width 67 height 17
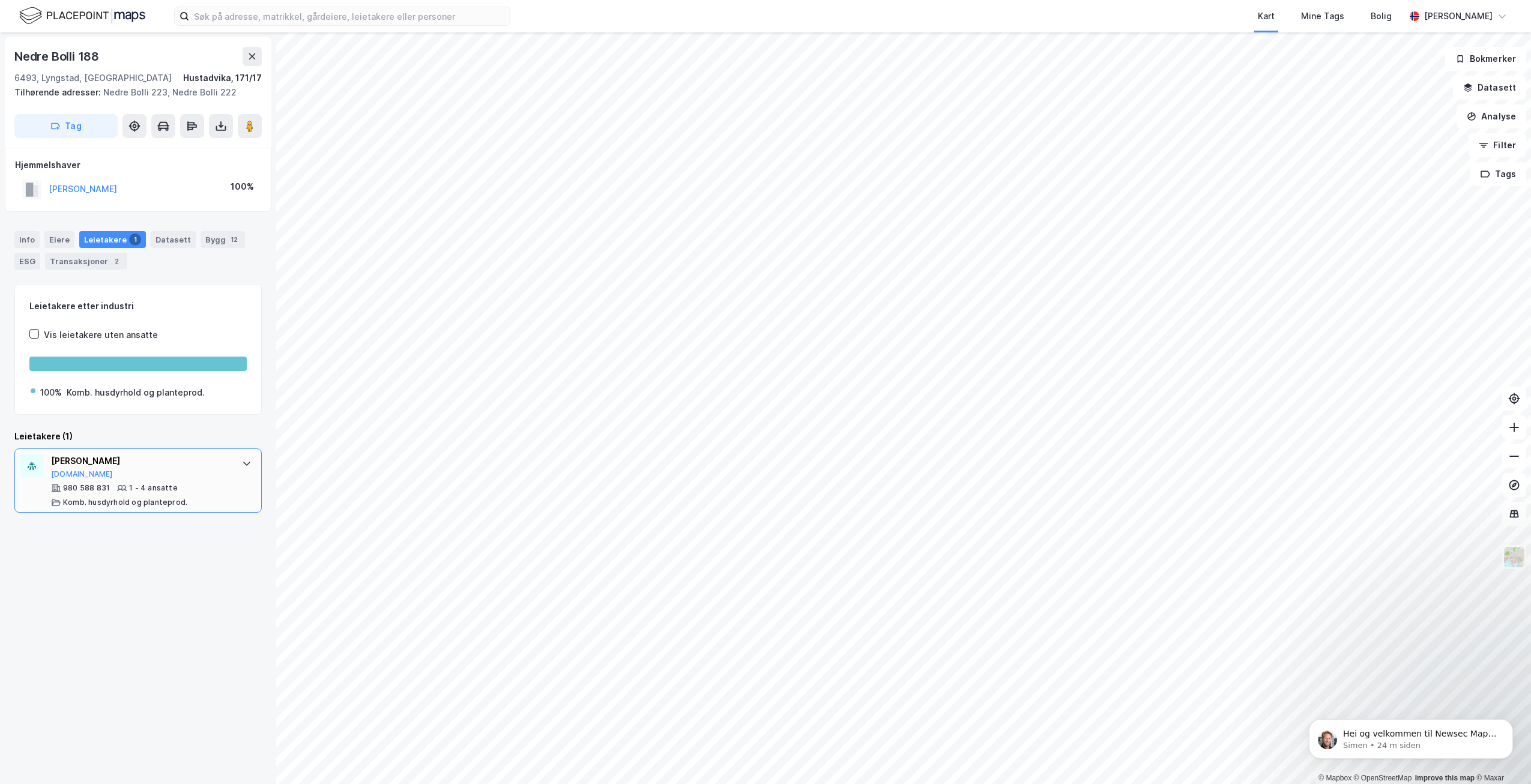
click at [243, 464] on icon at bounding box center [246, 463] width 7 height 4
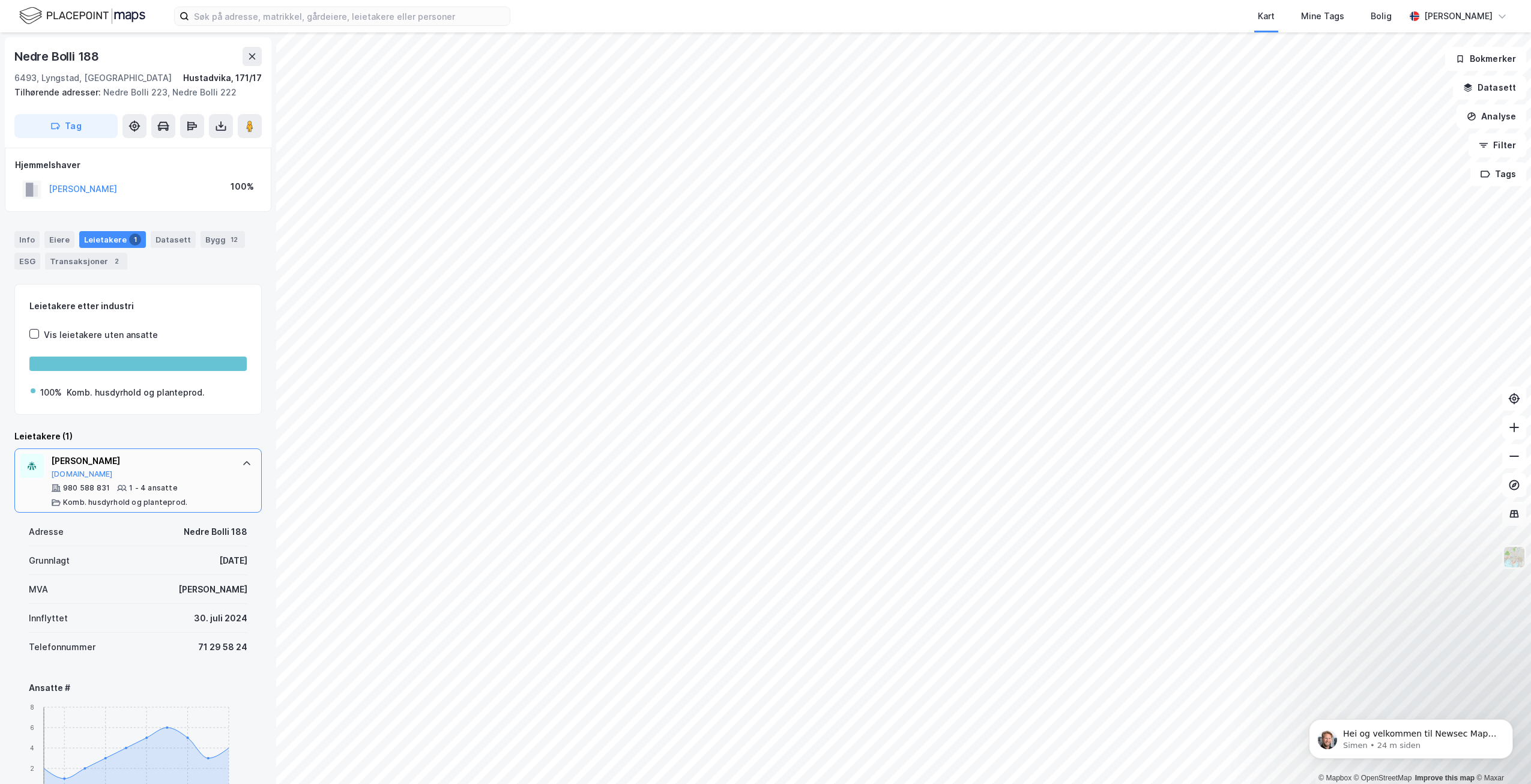
scroll to position [103, 0]
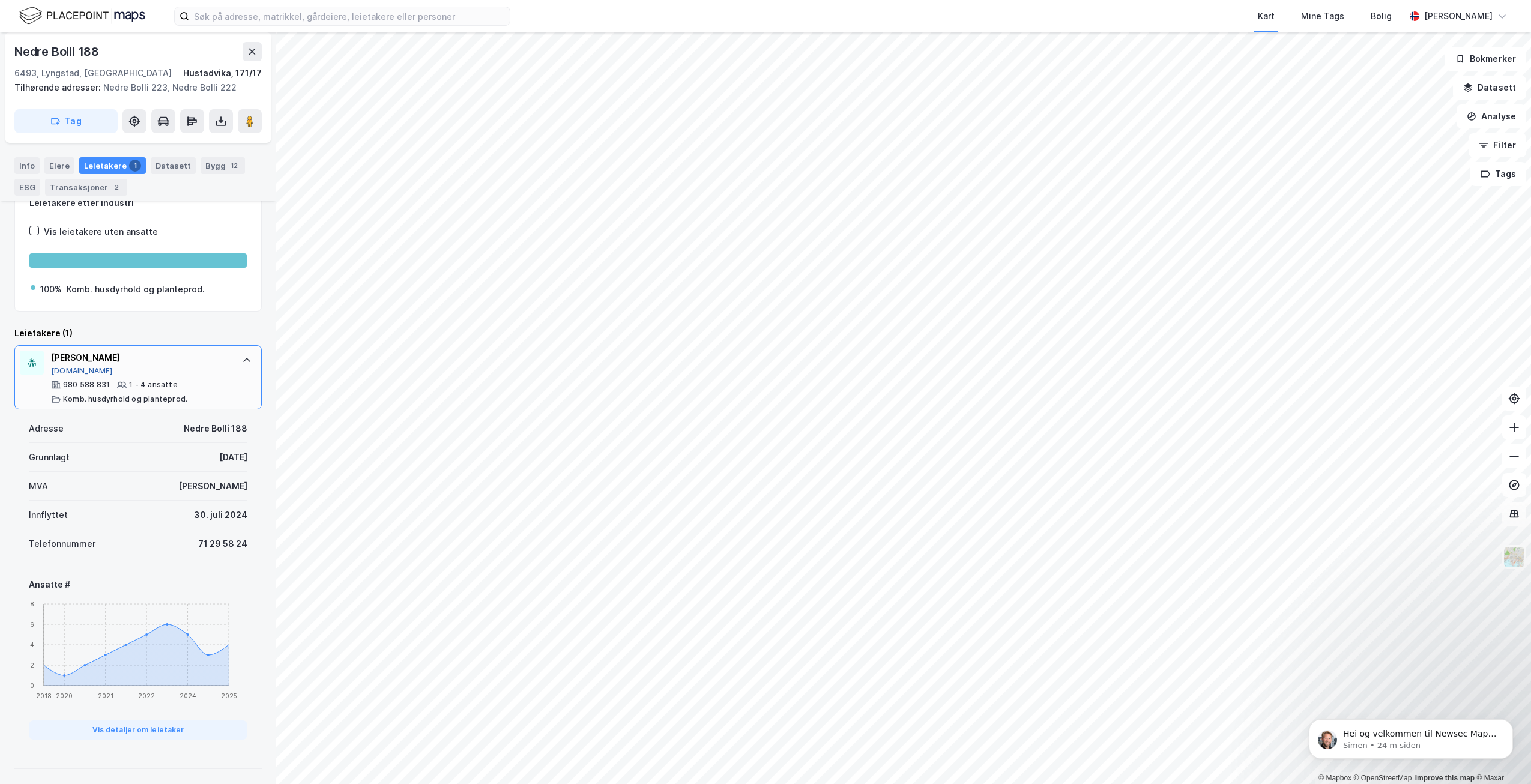
click at [63, 371] on button "[DOMAIN_NAME]" at bounding box center [82, 370] width 62 height 9
click at [168, 159] on div "Datasett" at bounding box center [173, 165] width 45 height 17
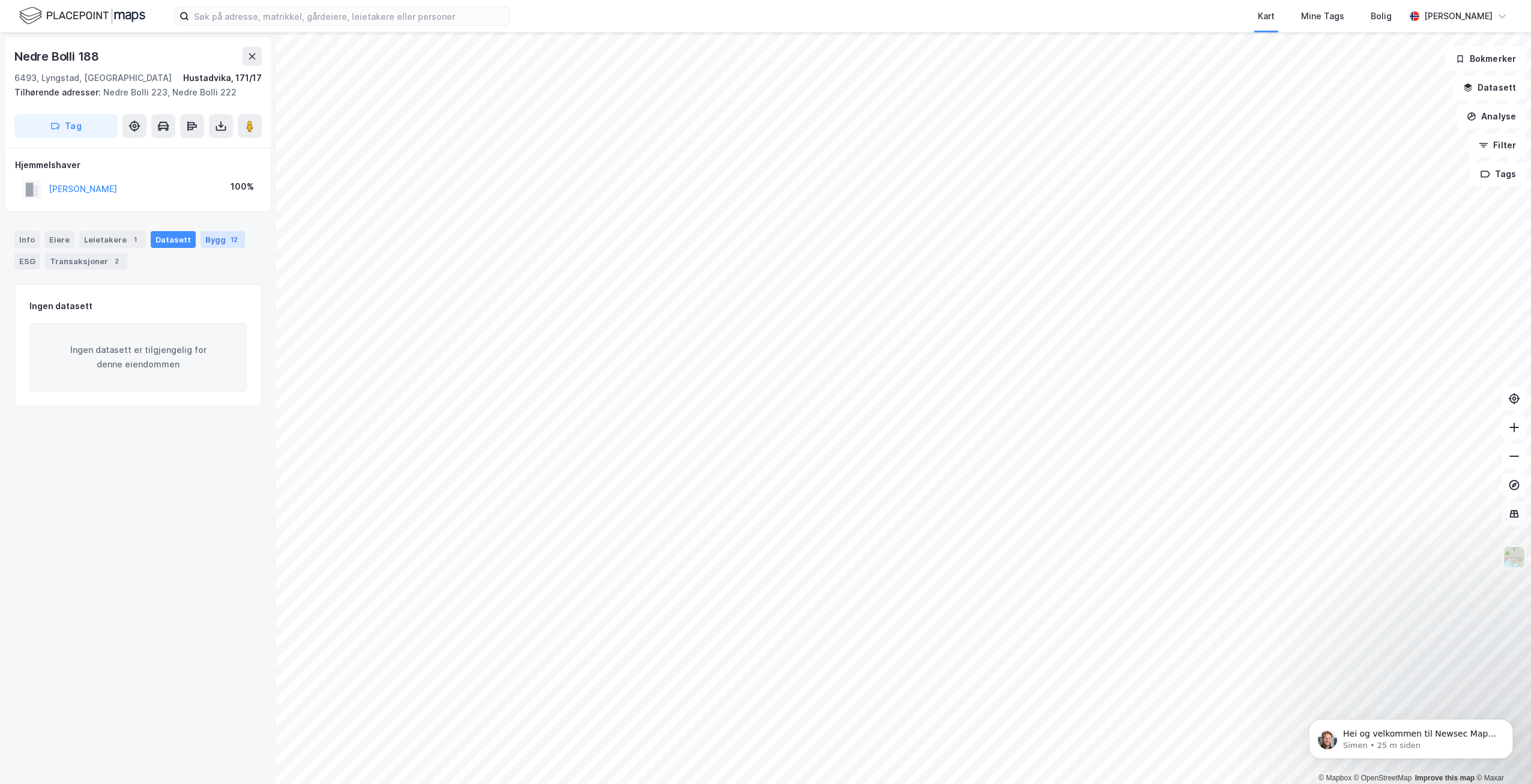
click at [201, 241] on div "Bygg 12" at bounding box center [223, 239] width 44 height 17
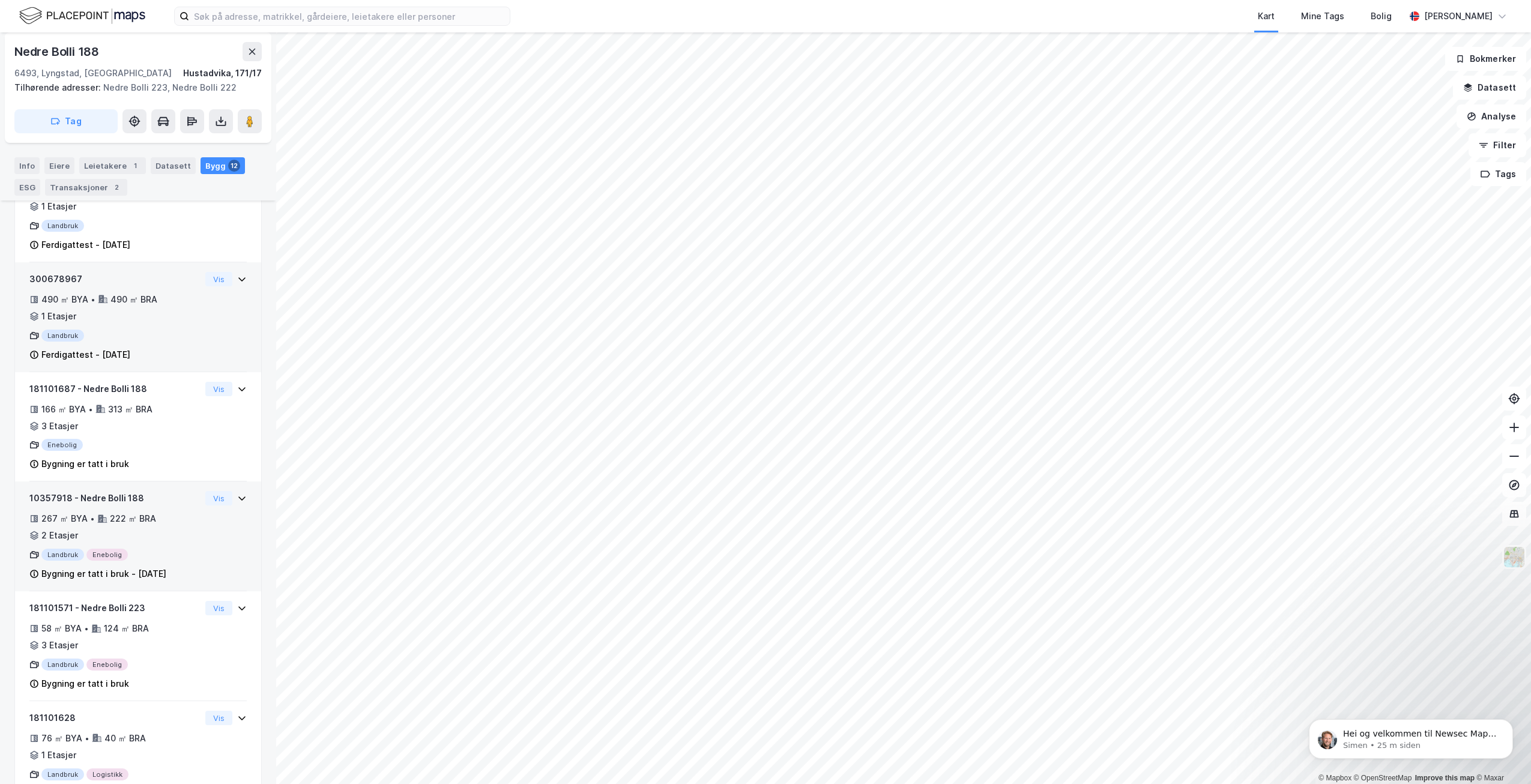
scroll to position [240, 0]
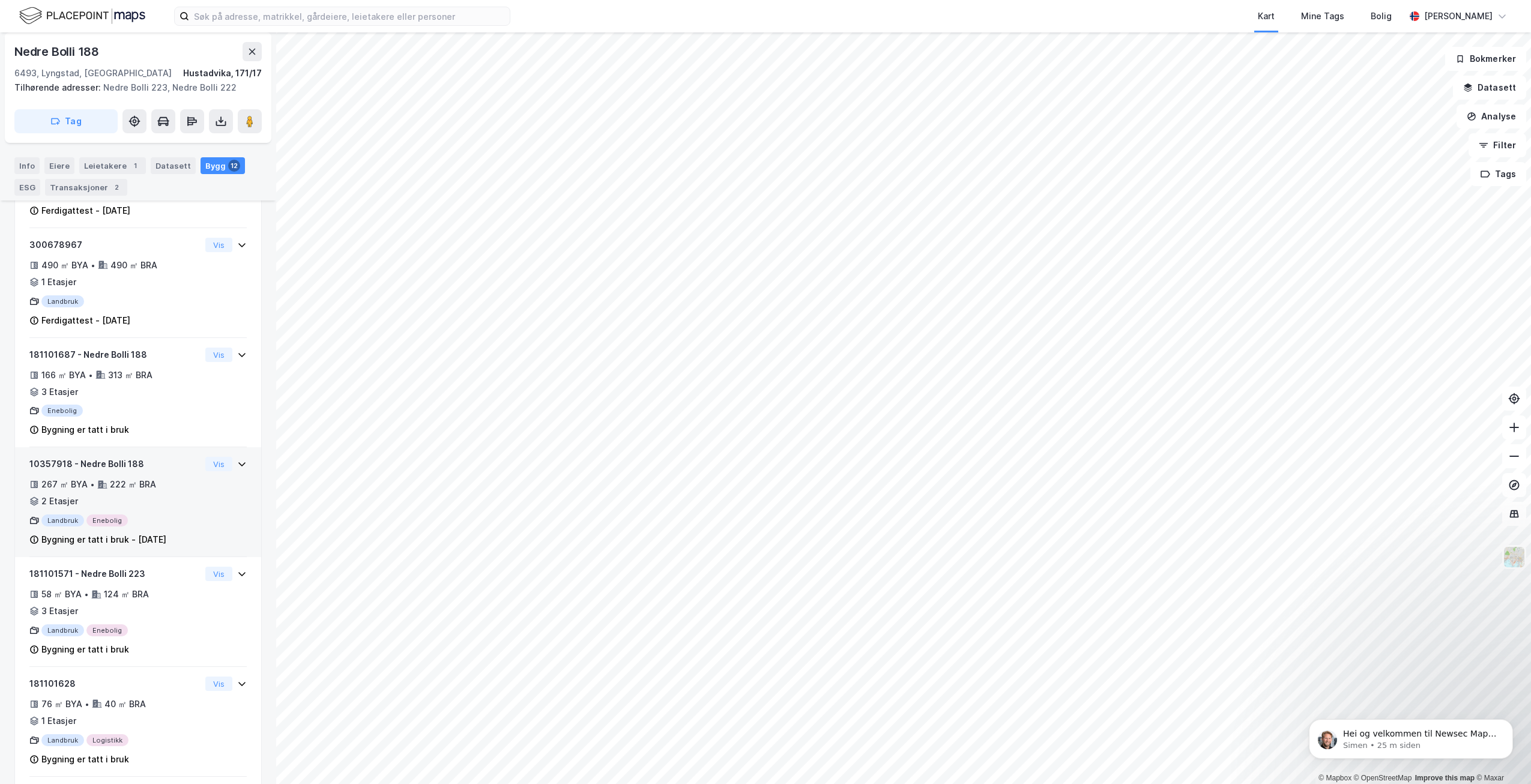
click at [207, 502] on div "10357918 - Nedre Bolli 188 267 ㎡ BYA • 222 ㎡ BRA • 2 Etasjer Landbruk Enebolig …" at bounding box center [138, 506] width 217 height 100
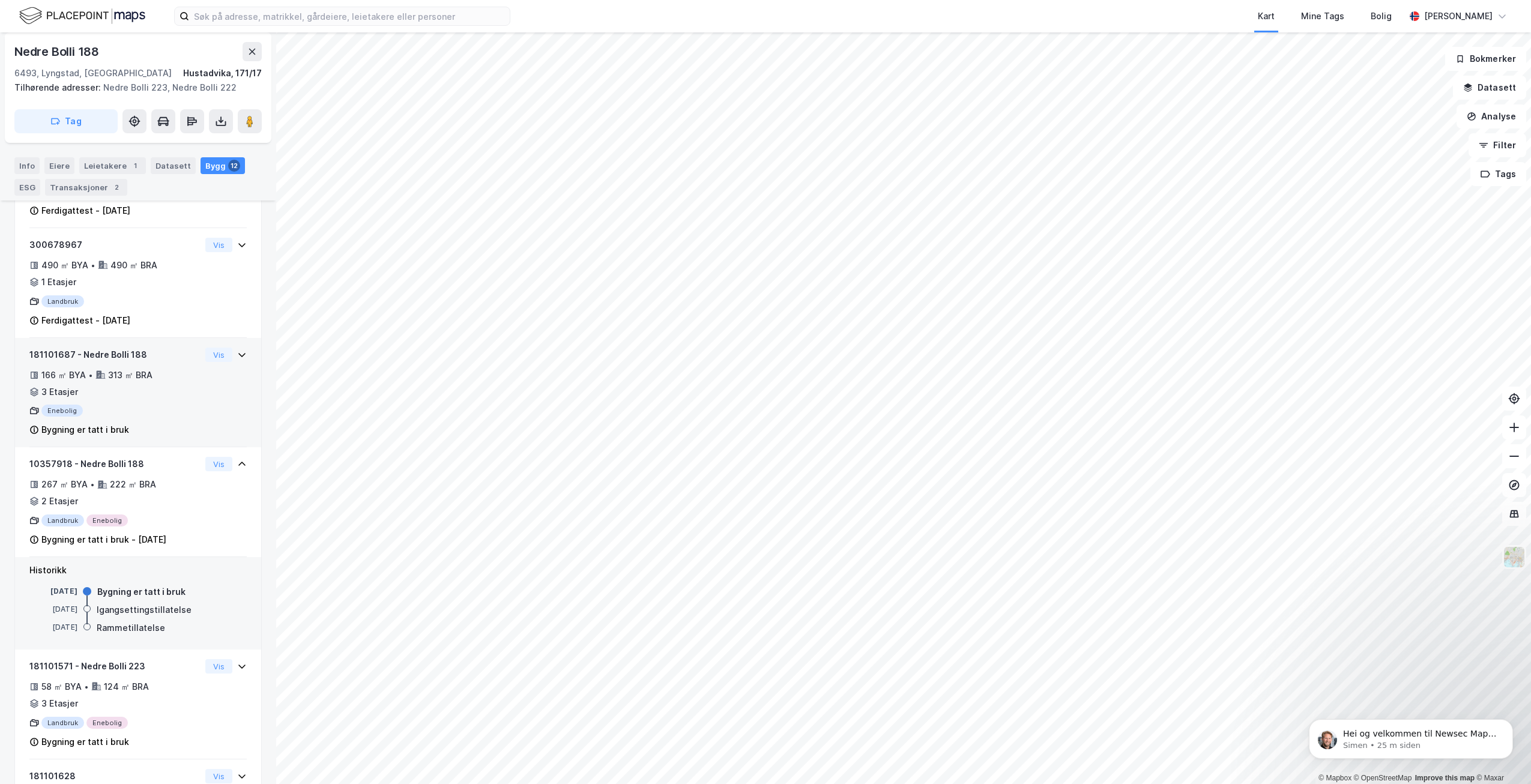
click at [163, 414] on div "Enebolig" at bounding box center [114, 410] width 171 height 12
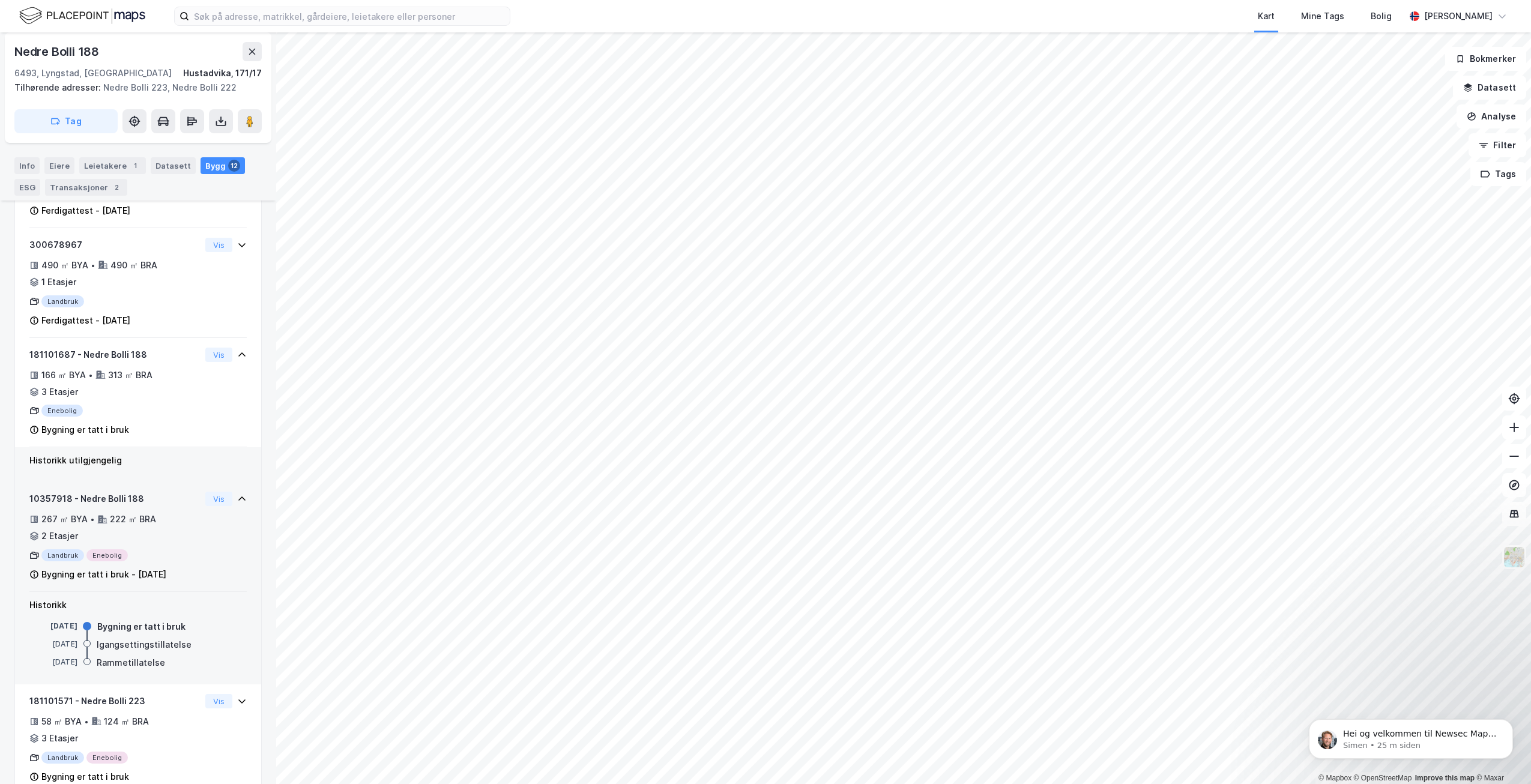
click at [138, 543] on div "267 ㎡ BYA • 222 ㎡ BRA • 2 Etasjer" at bounding box center [114, 528] width 171 height 31
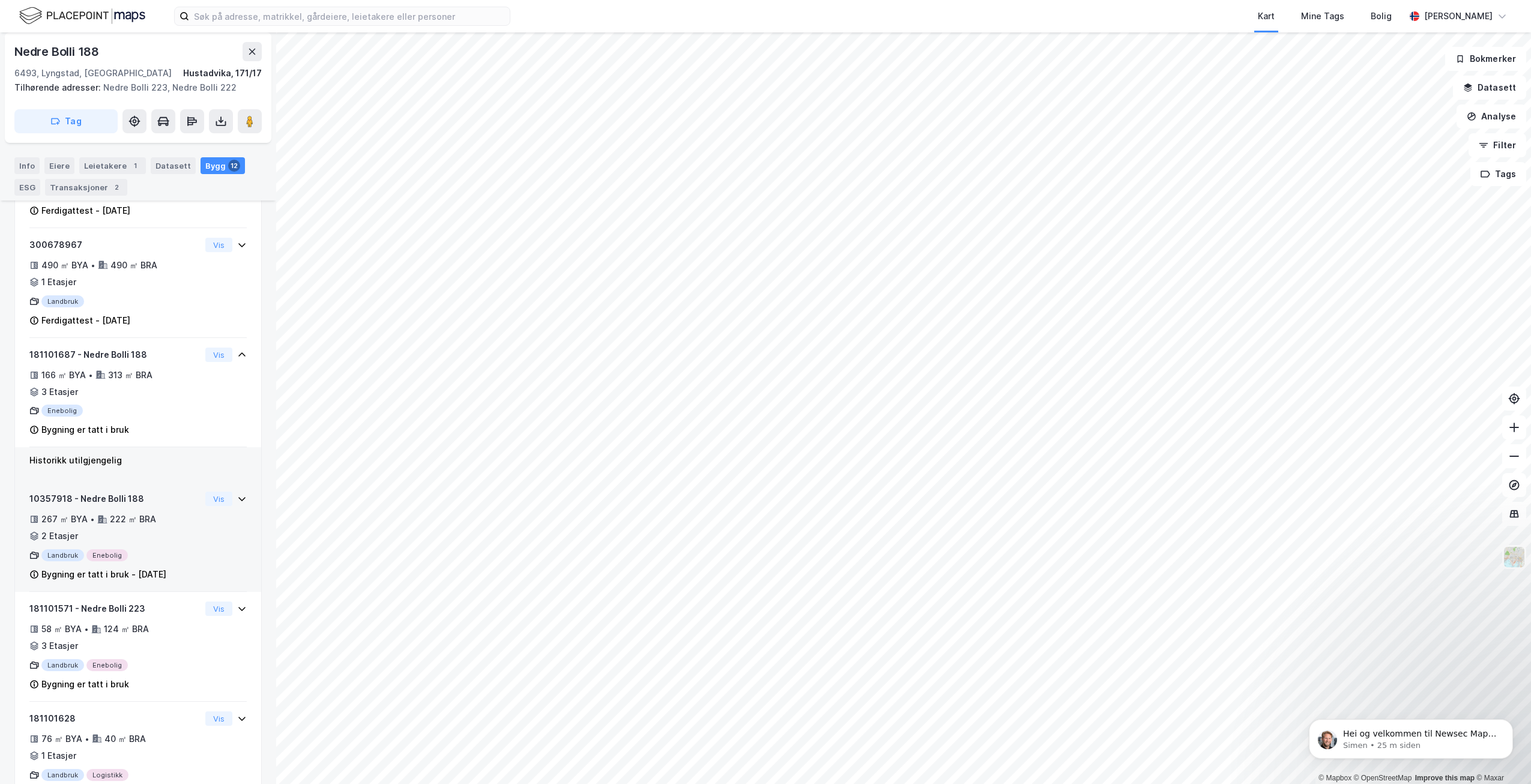
click at [138, 543] on div "267 ㎡ BYA • 222 ㎡ BRA • 2 Etasjer" at bounding box center [114, 528] width 171 height 31
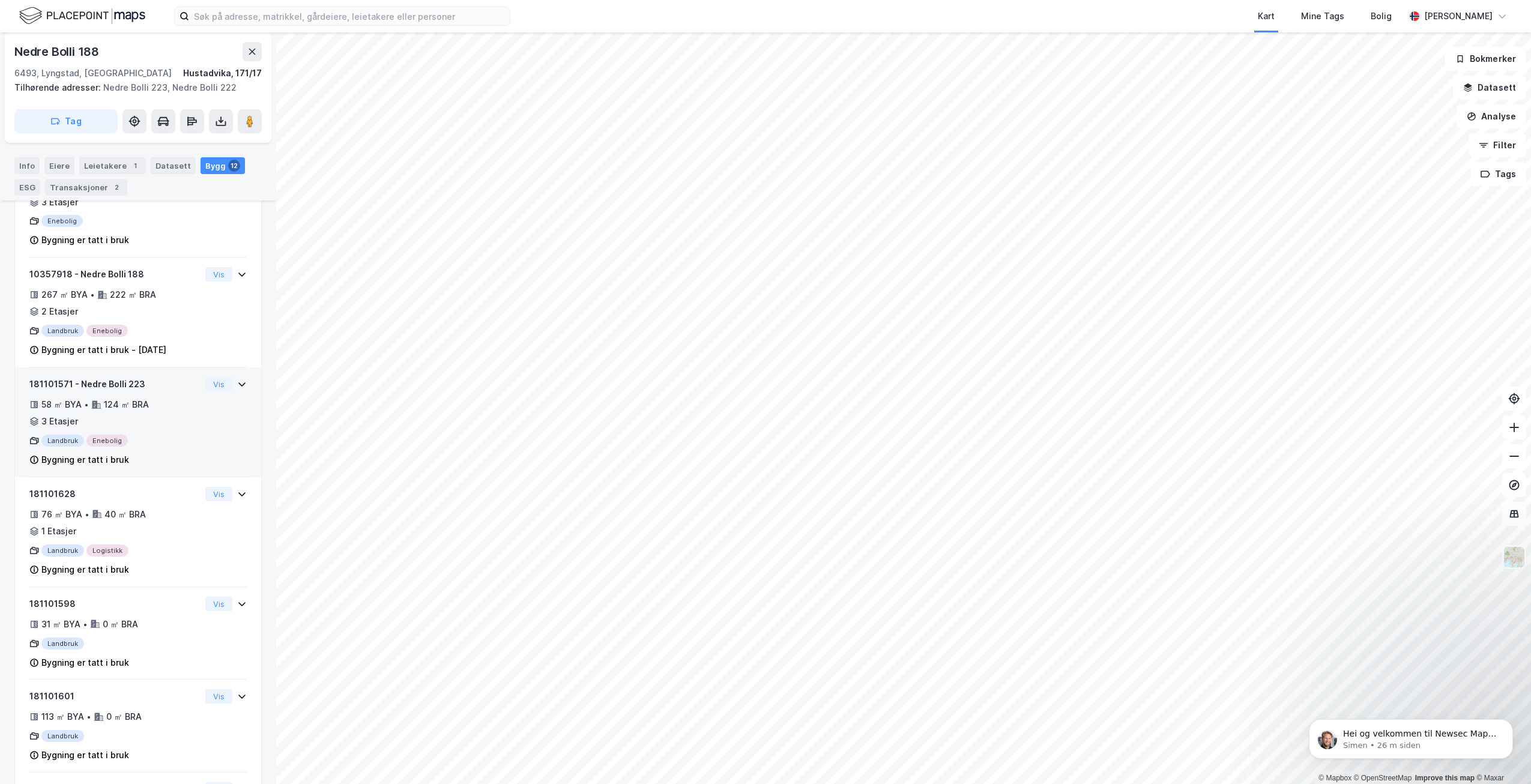
scroll to position [444, 0]
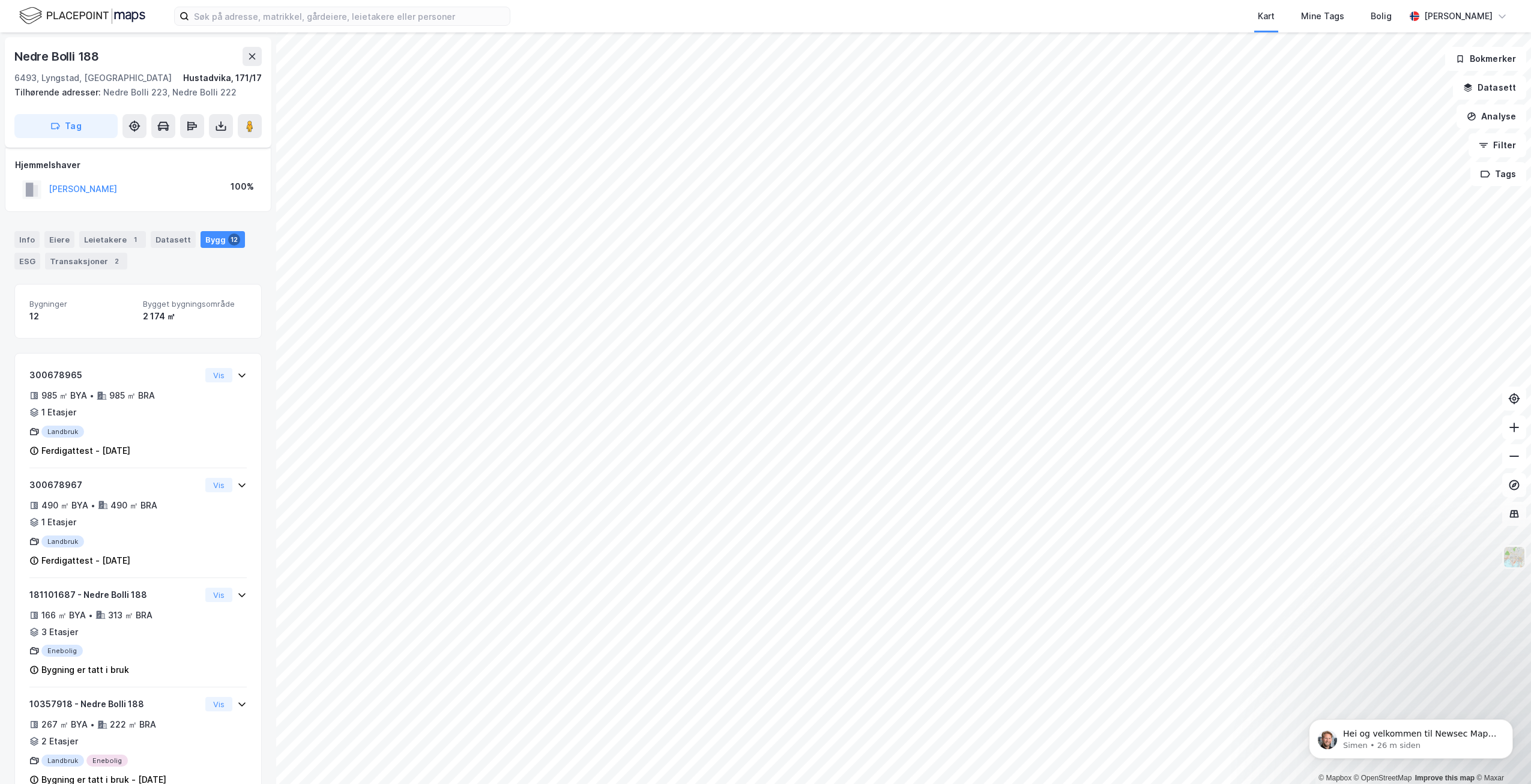
scroll to position [444, 0]
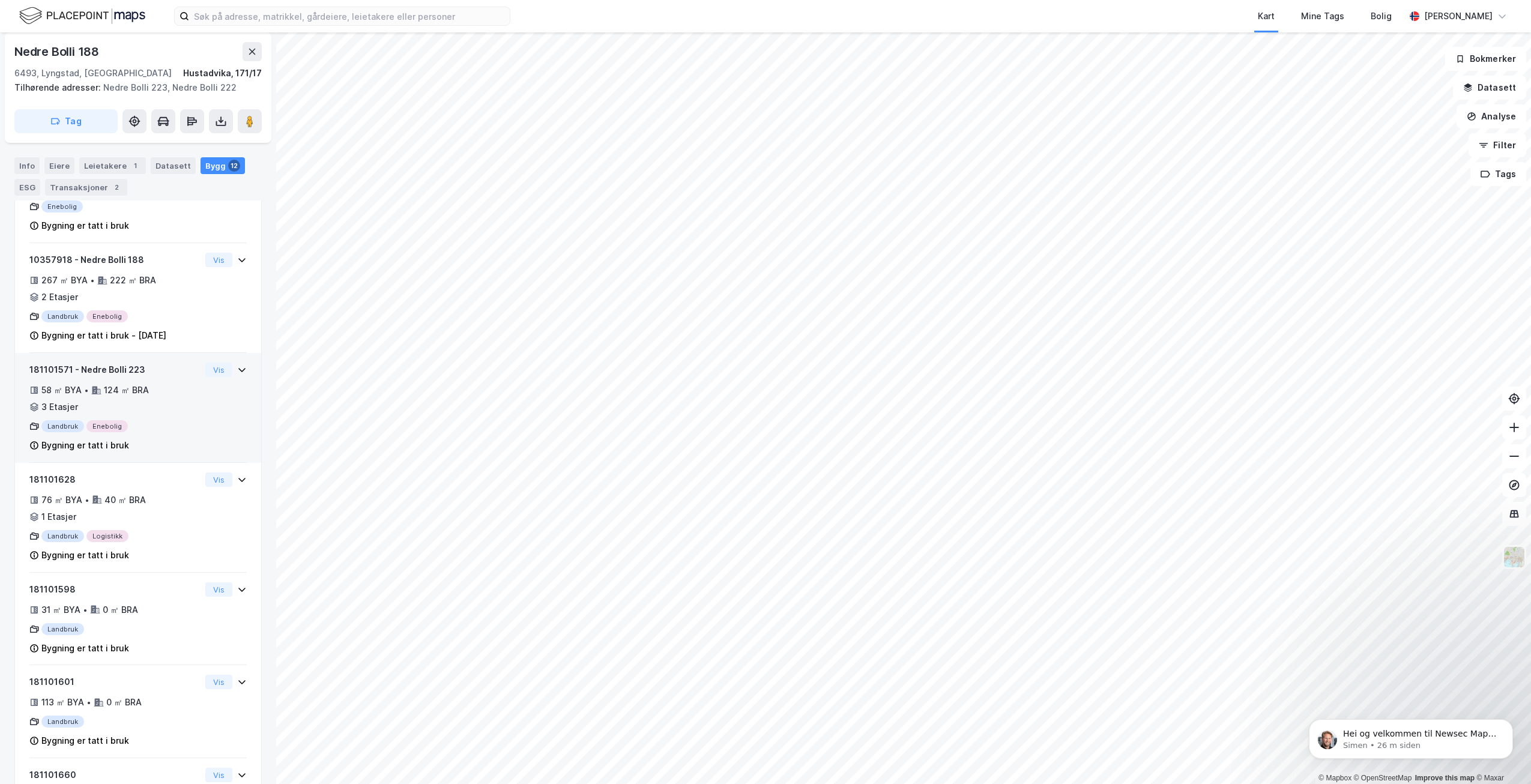
click at [230, 441] on div "181101571 - Nedre Bolli 223 58 ㎡ BYA • 124 ㎡ BRA • 3 Etasjer Landbruk Enebolig …" at bounding box center [138, 412] width 217 height 100
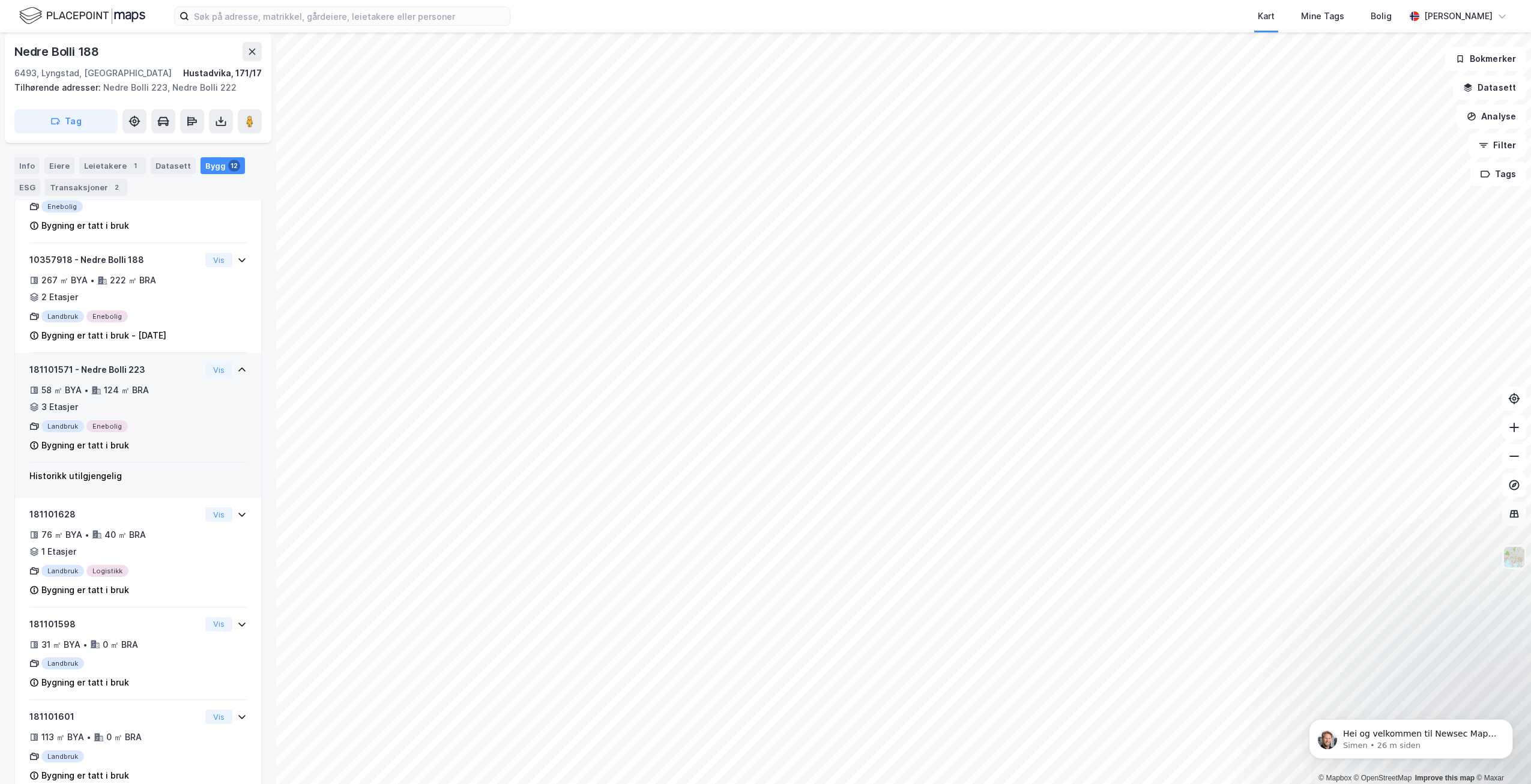
click at [230, 441] on div "181101571 - Nedre Bolli 223 58 ㎡ BYA • 124 ㎡ BRA • 3 Etasjer Landbruk Enebolig …" at bounding box center [138, 412] width 217 height 100
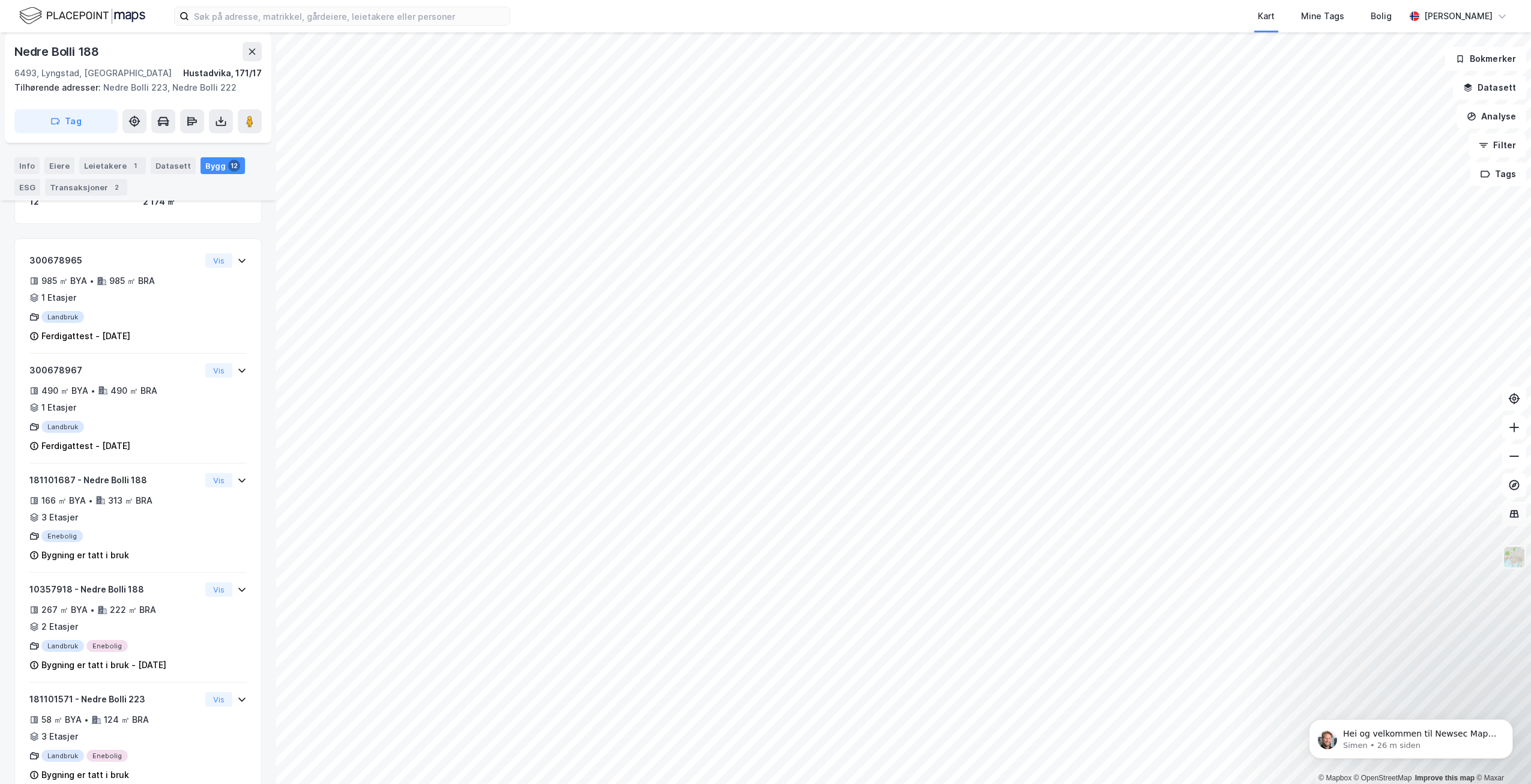
scroll to position [224, 0]
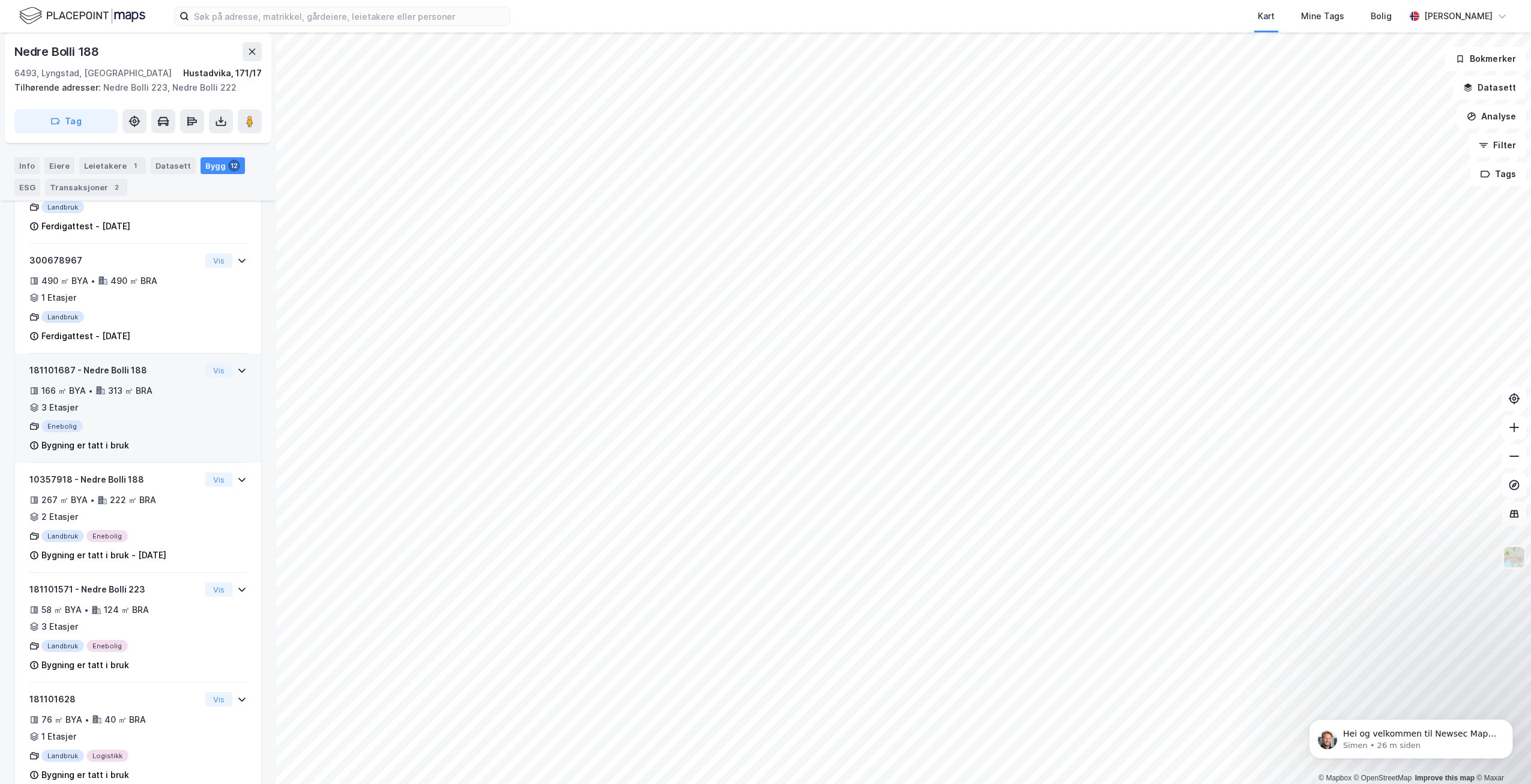
click at [127, 447] on div "Bygning er tatt i bruk" at bounding box center [114, 445] width 171 height 14
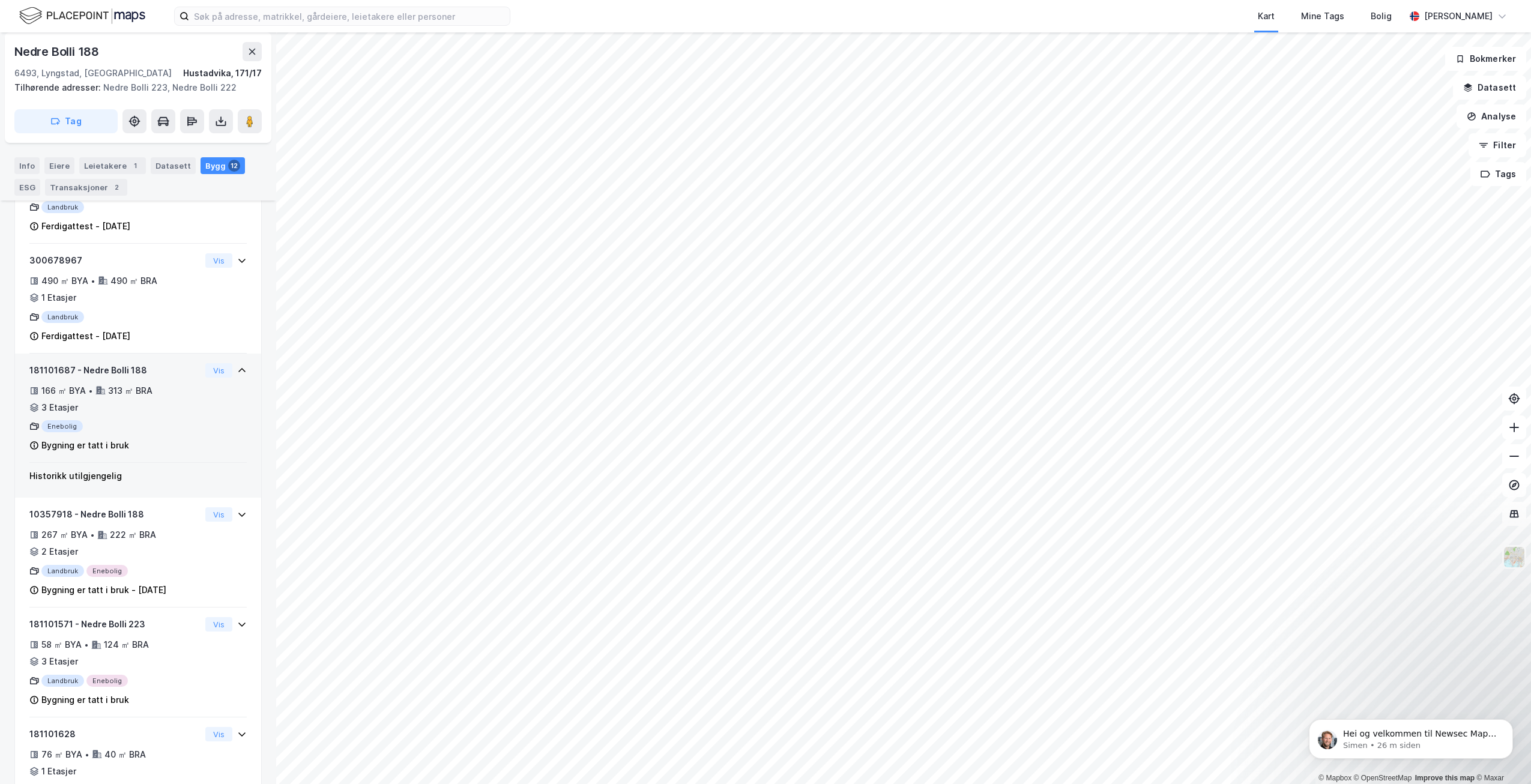
click at [120, 409] on div "166 ㎡ BYA • 313 ㎡ BRA • 3 Etasjer" at bounding box center [114, 399] width 171 height 31
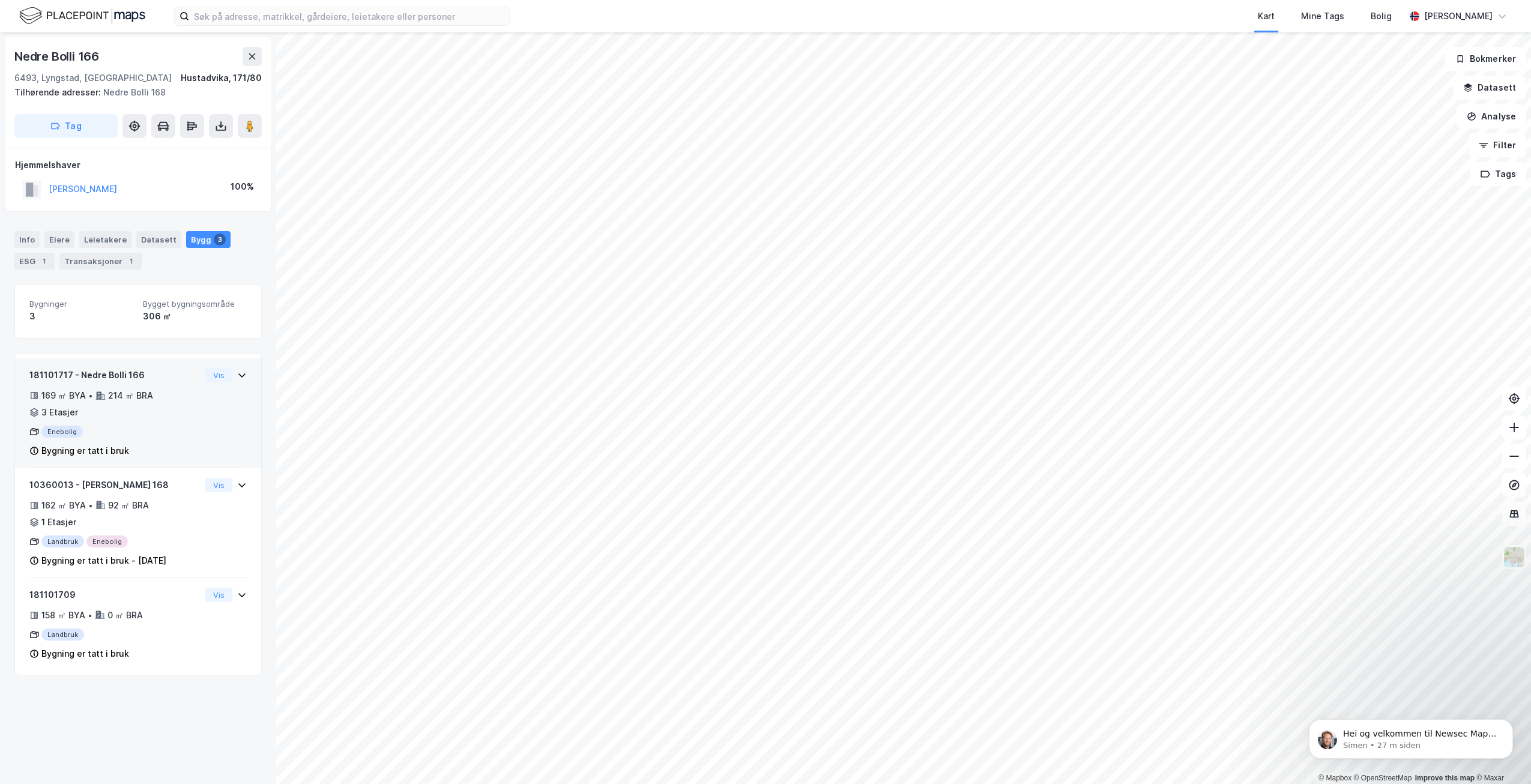
click at [242, 379] on div "181101717 - Nedre Bolli 166 169 ㎡ BYA • 214 ㎡ BRA • 3 Etasjer Enebolig Bygning …" at bounding box center [138, 414] width 246 height 110
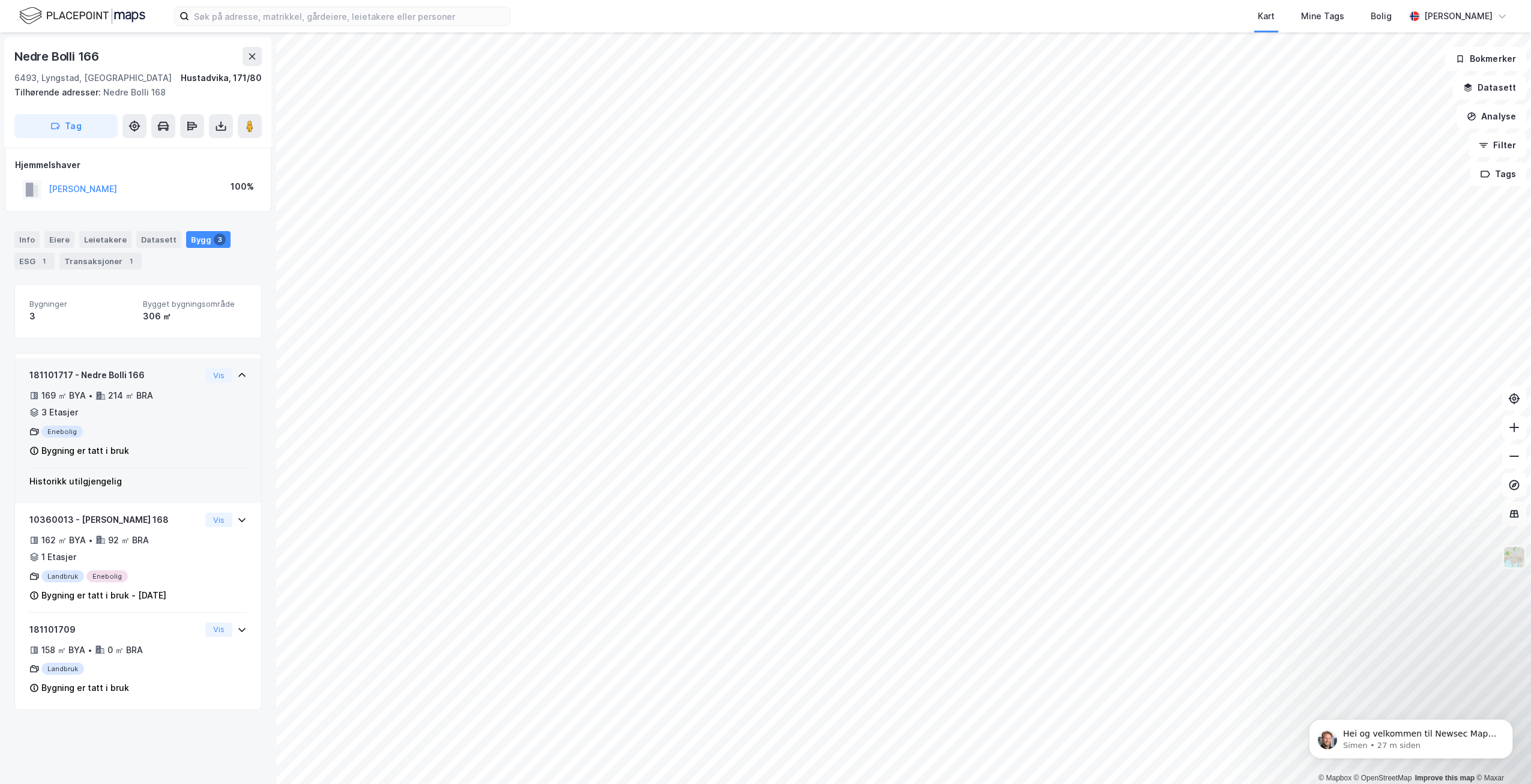
click at [242, 379] on div "181101717 - Nedre Bolli 166 169 ㎡ BYA • 214 ㎡ BRA • 3 Etasjer Enebolig Bygning …" at bounding box center [138, 414] width 246 height 110
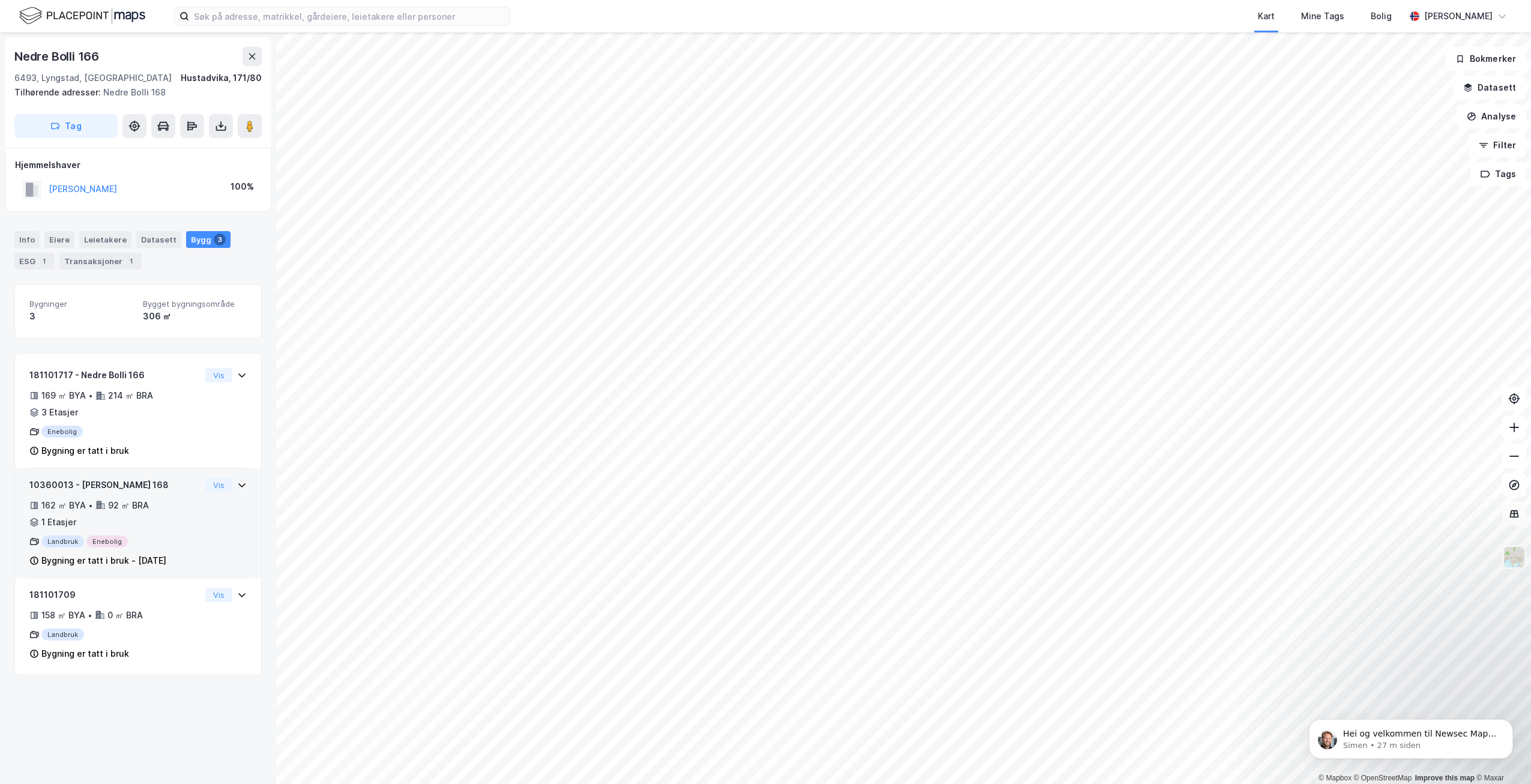
click at [239, 484] on div "10360013 - Nedre Bolli 168 162 ㎡ BYA • 92 ㎡ BRA • 1 Etasjer Landbruk Enebolig B…" at bounding box center [138, 523] width 246 height 110
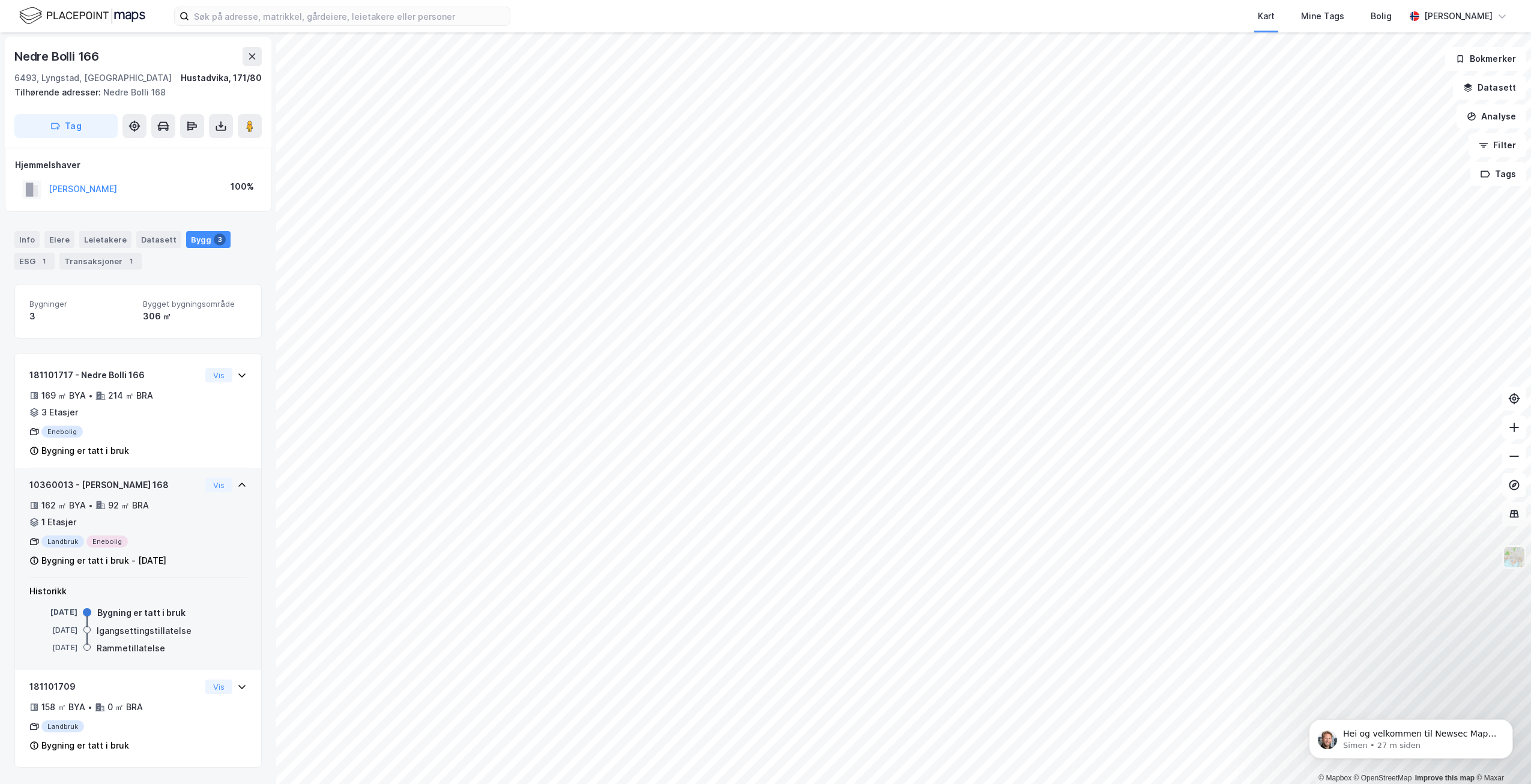
click at [239, 484] on div "10360013 - Nedre Bolli 168 162 ㎡ BYA • 92 ㎡ BRA • 1 Etasjer Landbruk Enebolig B…" at bounding box center [138, 523] width 246 height 110
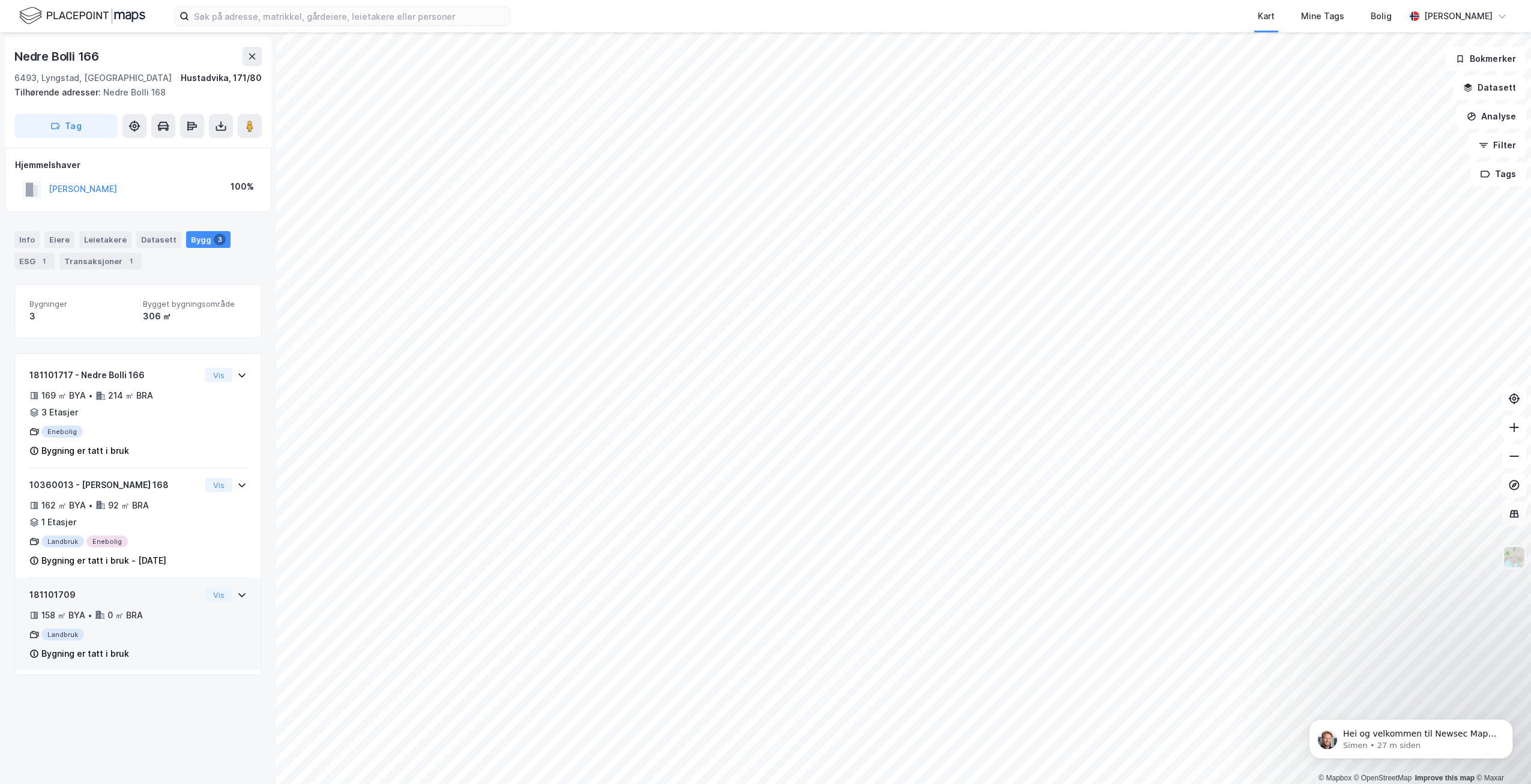
click at [238, 594] on div "181101709 158 ㎡ BYA • 0 ㎡ BRA Landbruk Bygning er tatt i bruk Vis" at bounding box center [138, 624] width 246 height 93
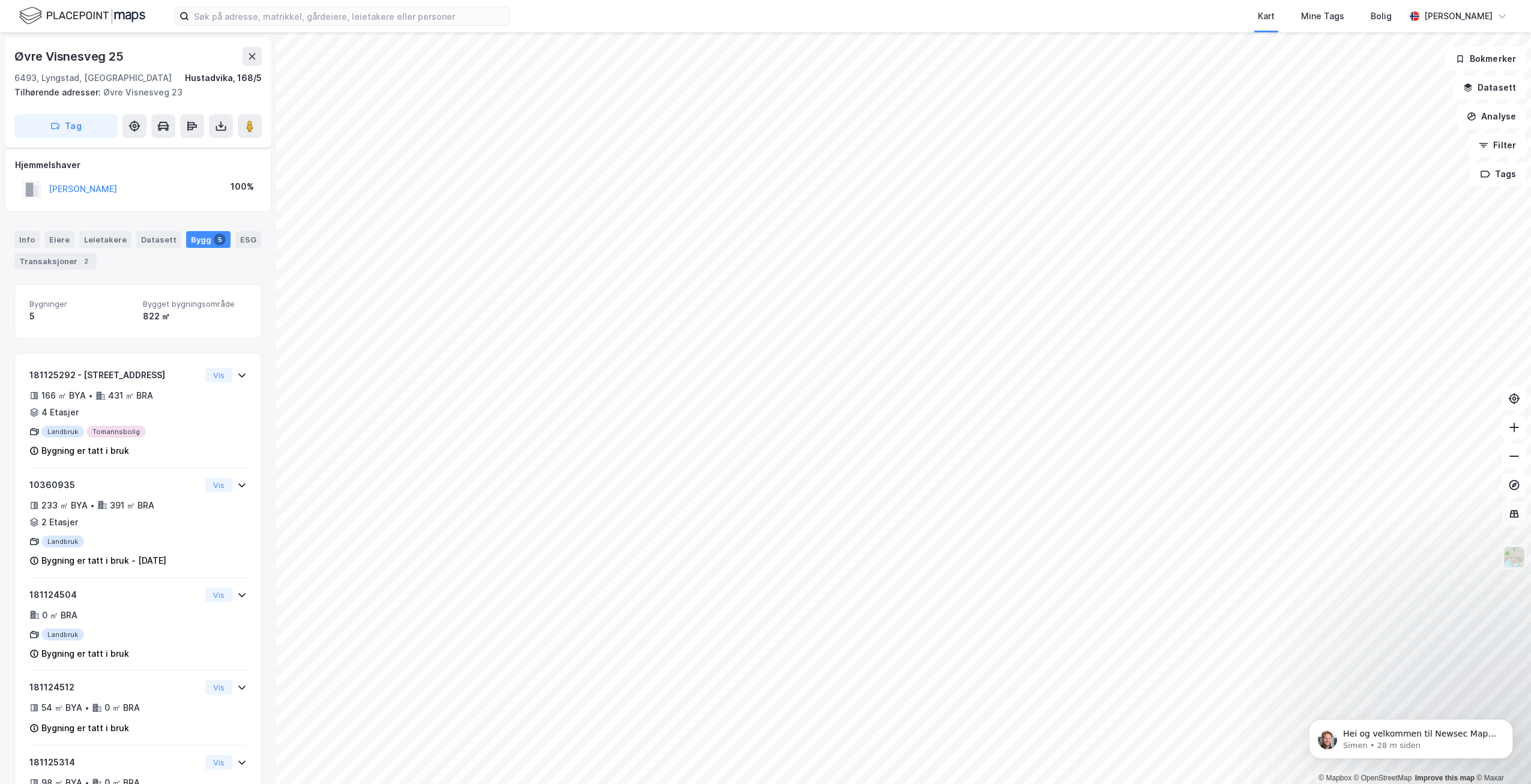
scroll to position [74, 0]
